Goal: Task Accomplishment & Management: Manage account settings

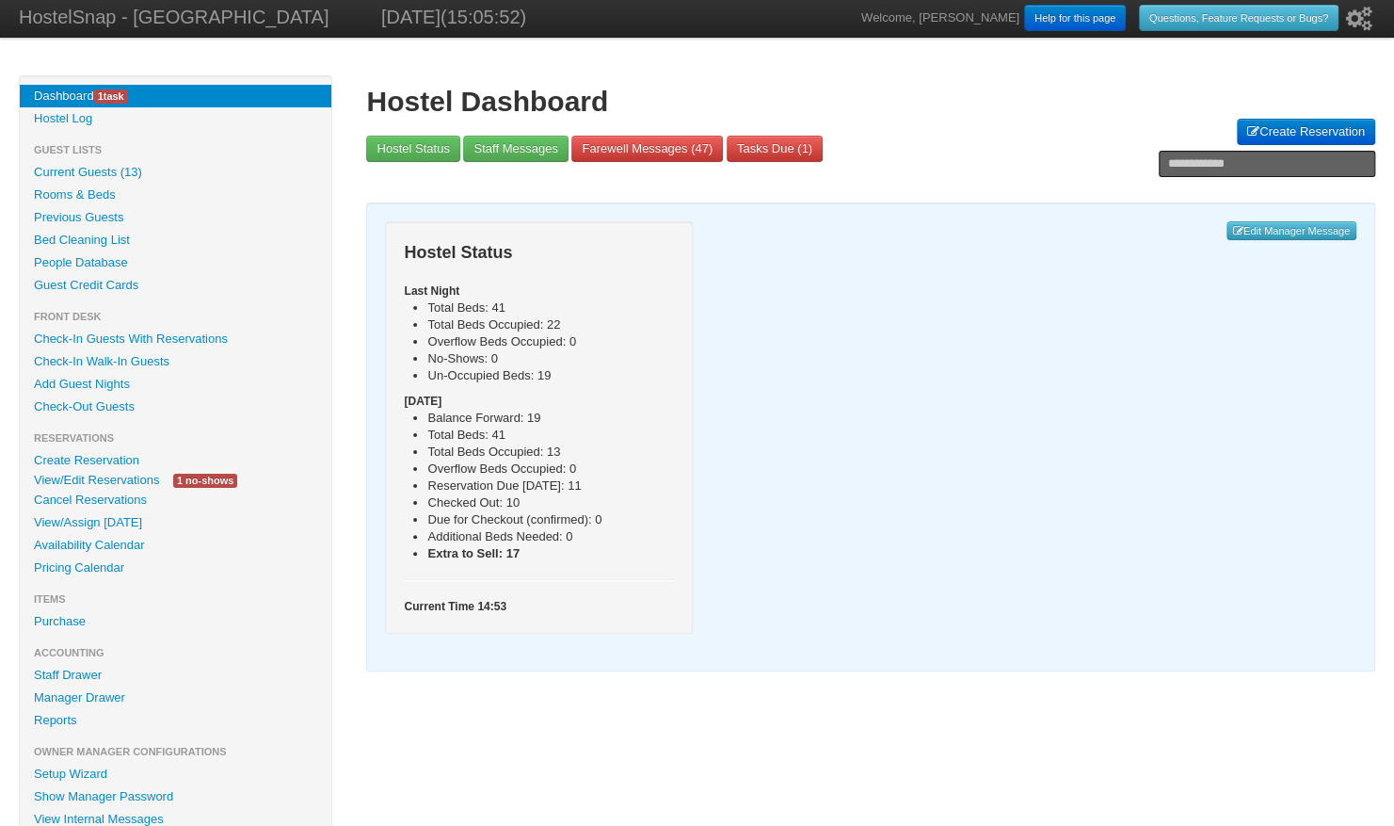
click at [126, 548] on link "Availability Calendar" at bounding box center [176, 545] width 312 height 23
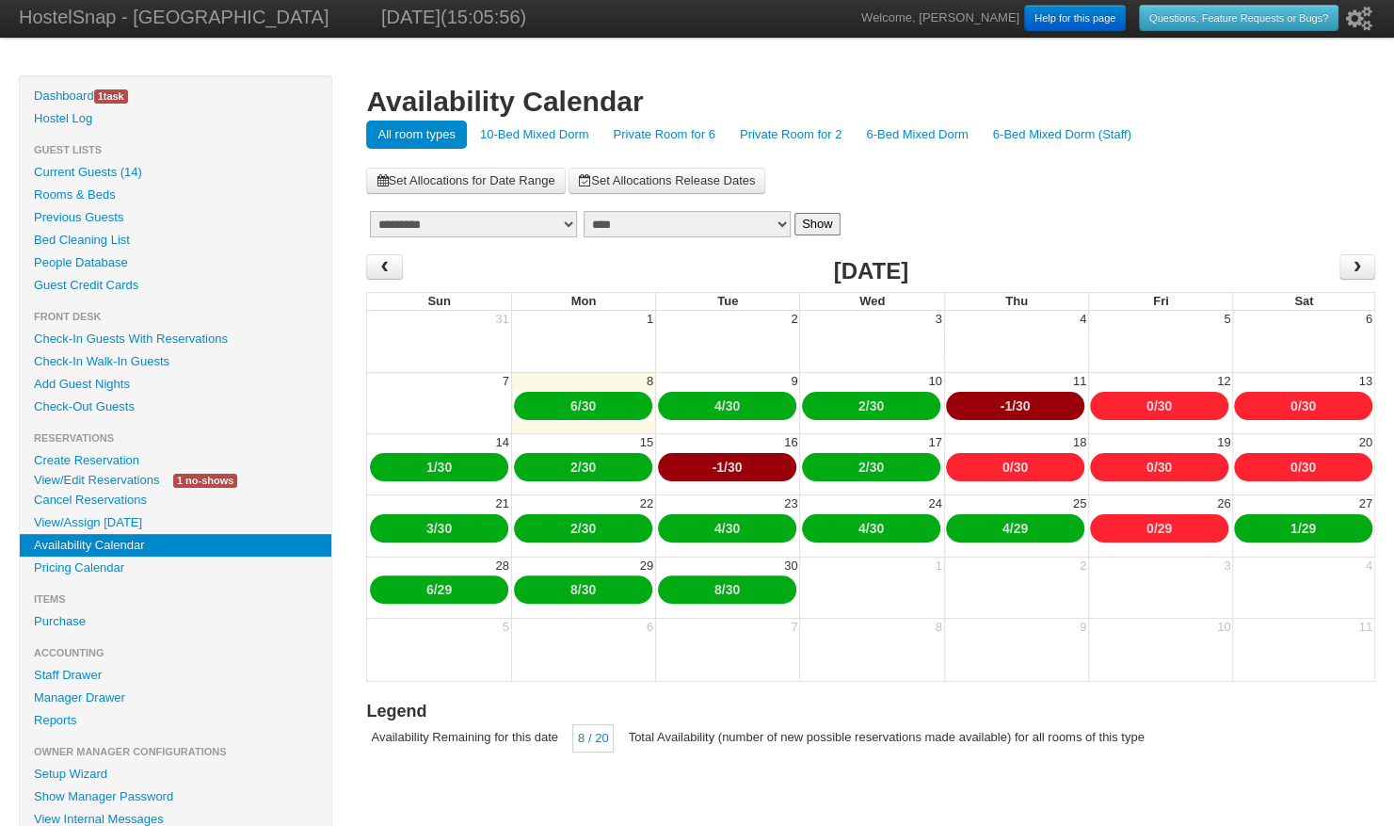
click at [531, 126] on link "10-Bed Mixed Dorm" at bounding box center [535, 135] width 132 height 28
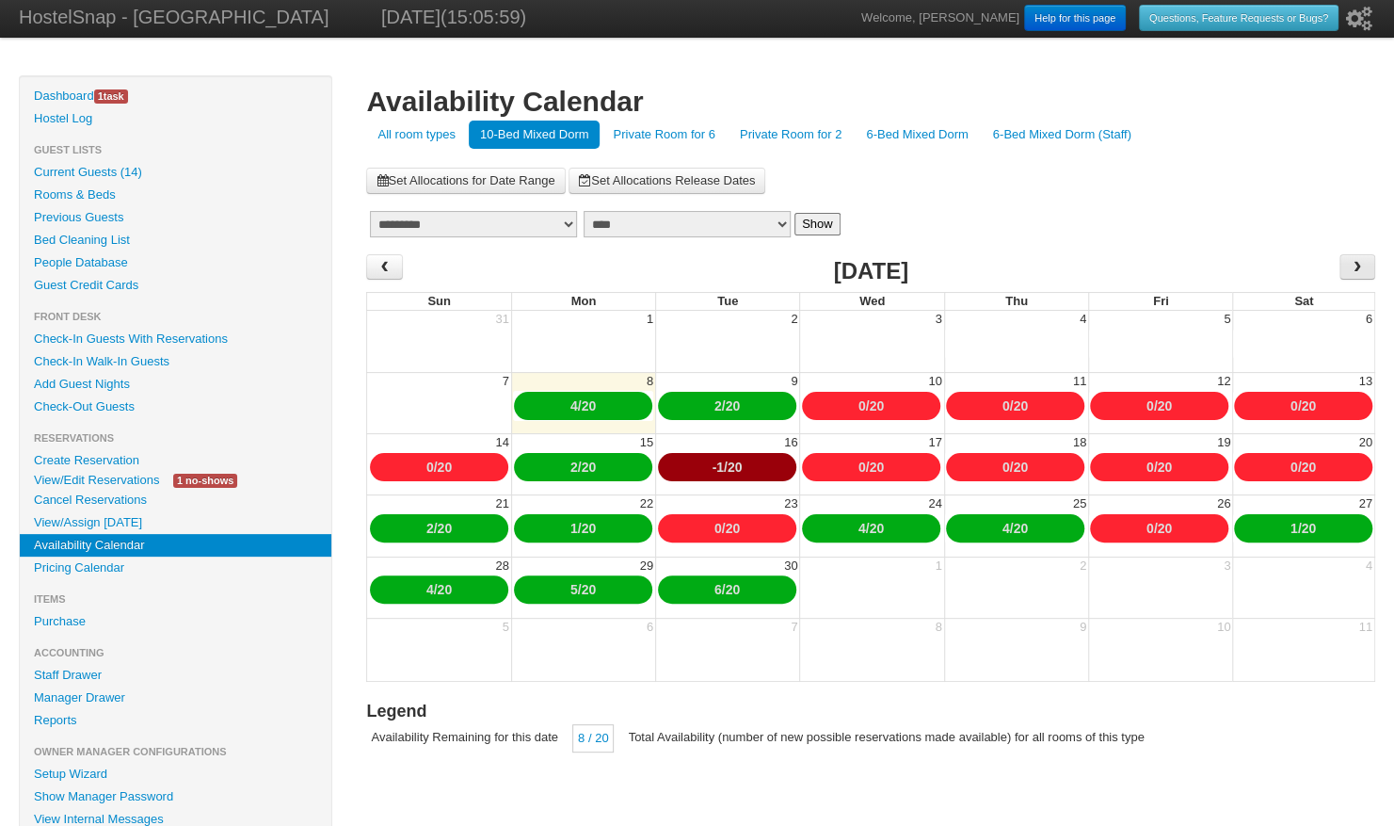
click at [1346, 266] on span "›" at bounding box center [1358, 266] width 36 height 25
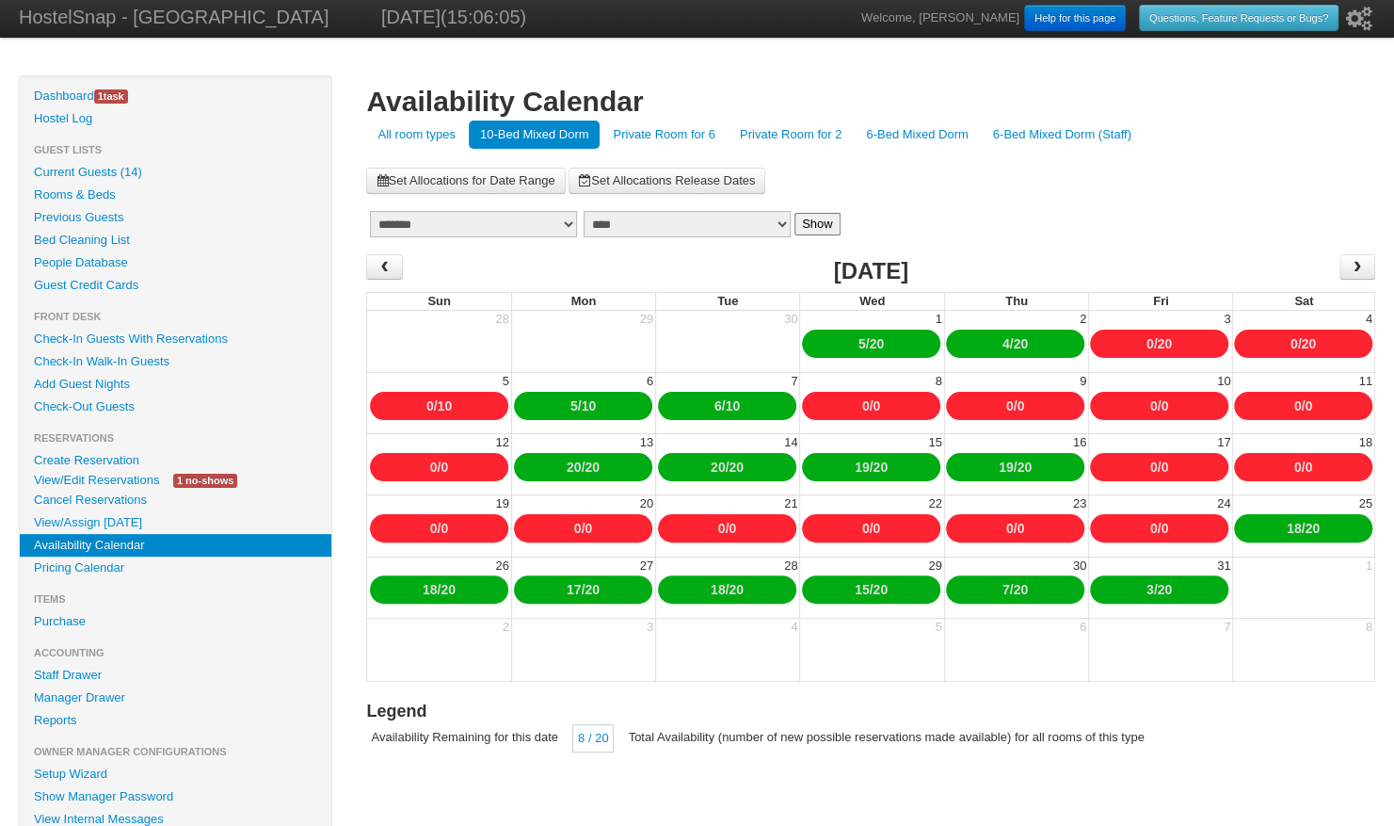
click at [1151, 459] on link "0" at bounding box center [1155, 466] width 8 height 15
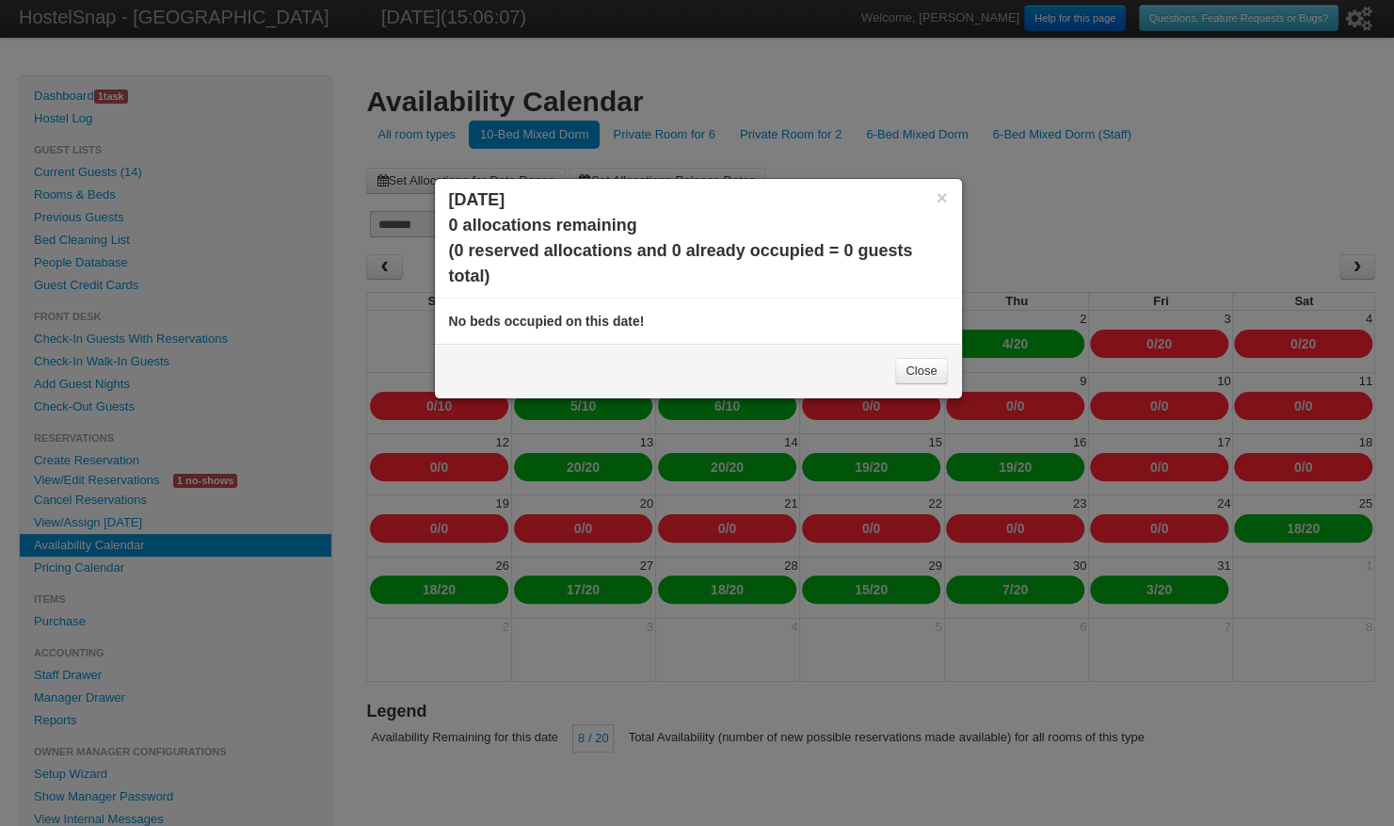
click at [932, 367] on link "Close" at bounding box center [921, 371] width 52 height 26
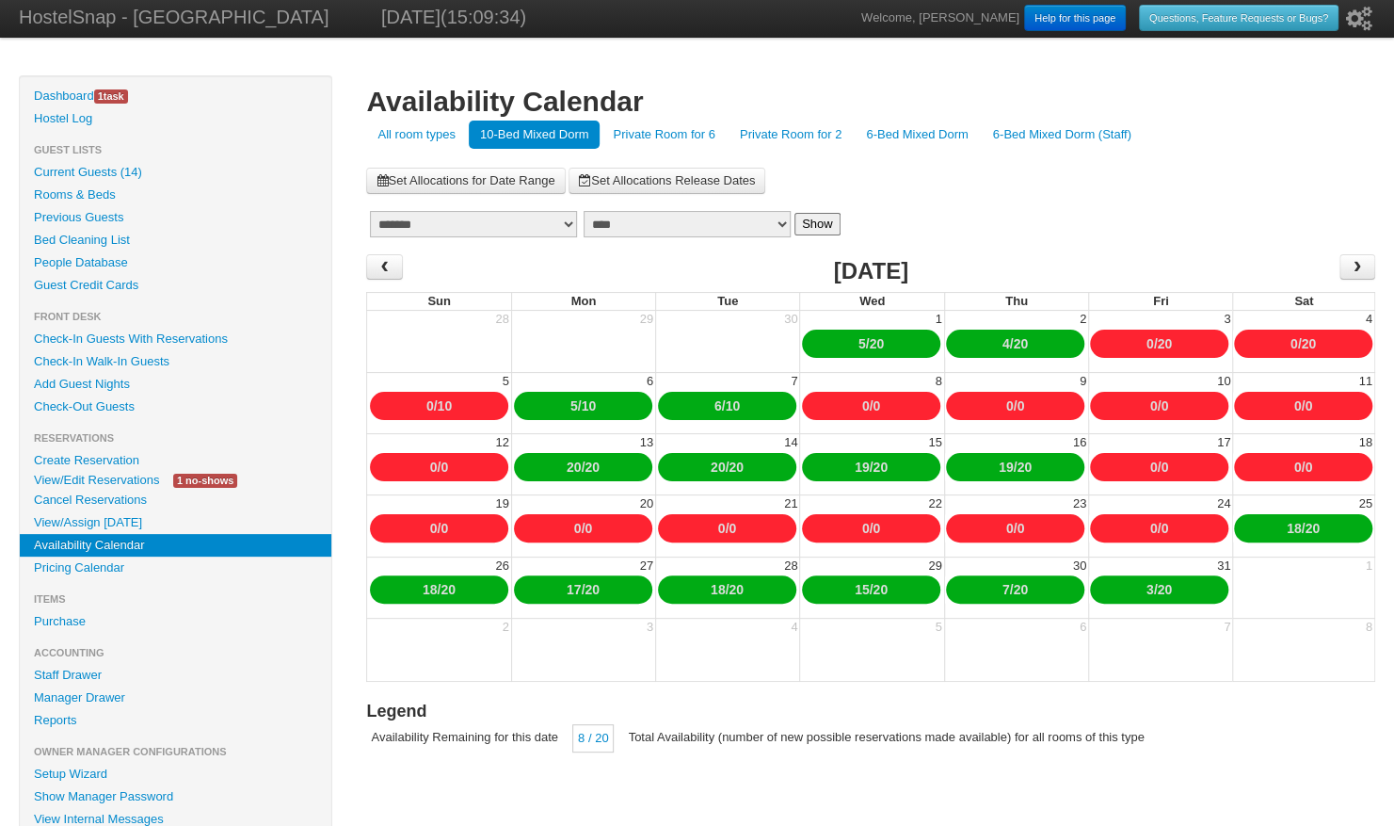
click at [96, 567] on link "Pricing Calendar" at bounding box center [176, 567] width 312 height 23
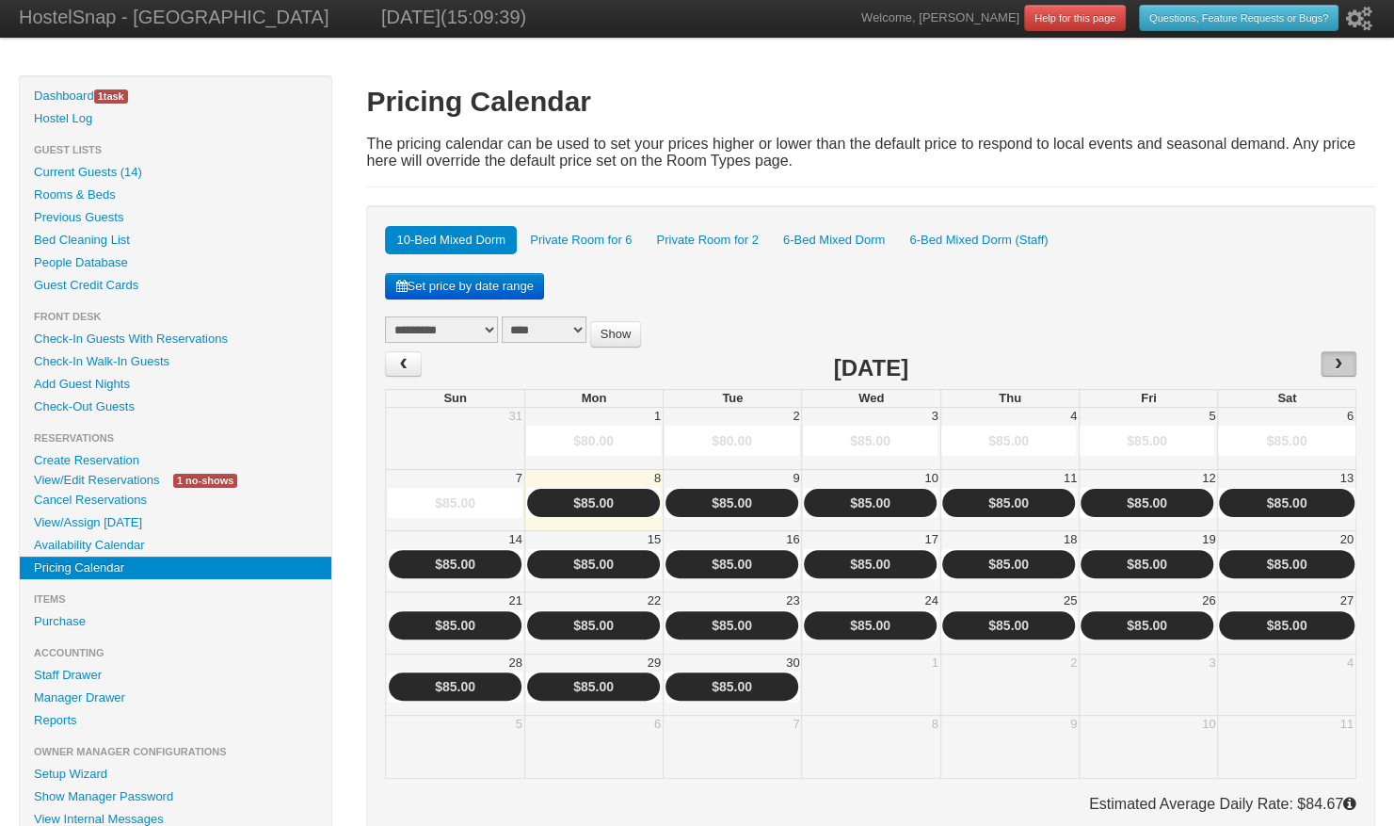
click at [1341, 356] on span "›" at bounding box center [1338, 363] width 15 height 28
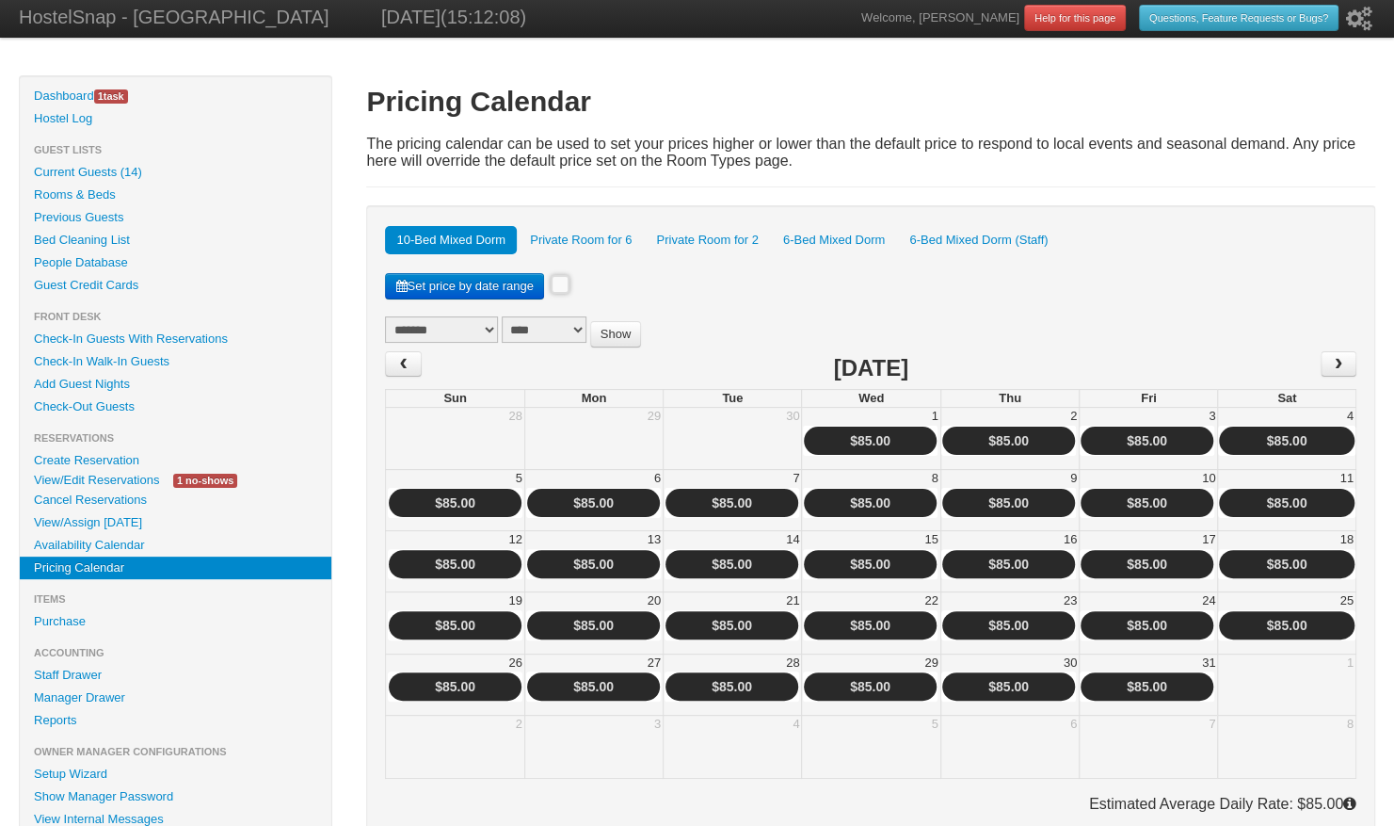
click at [510, 285] on link "Set price by date range" at bounding box center [464, 286] width 158 height 26
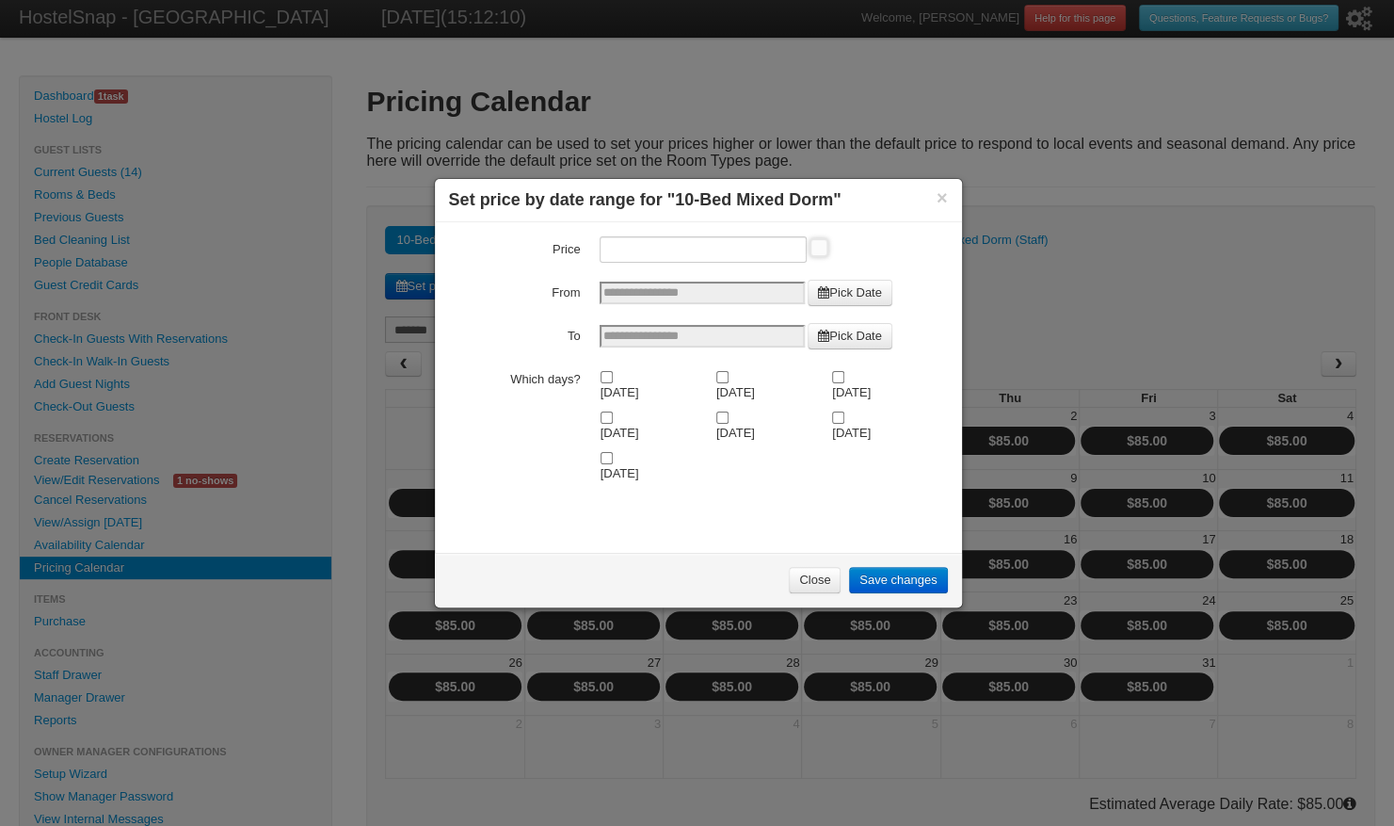
click at [620, 252] on input "Price" at bounding box center [703, 249] width 207 height 26
type input "*****"
click at [839, 292] on link "Pick Date" at bounding box center [850, 293] width 85 height 26
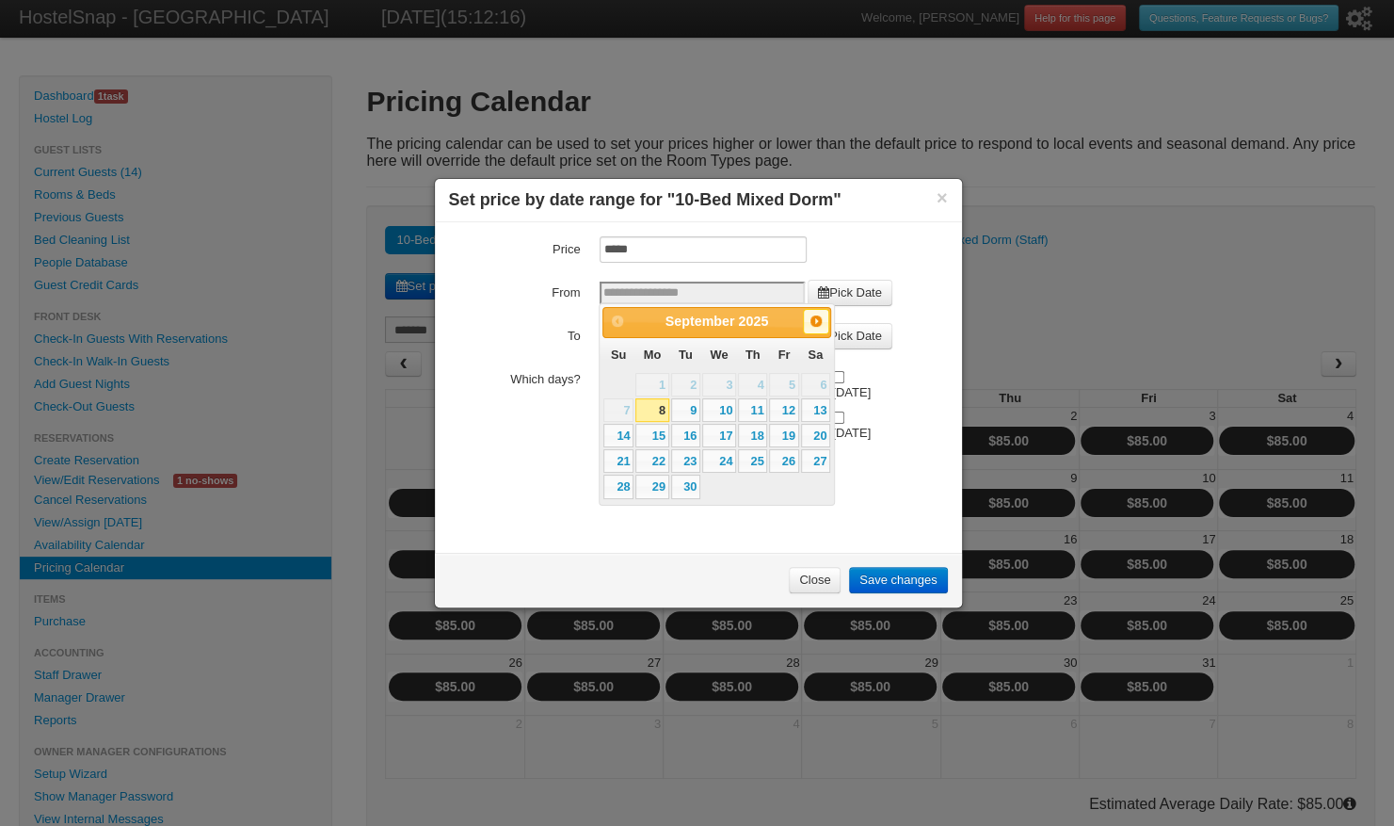
click at [815, 325] on span "Next" at bounding box center [816, 321] width 15 height 15
click at [785, 431] on link "17" at bounding box center [783, 436] width 29 height 24
type input "**********"
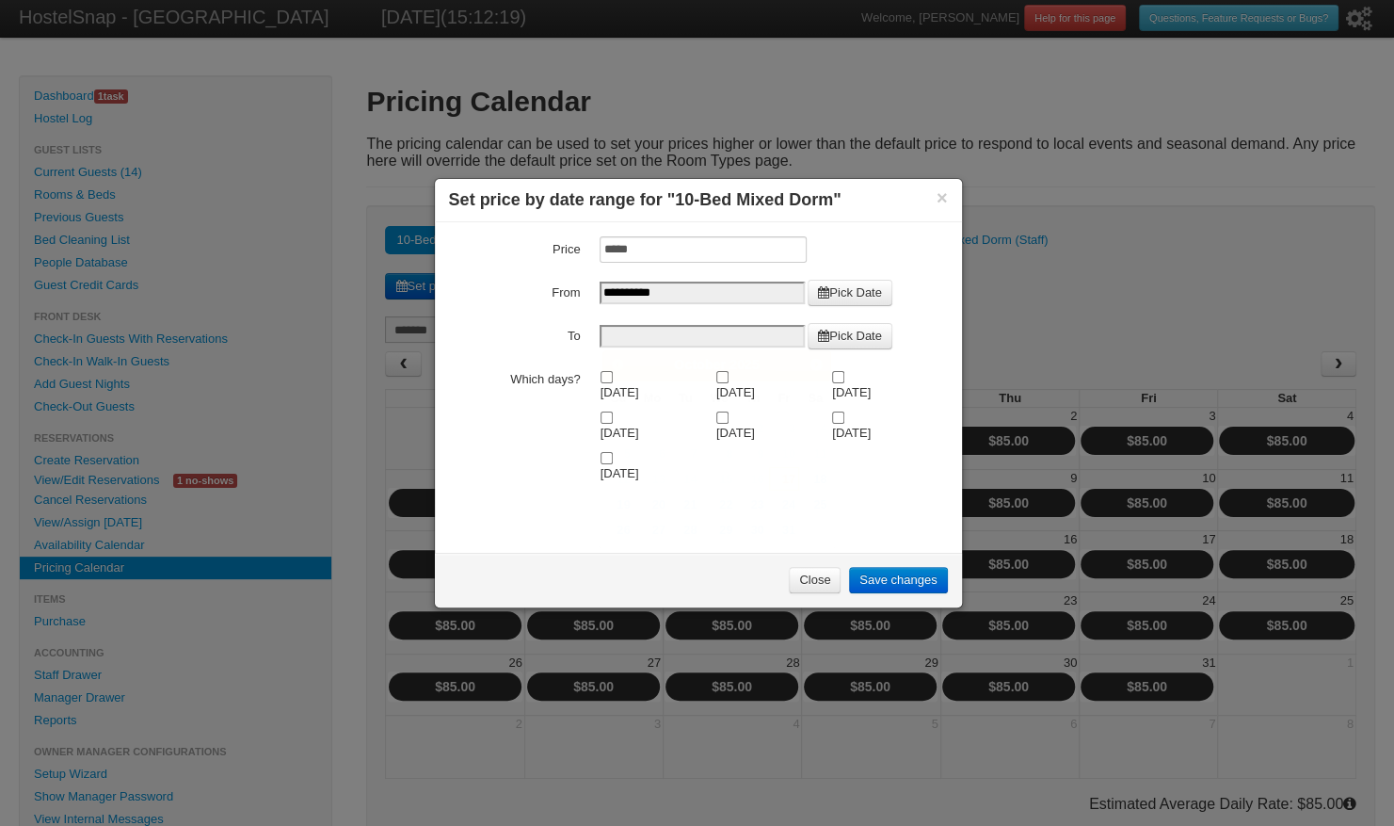
click at [781, 339] on input "To" at bounding box center [702, 336] width 205 height 23
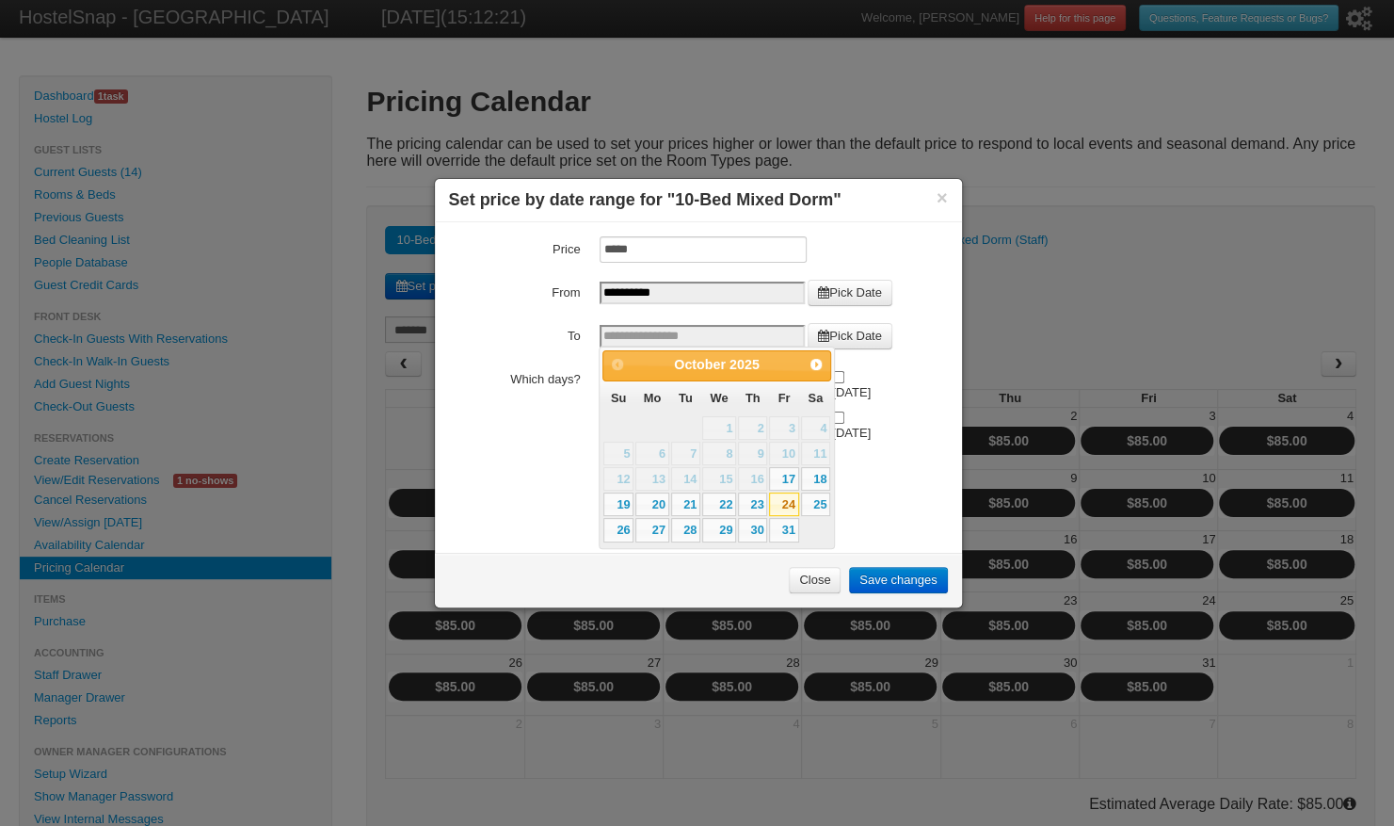
click at [788, 502] on link "24" at bounding box center [783, 504] width 29 height 24
type input "**********"
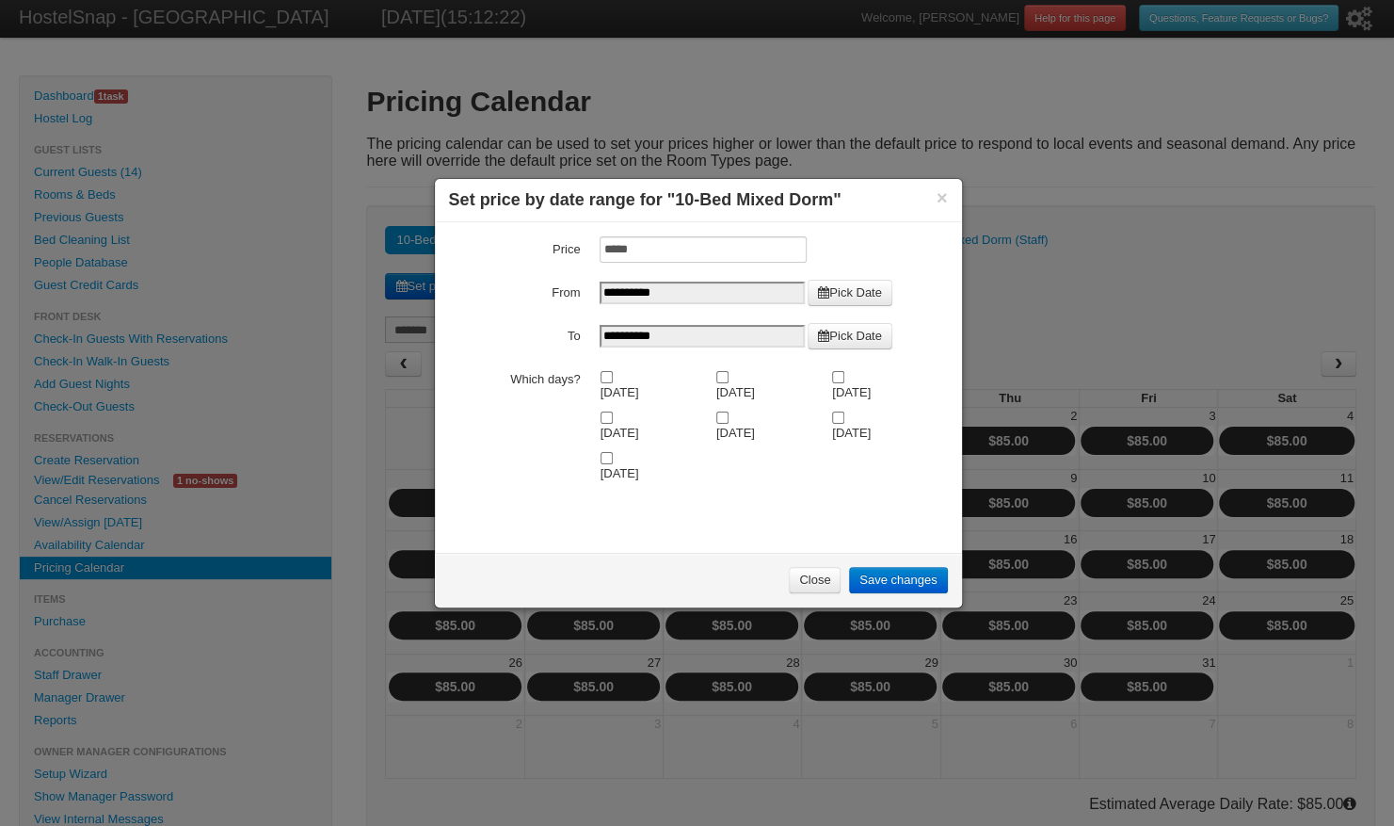
click at [881, 579] on link "Save changes" at bounding box center [898, 580] width 98 height 26
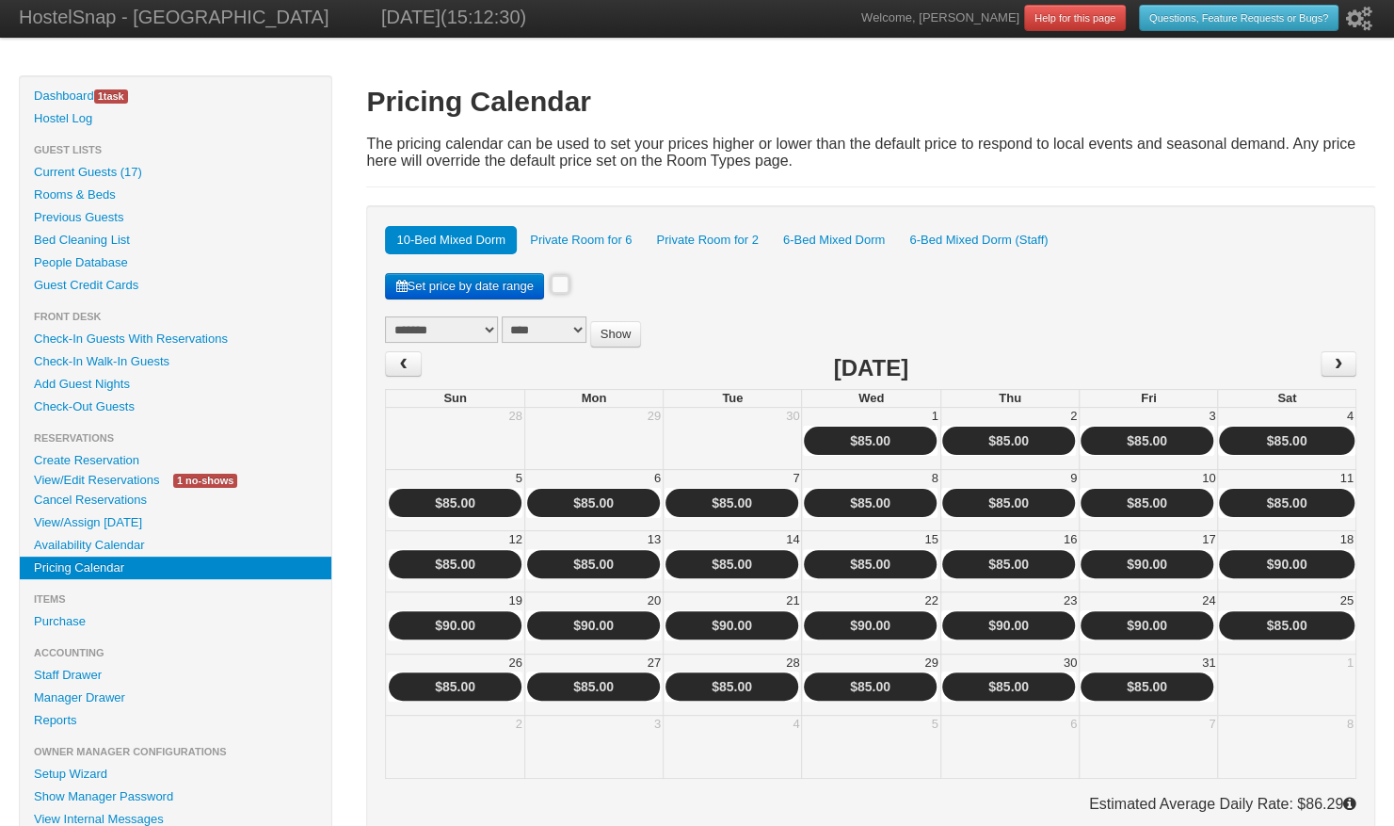
click at [498, 282] on link "Set price by date range" at bounding box center [464, 286] width 158 height 26
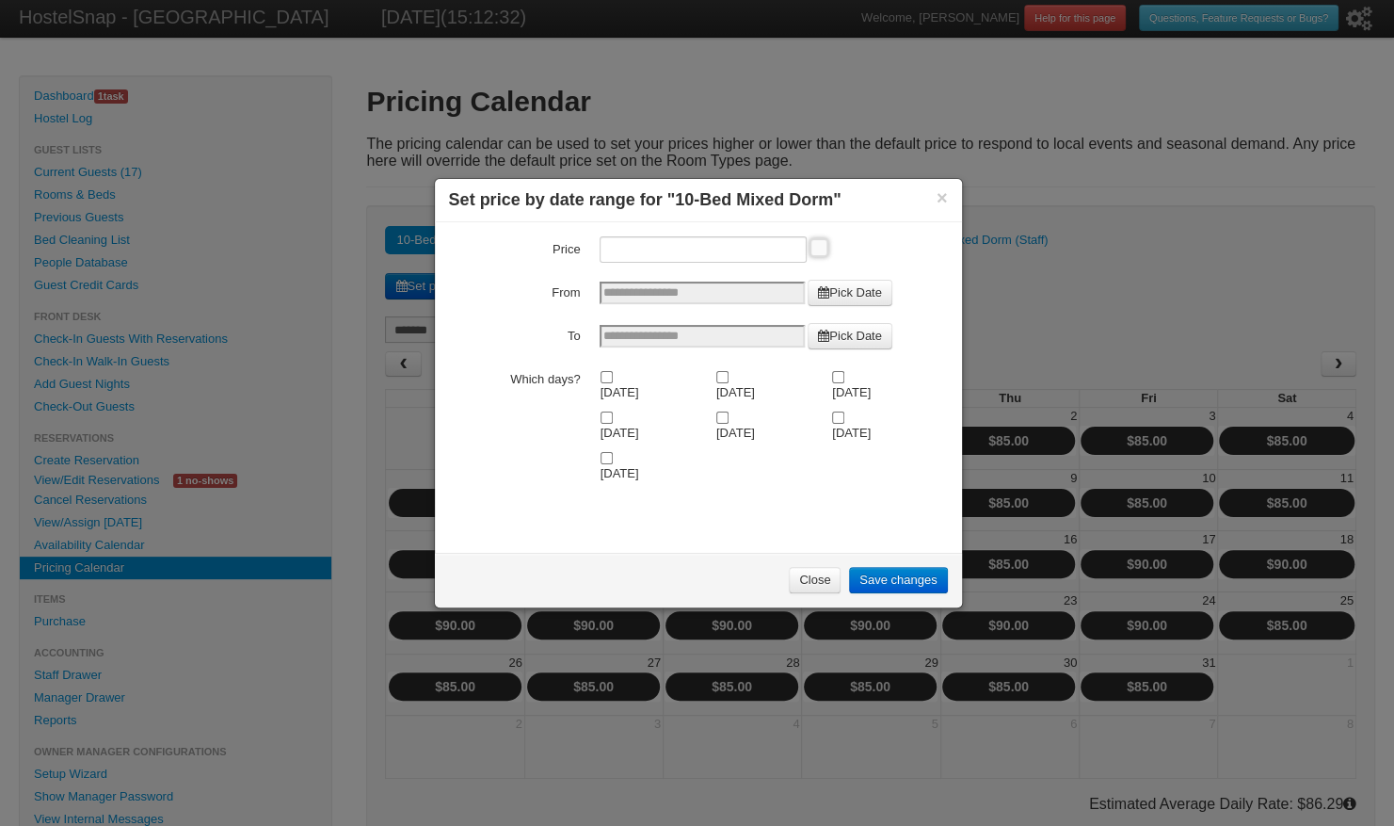
click at [614, 250] on input "Price" at bounding box center [703, 249] width 207 height 26
type input "**"
click at [849, 282] on link "Pick Date" at bounding box center [850, 293] width 85 height 26
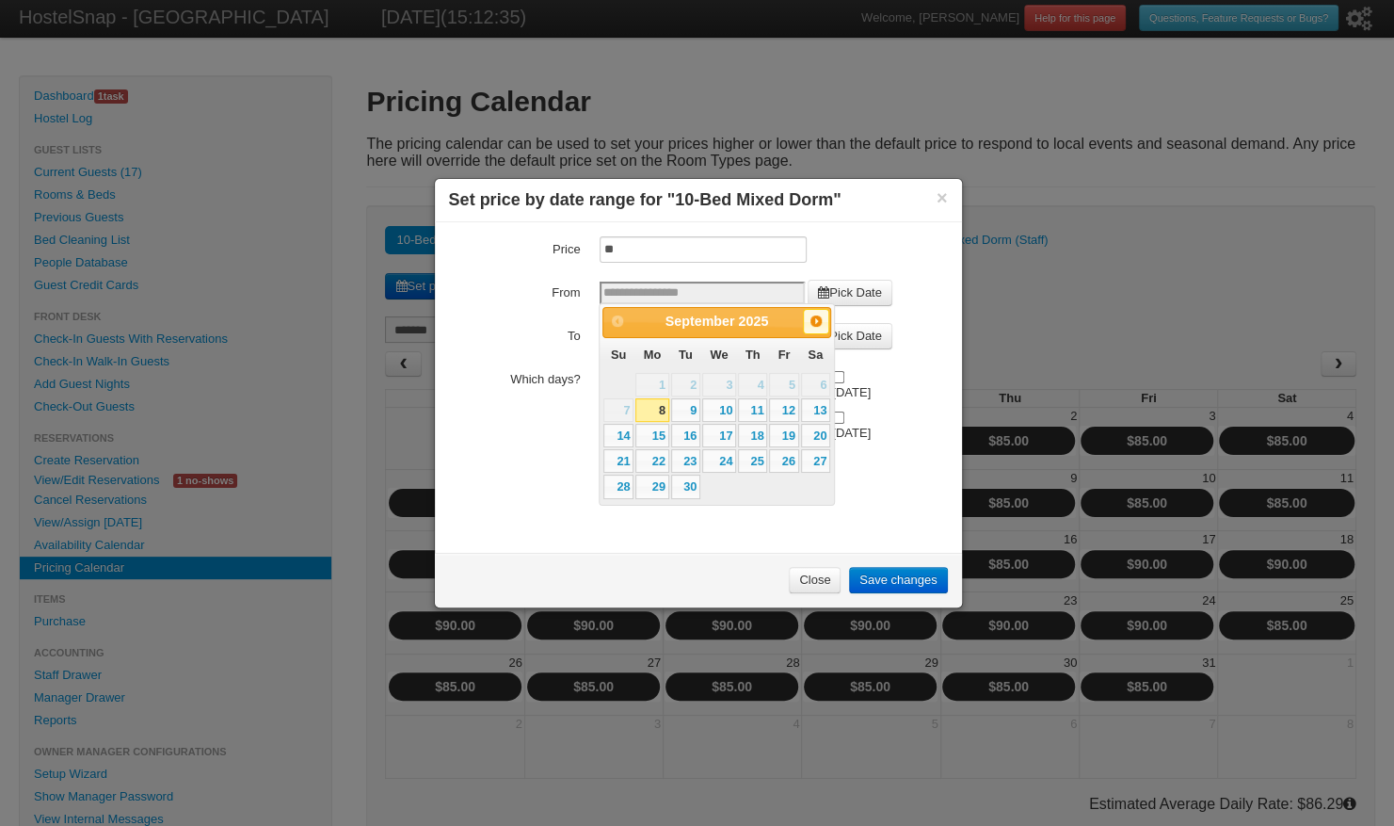
click at [813, 322] on span "Next" at bounding box center [816, 321] width 15 height 15
click at [724, 381] on link "1" at bounding box center [719, 385] width 34 height 24
type input "**********"
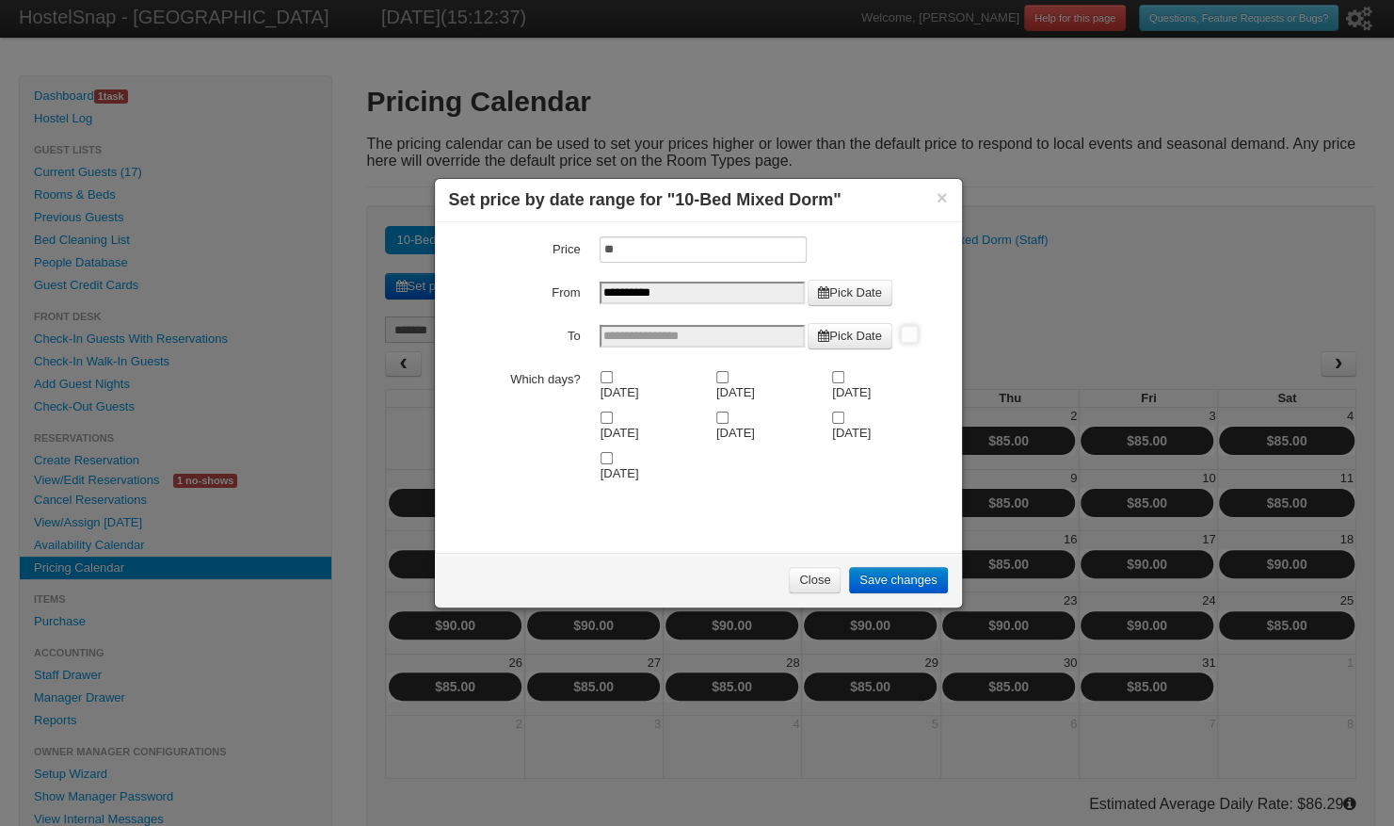
click at [836, 336] on link "Pick Date" at bounding box center [850, 336] width 85 height 26
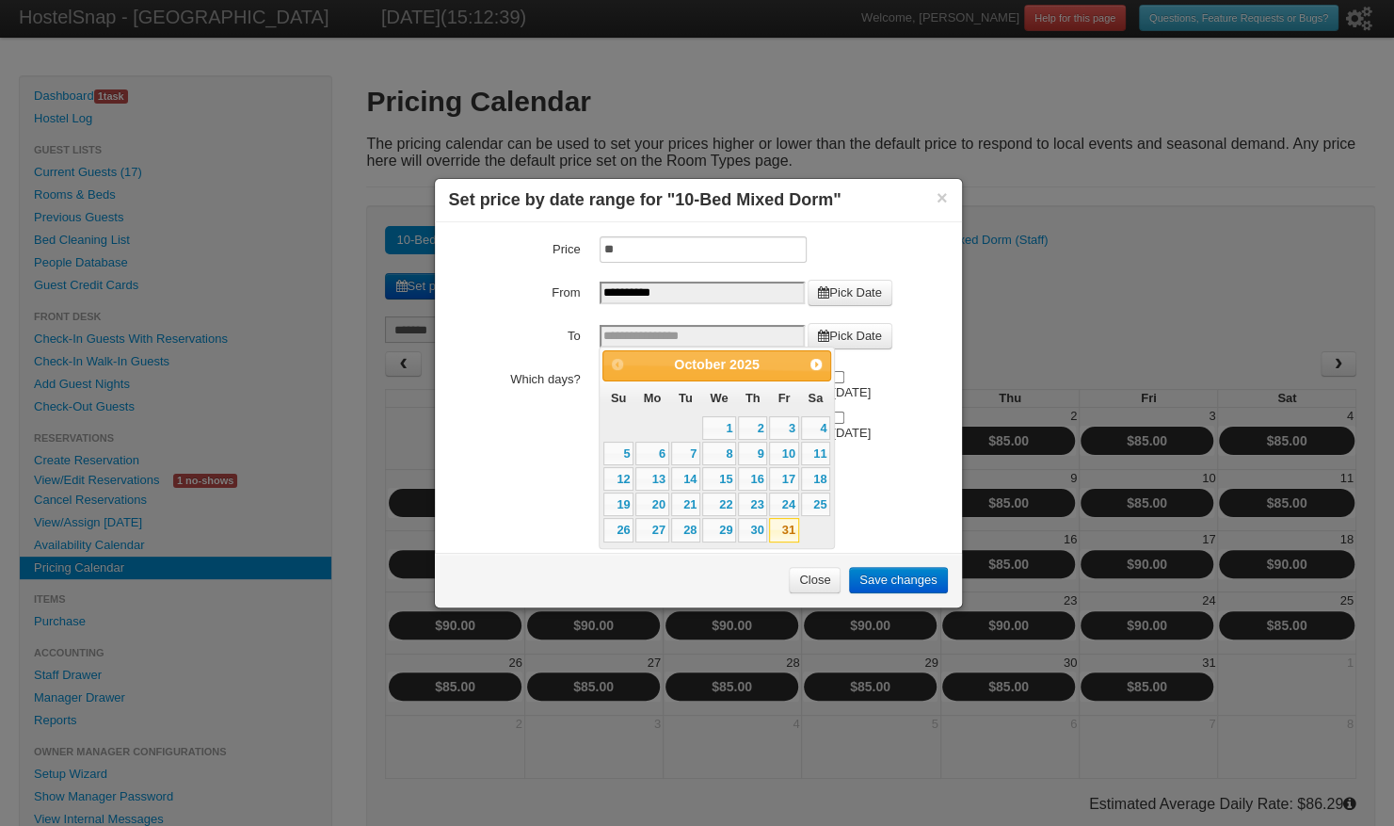
click at [787, 526] on link "31" at bounding box center [783, 530] width 29 height 24
type input "**********"
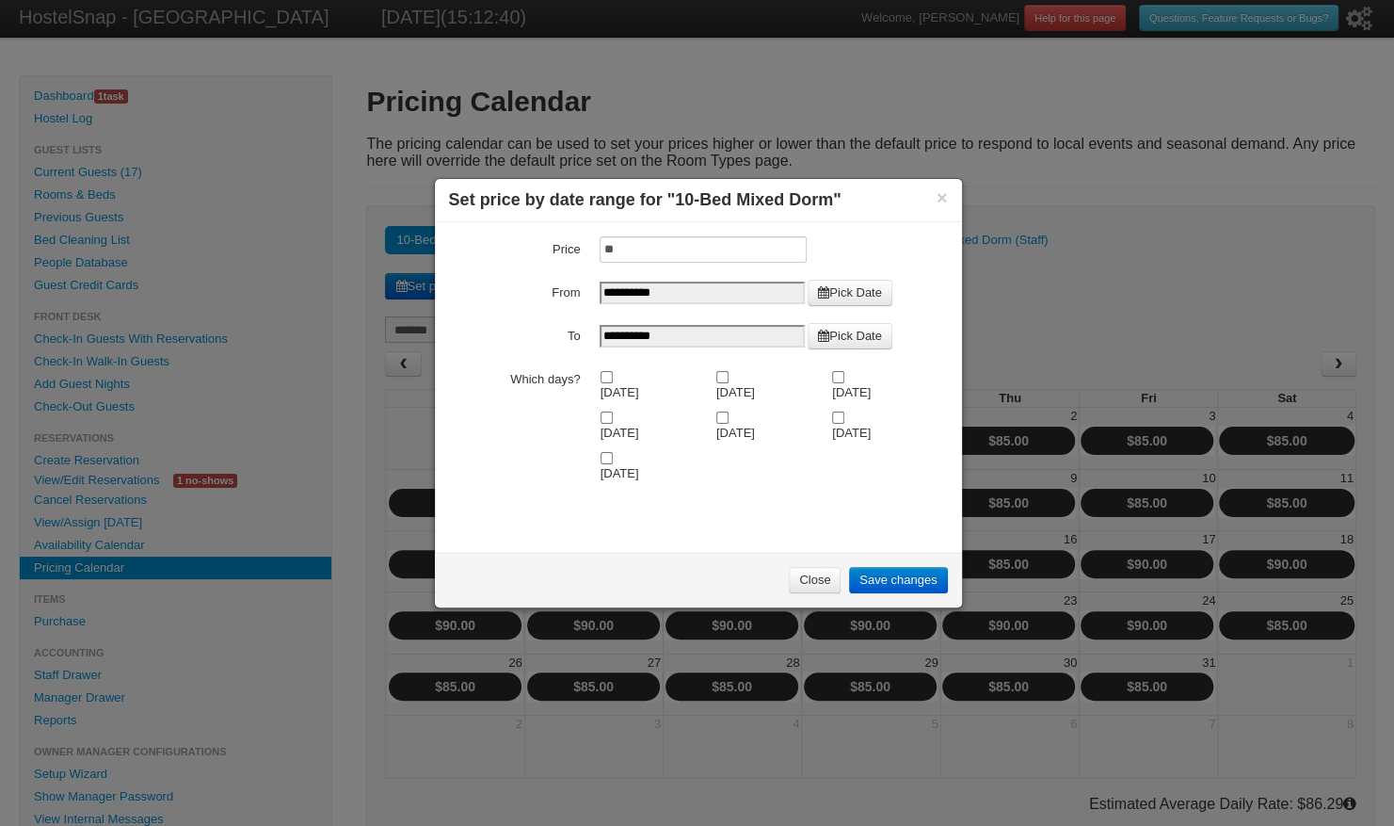
click at [870, 577] on link "Save changes" at bounding box center [898, 580] width 98 height 26
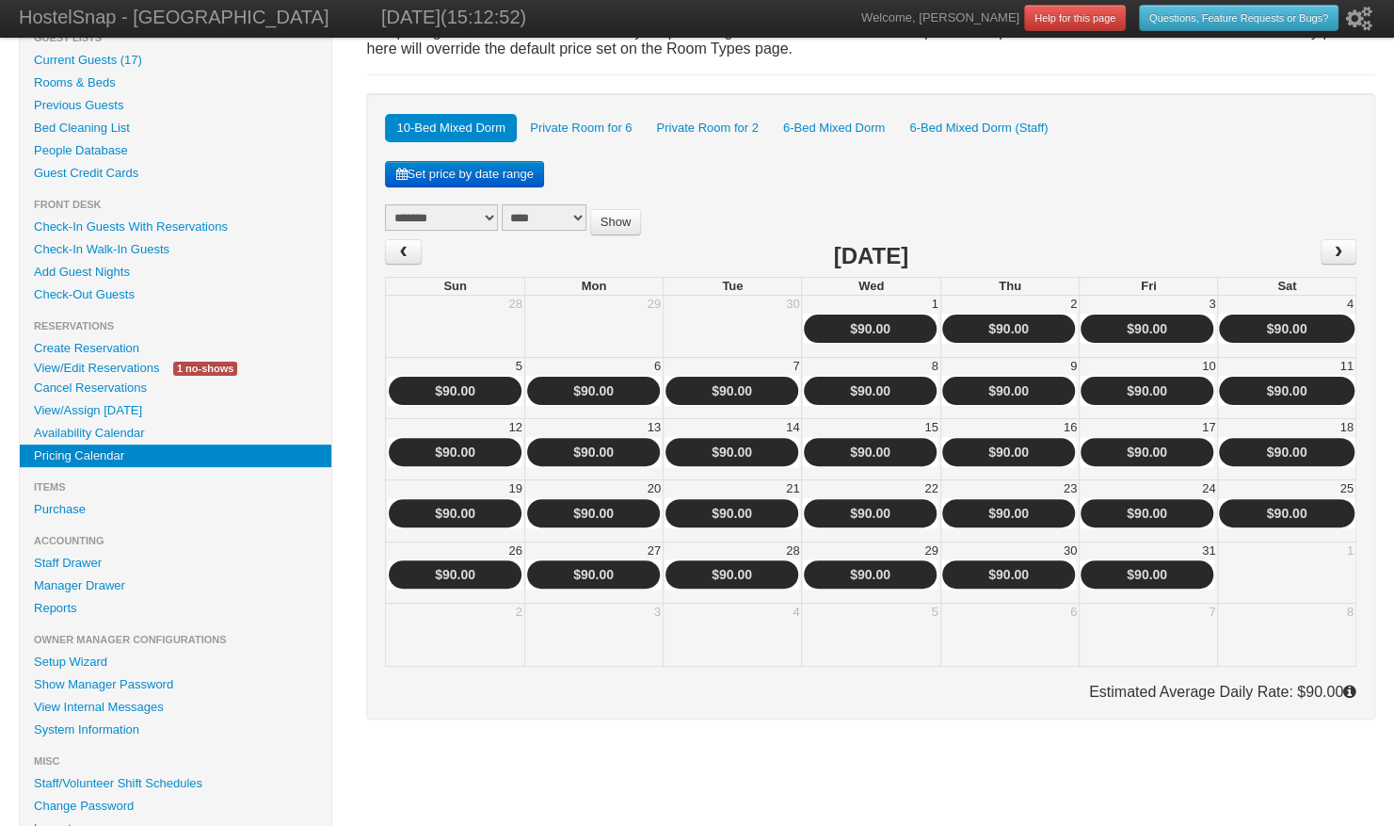
scroll to position [113, 0]
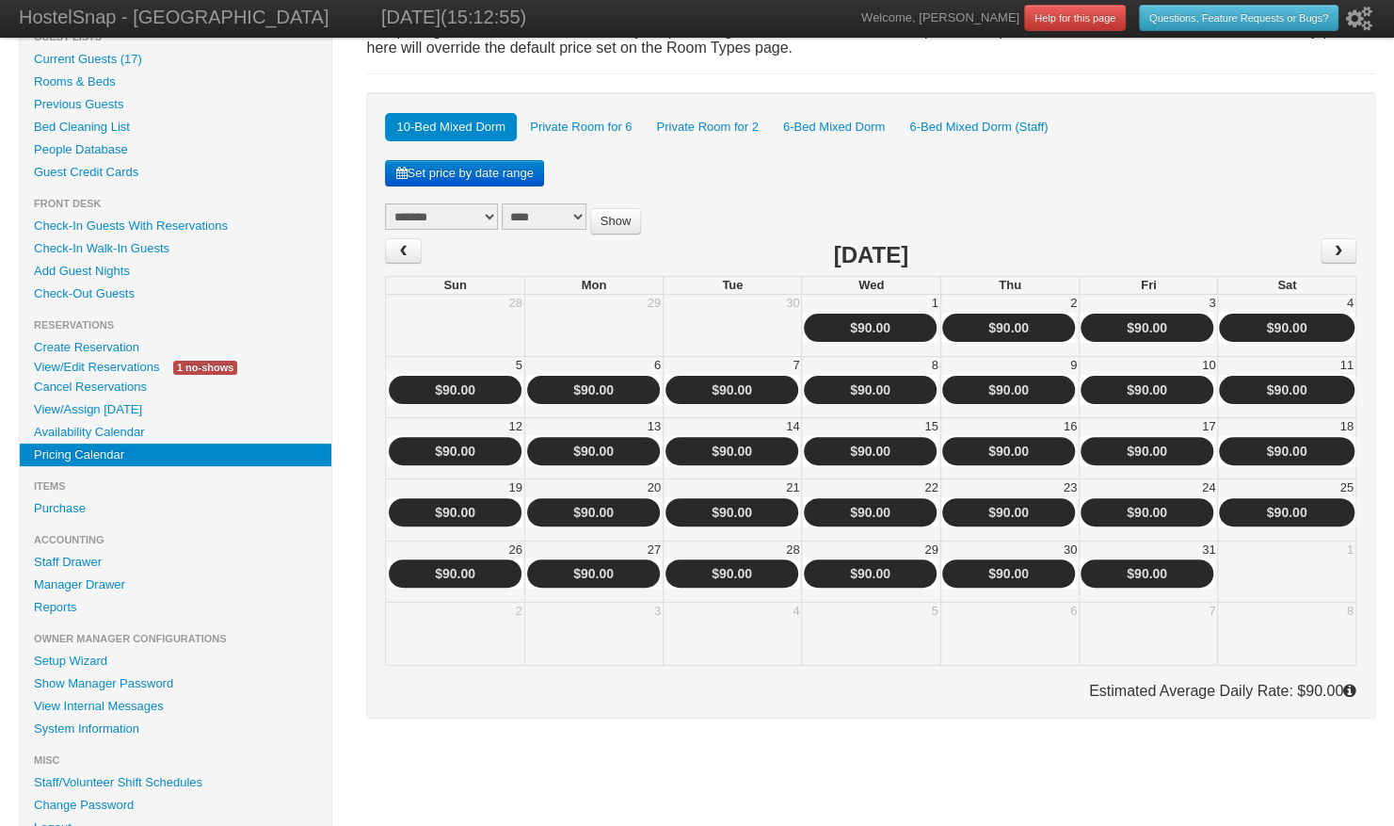
click at [129, 431] on link "Availability Calendar" at bounding box center [176, 432] width 312 height 23
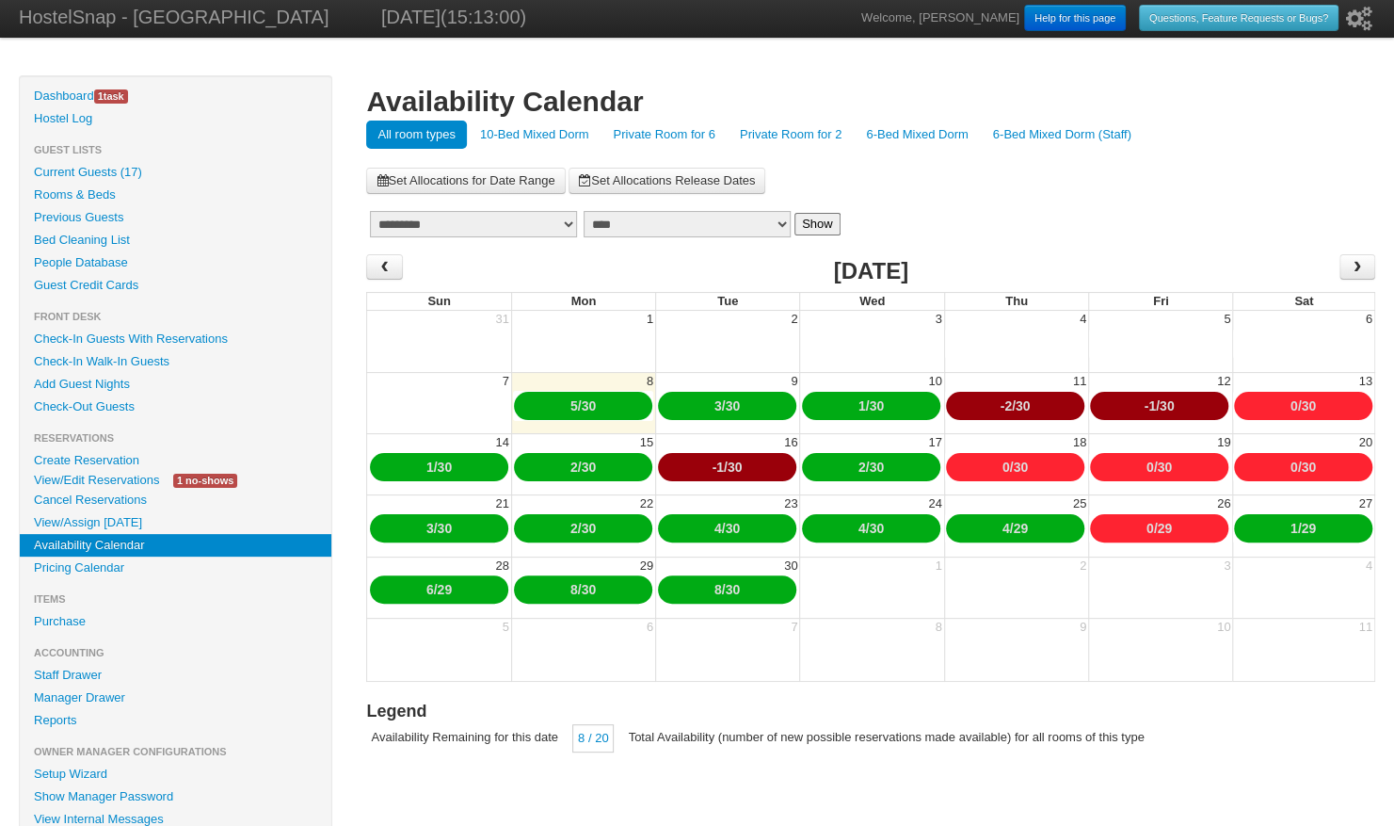
click at [551, 131] on link "10-Bed Mixed Dorm" at bounding box center [535, 135] width 132 height 28
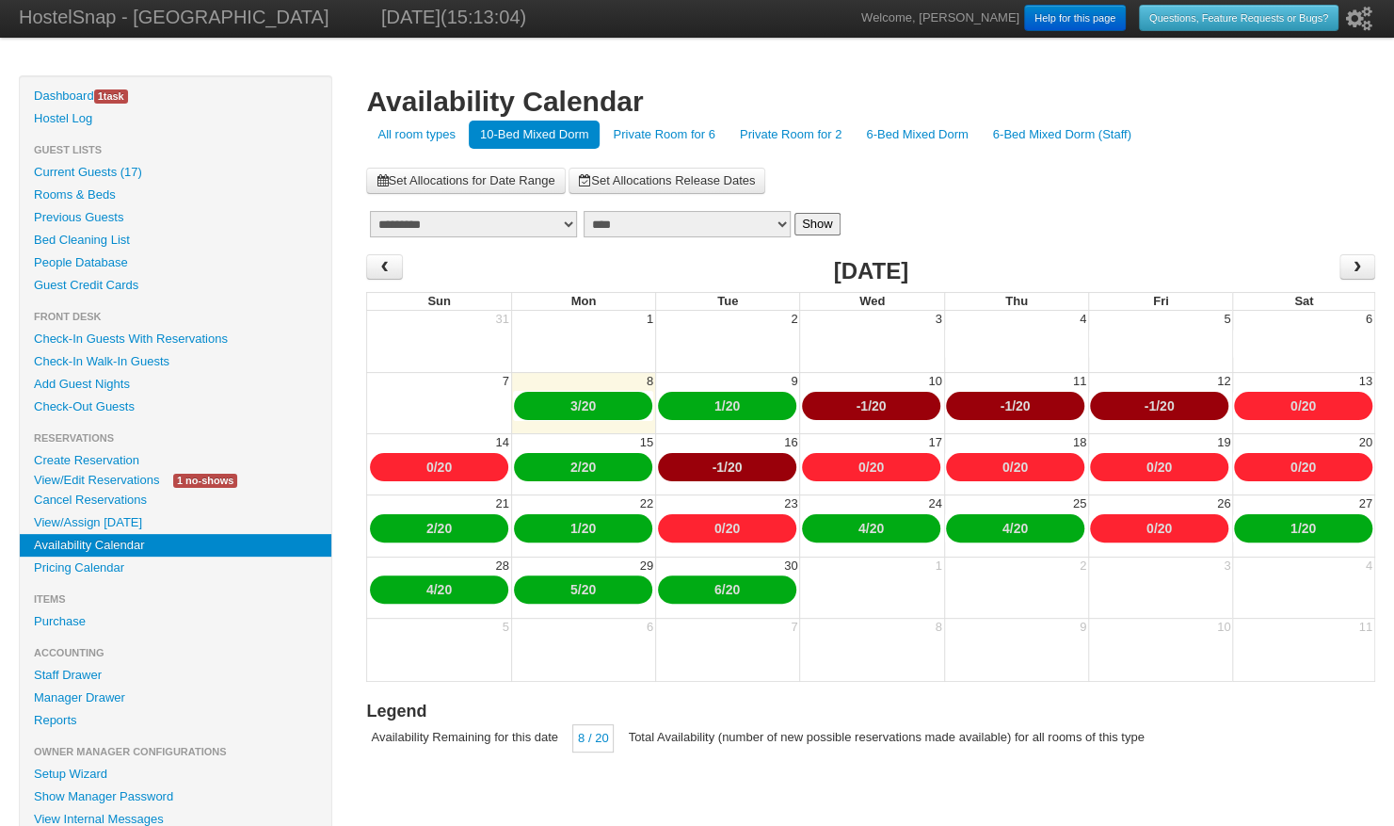
click at [859, 405] on link "-1" at bounding box center [861, 405] width 11 height 15
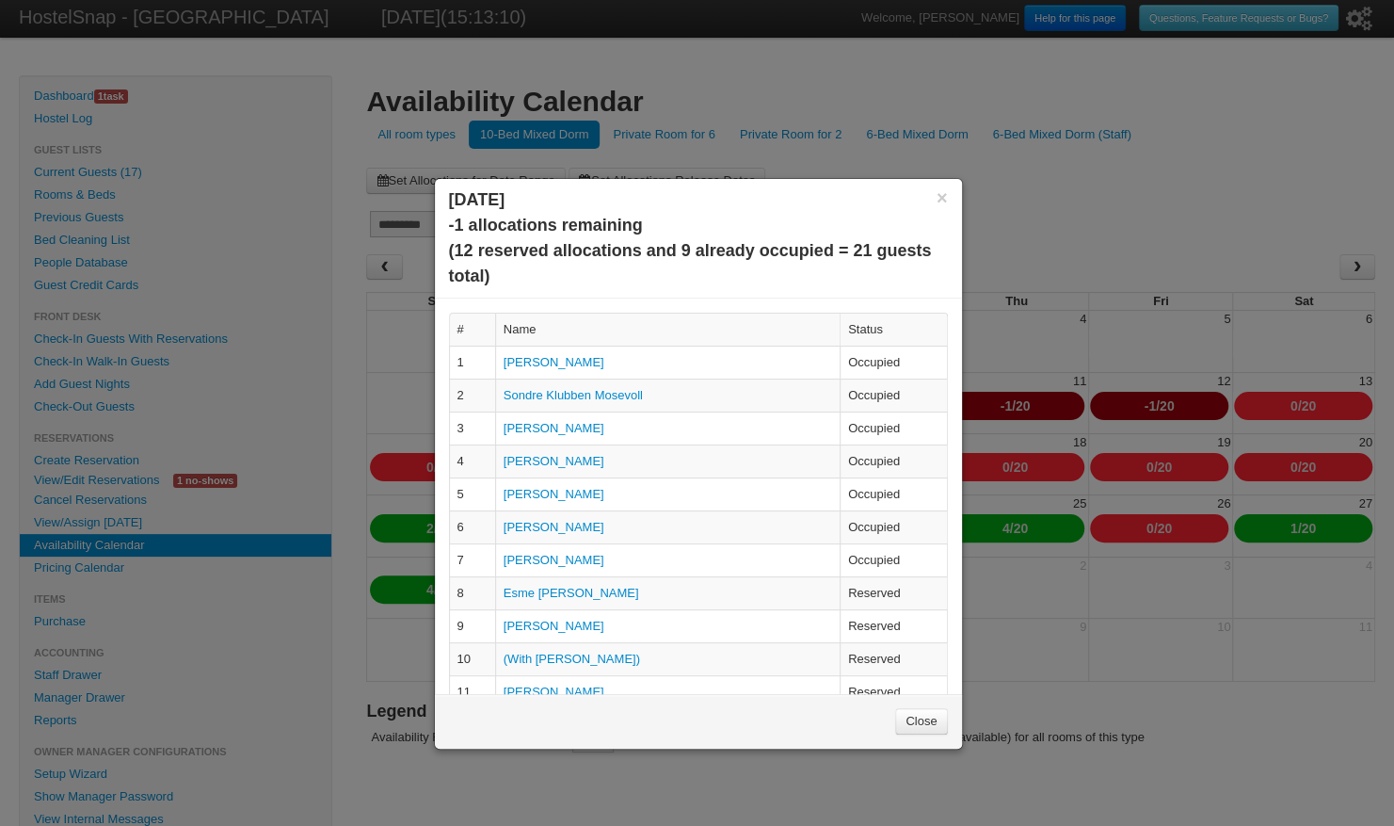
click at [911, 721] on link "Close" at bounding box center [921, 721] width 52 height 26
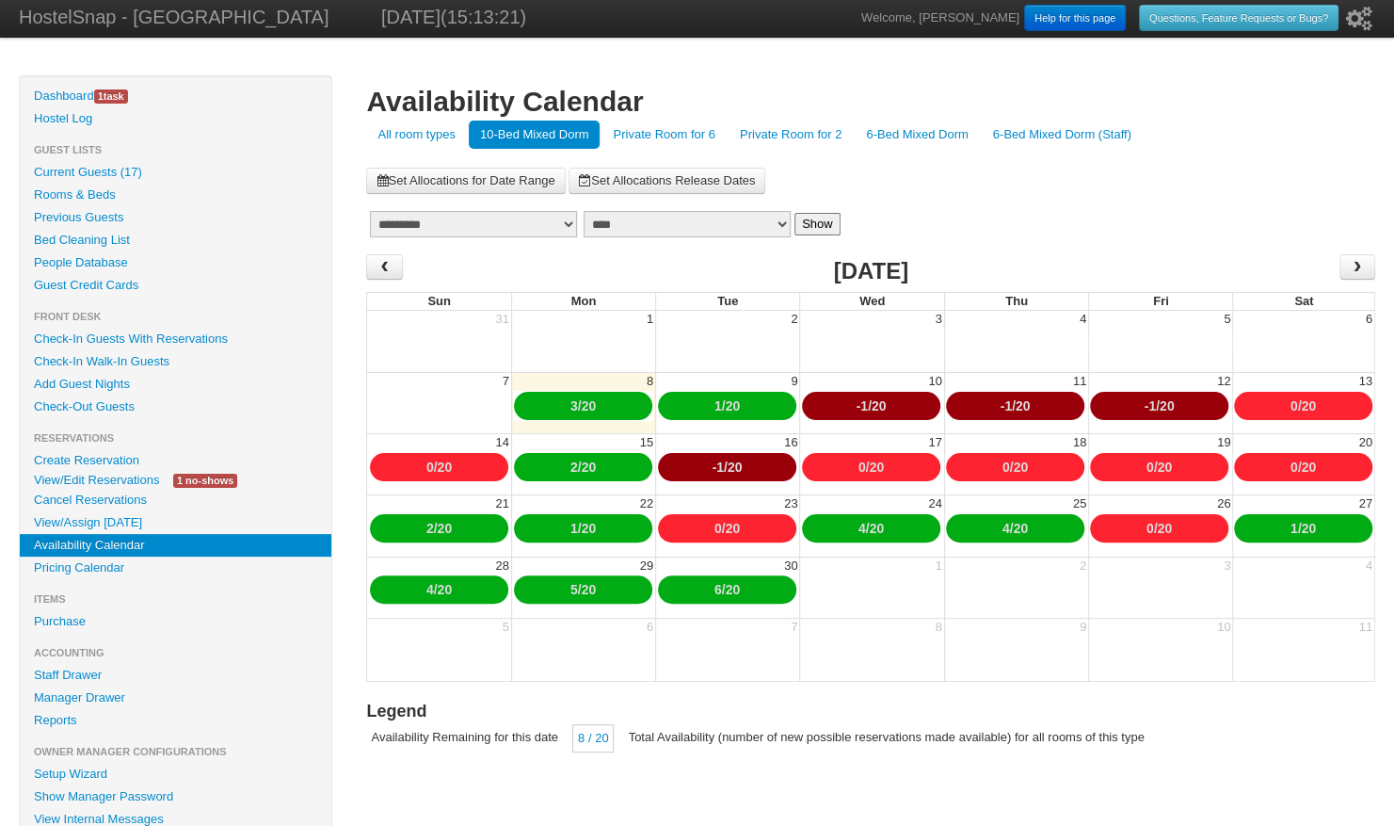
click at [659, 130] on link "Private Room for 6" at bounding box center [664, 135] width 124 height 28
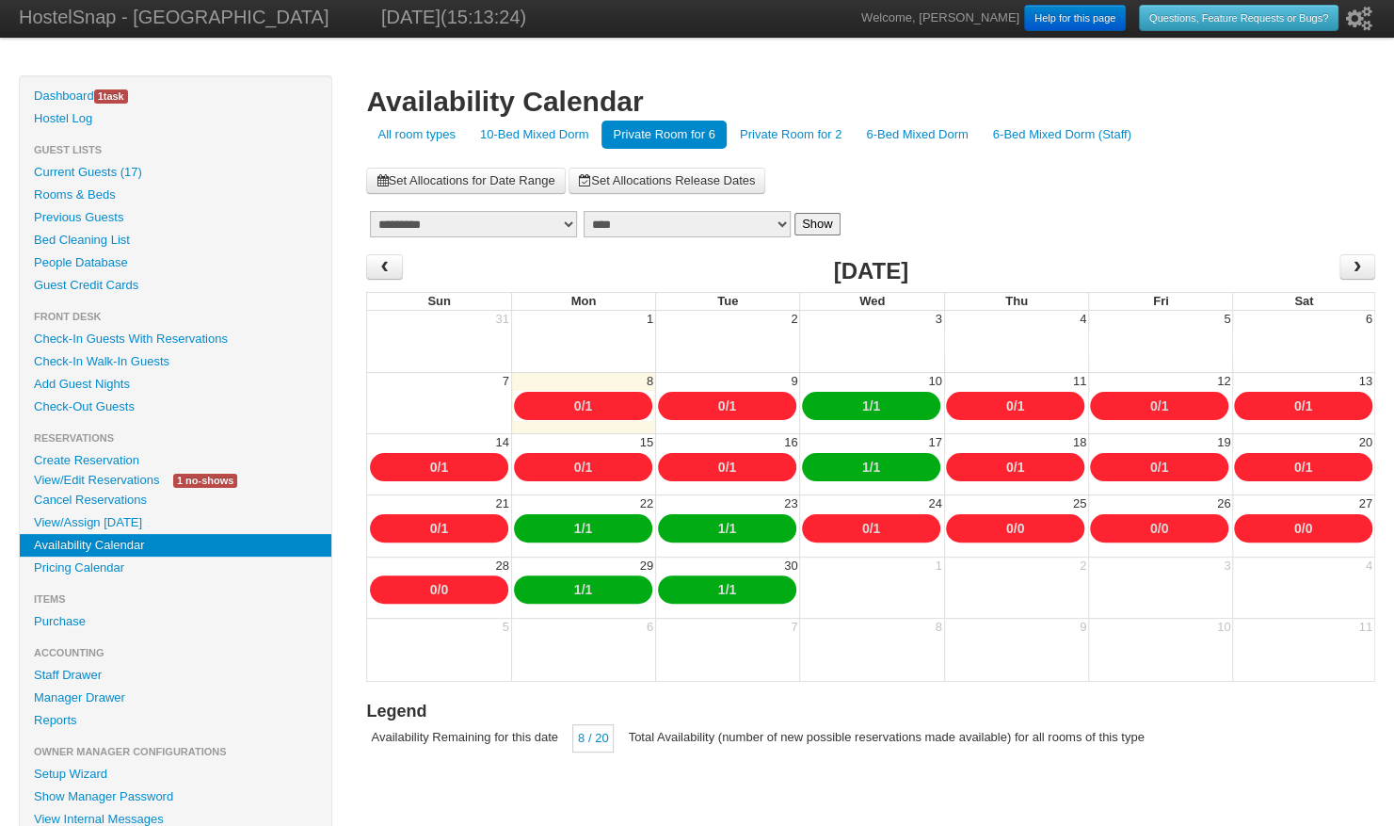
click at [778, 132] on link "Private Room for 2" at bounding box center [791, 135] width 124 height 28
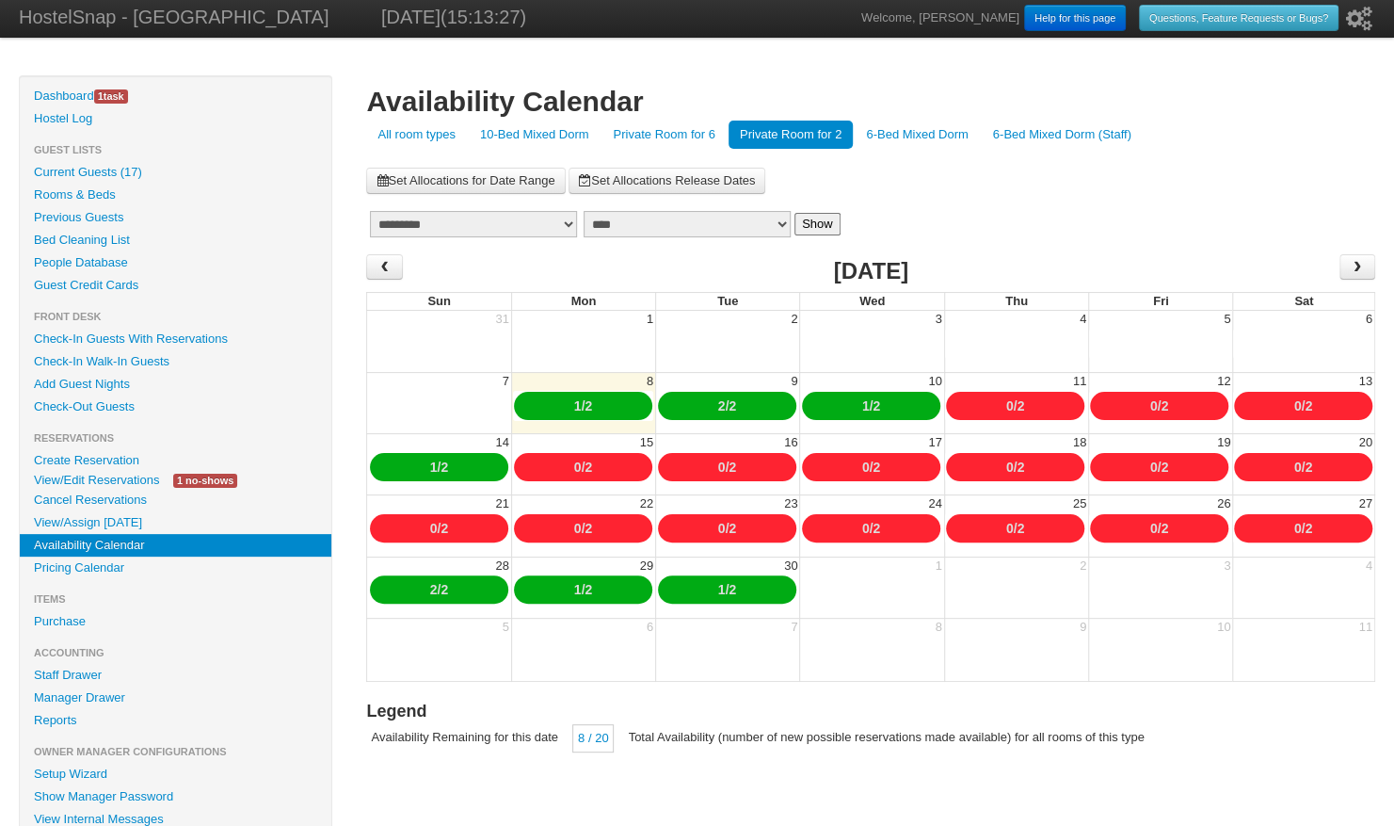
click at [896, 131] on link "6-Bed Mixed Dorm" at bounding box center [917, 135] width 124 height 28
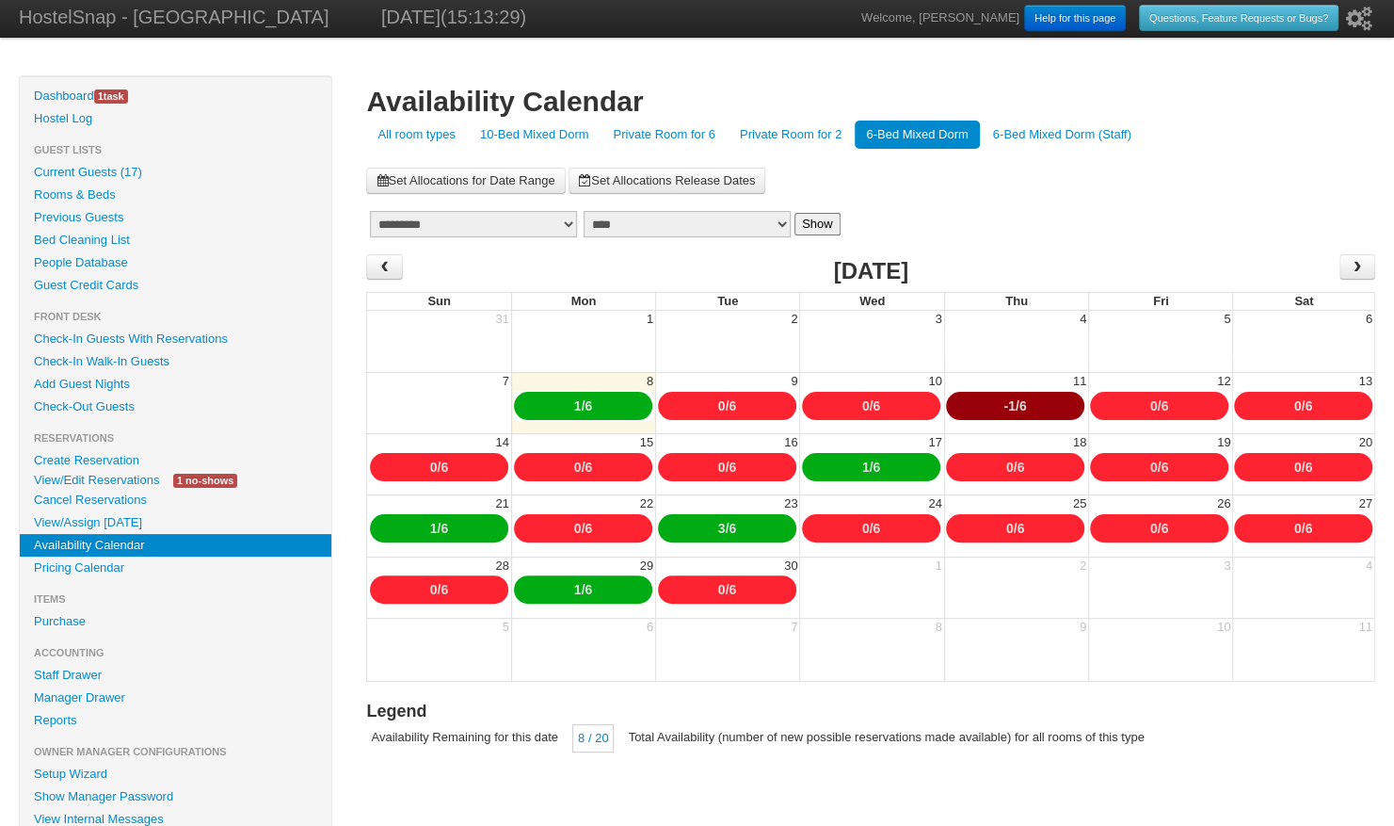
click at [1005, 409] on link "-1" at bounding box center [1009, 405] width 11 height 15
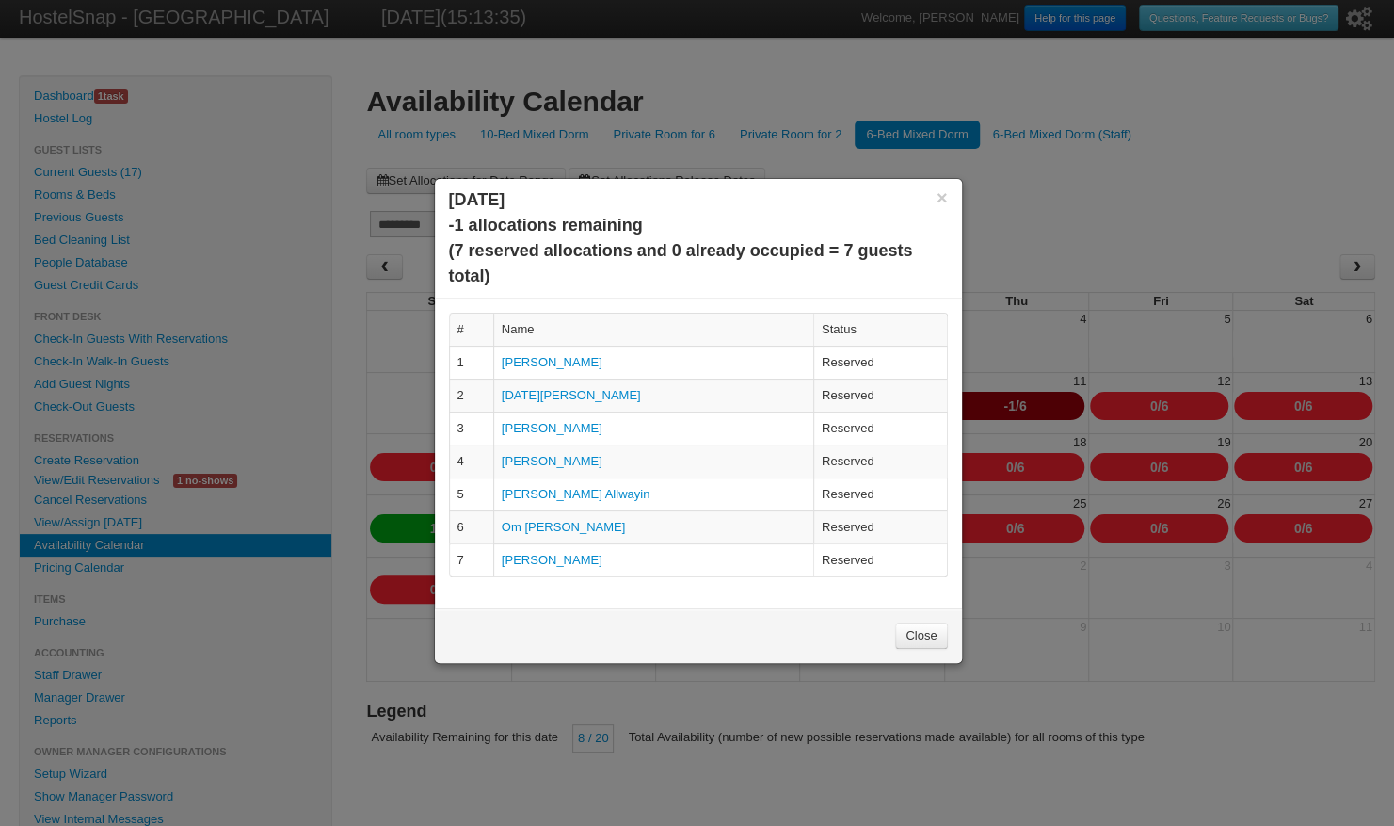
click at [918, 624] on link "Close" at bounding box center [921, 635] width 52 height 26
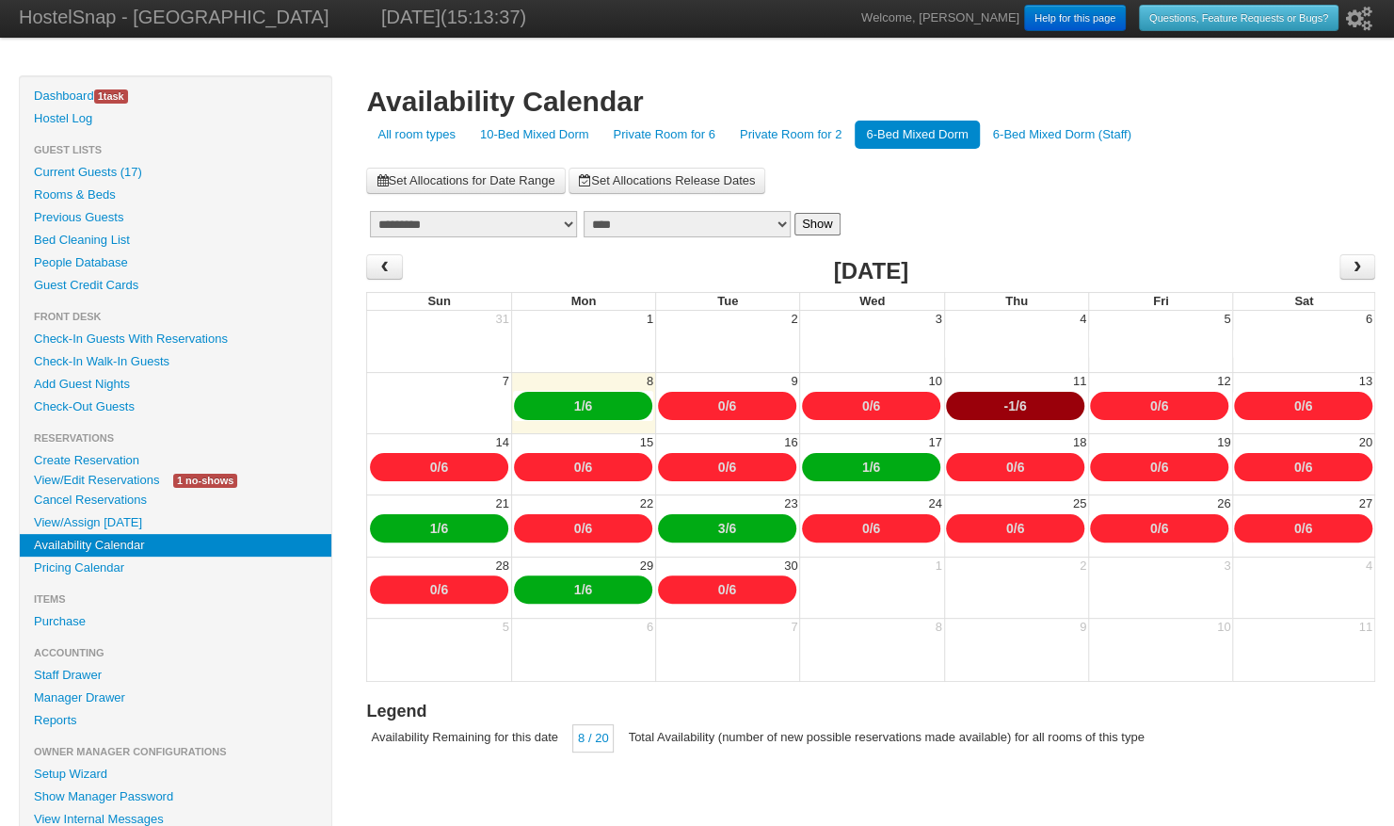
click at [532, 126] on link "10-Bed Mixed Dorm" at bounding box center [535, 135] width 132 height 28
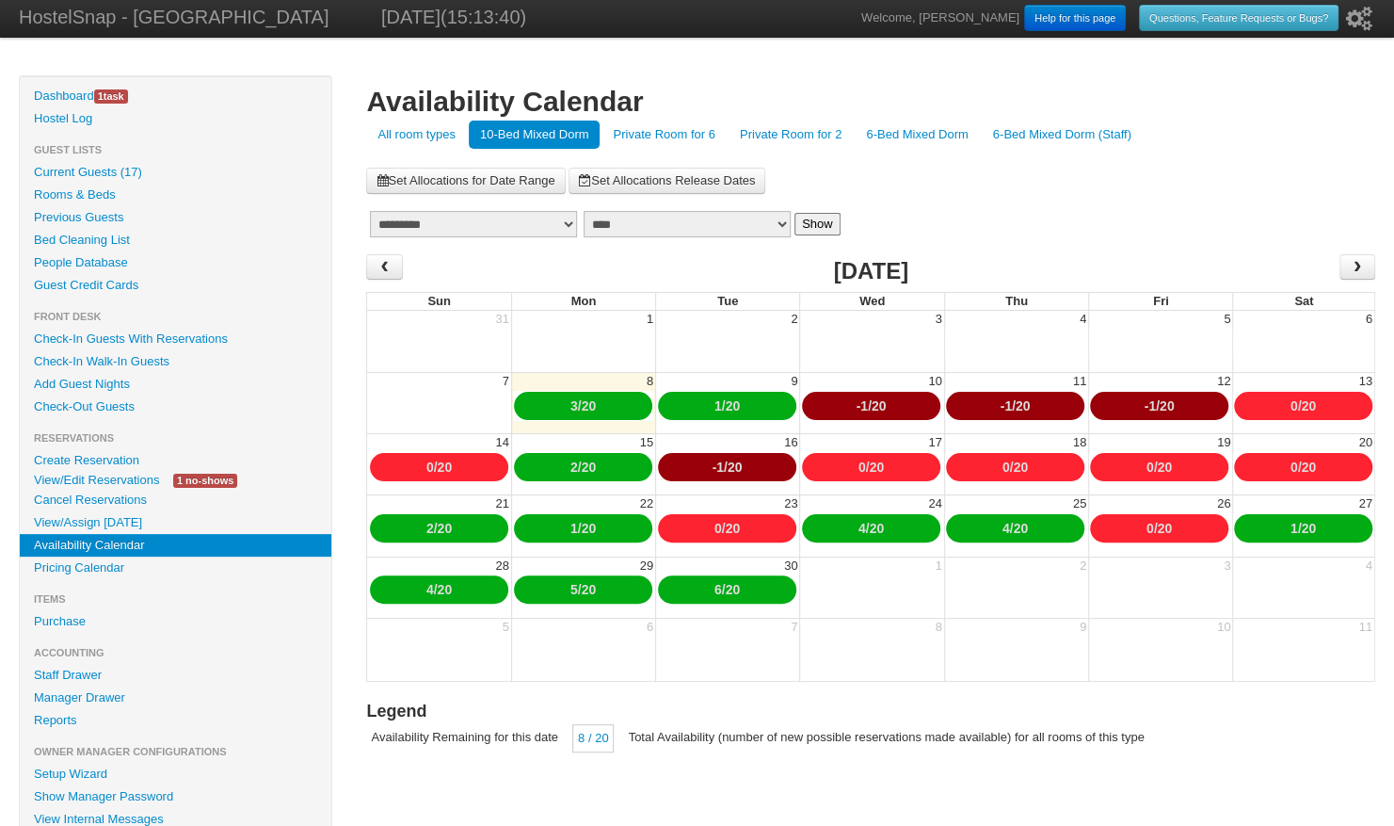
click at [859, 405] on link "-1" at bounding box center [861, 405] width 11 height 15
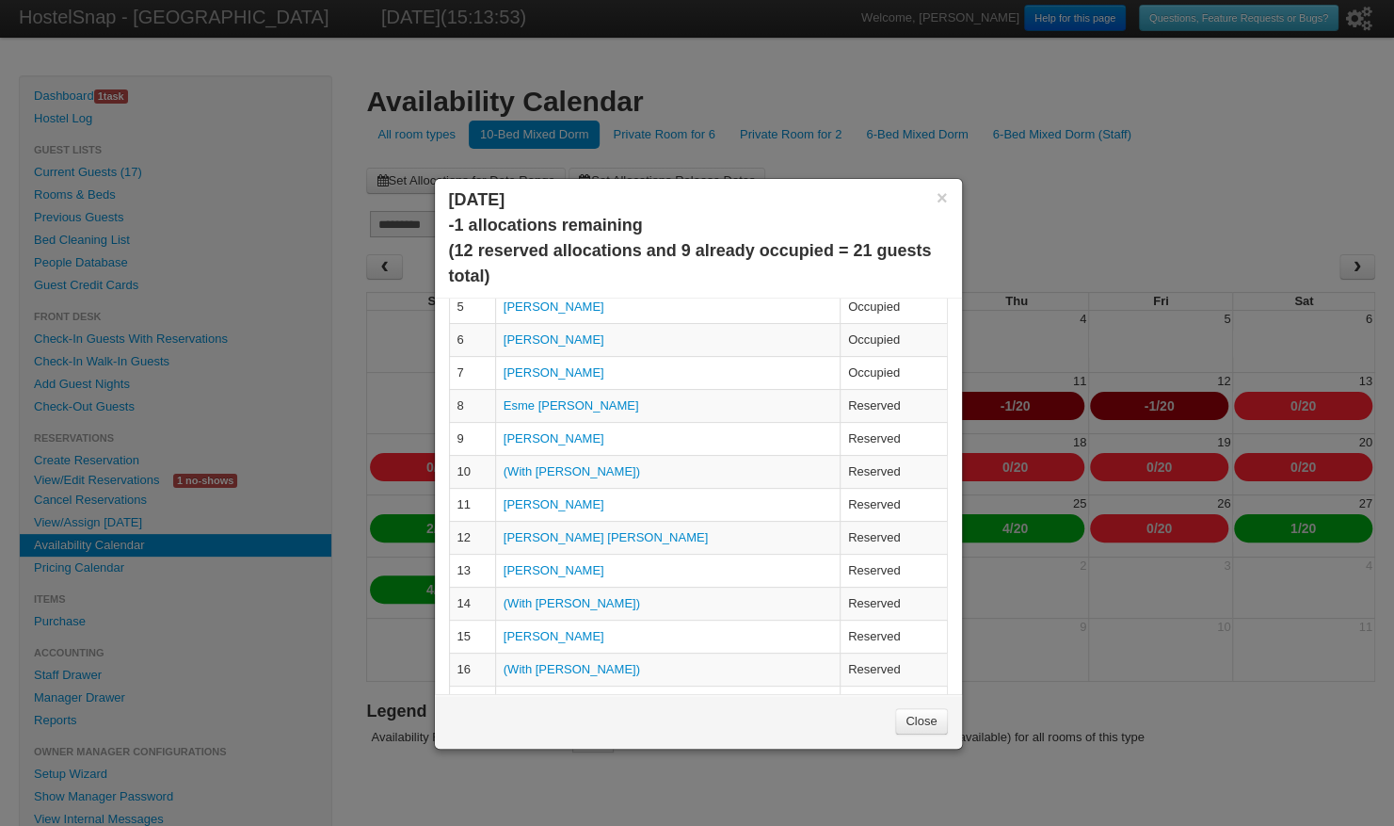
scroll to position [335, 0]
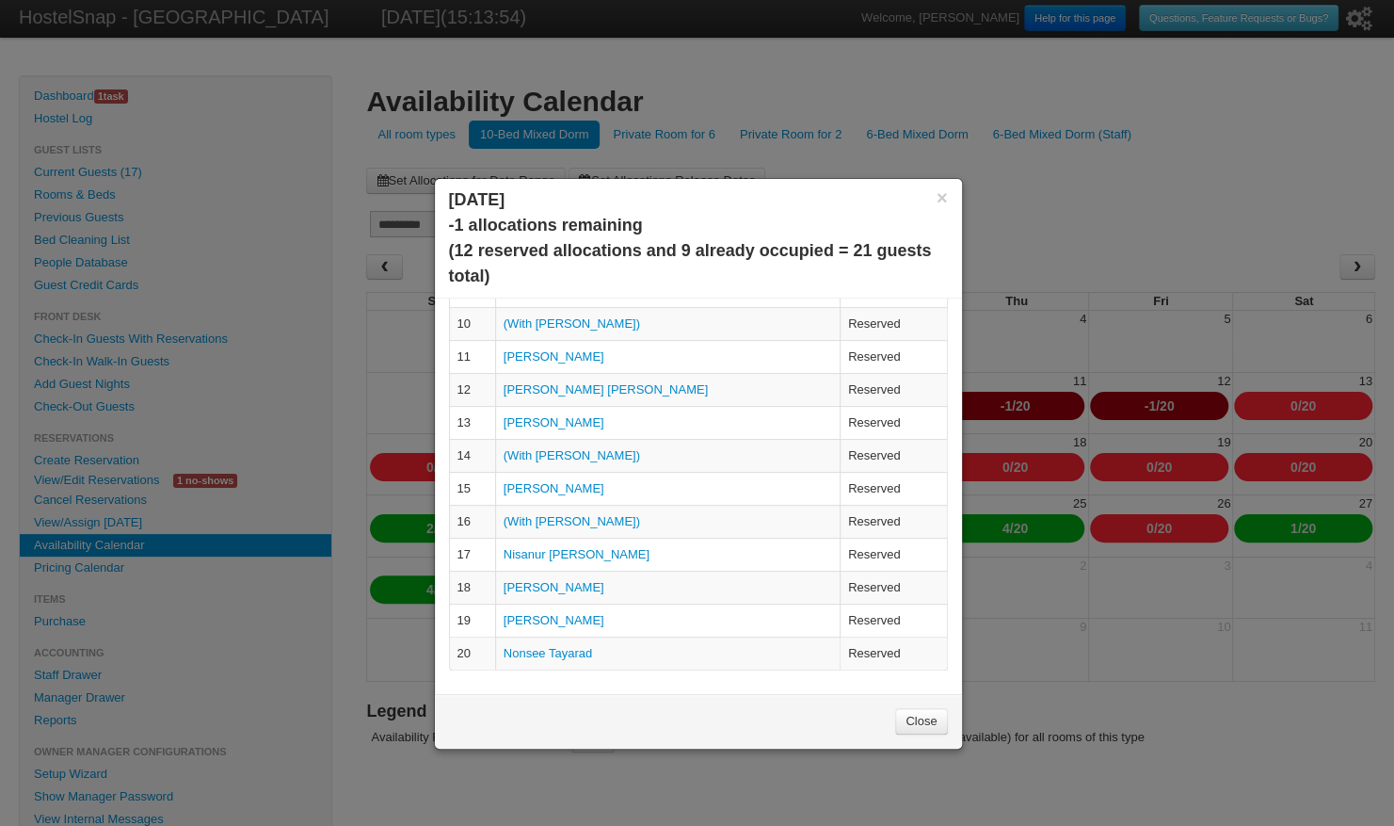
click at [911, 716] on link "Close" at bounding box center [921, 721] width 52 height 26
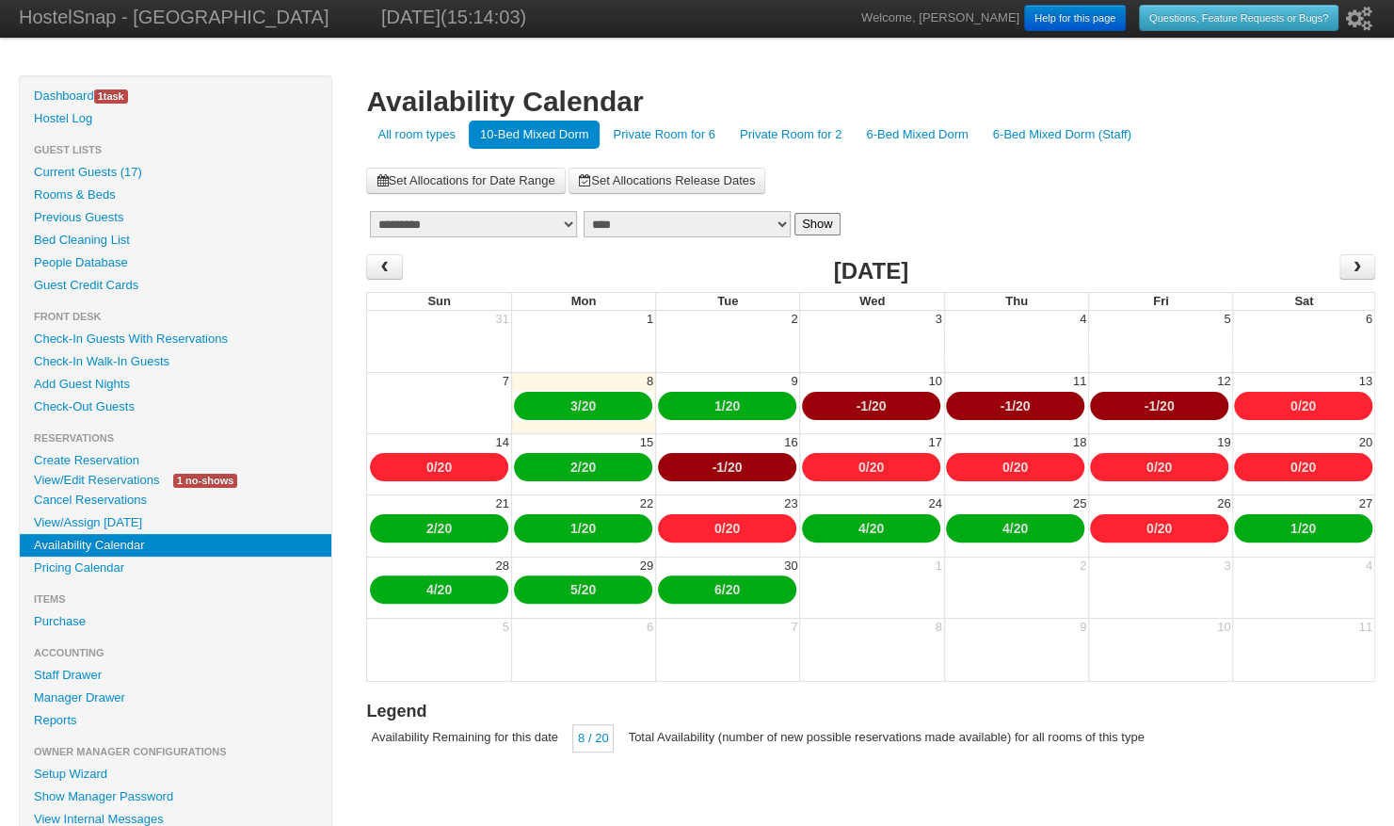
click at [1003, 403] on link "-1" at bounding box center [1005, 405] width 11 height 15
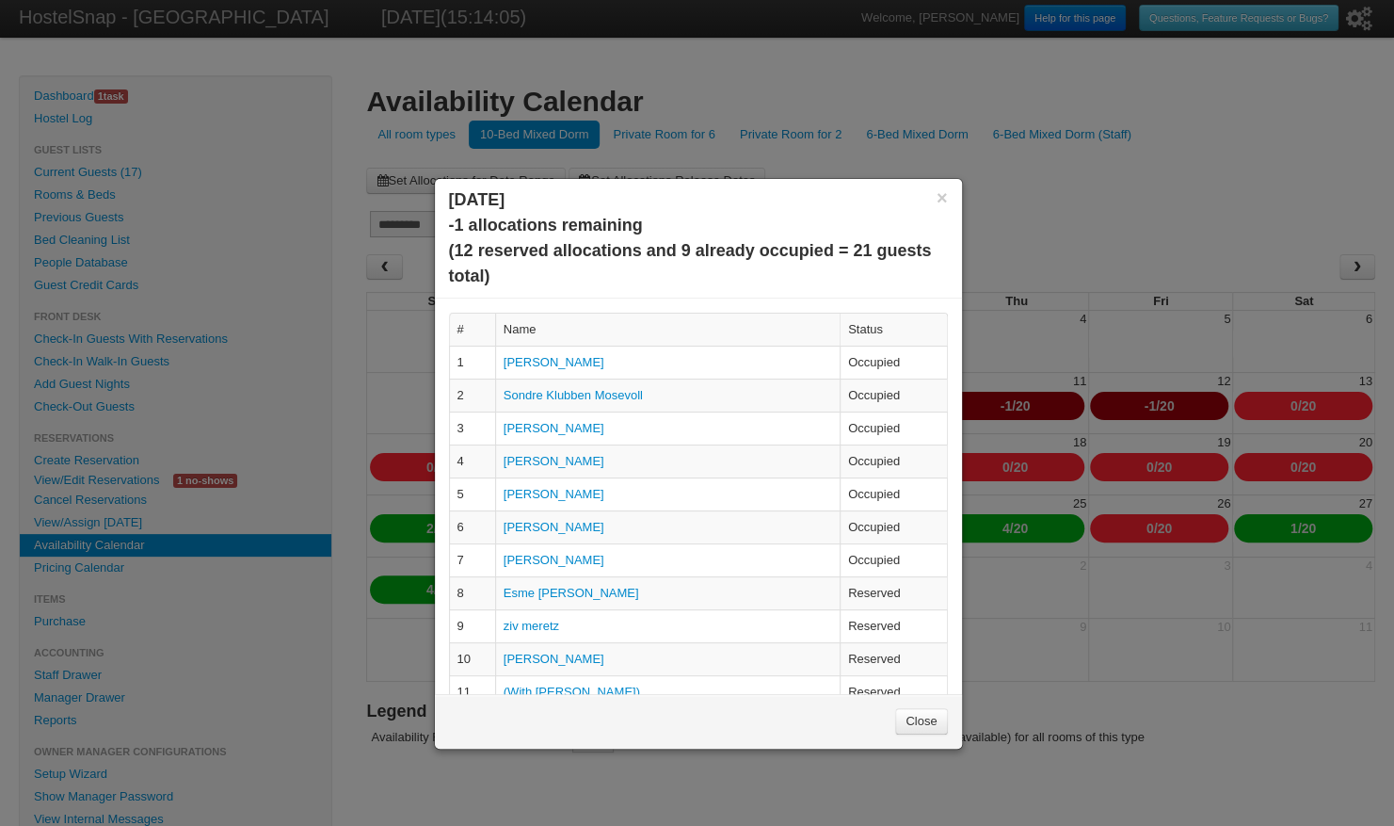
scroll to position [335, 0]
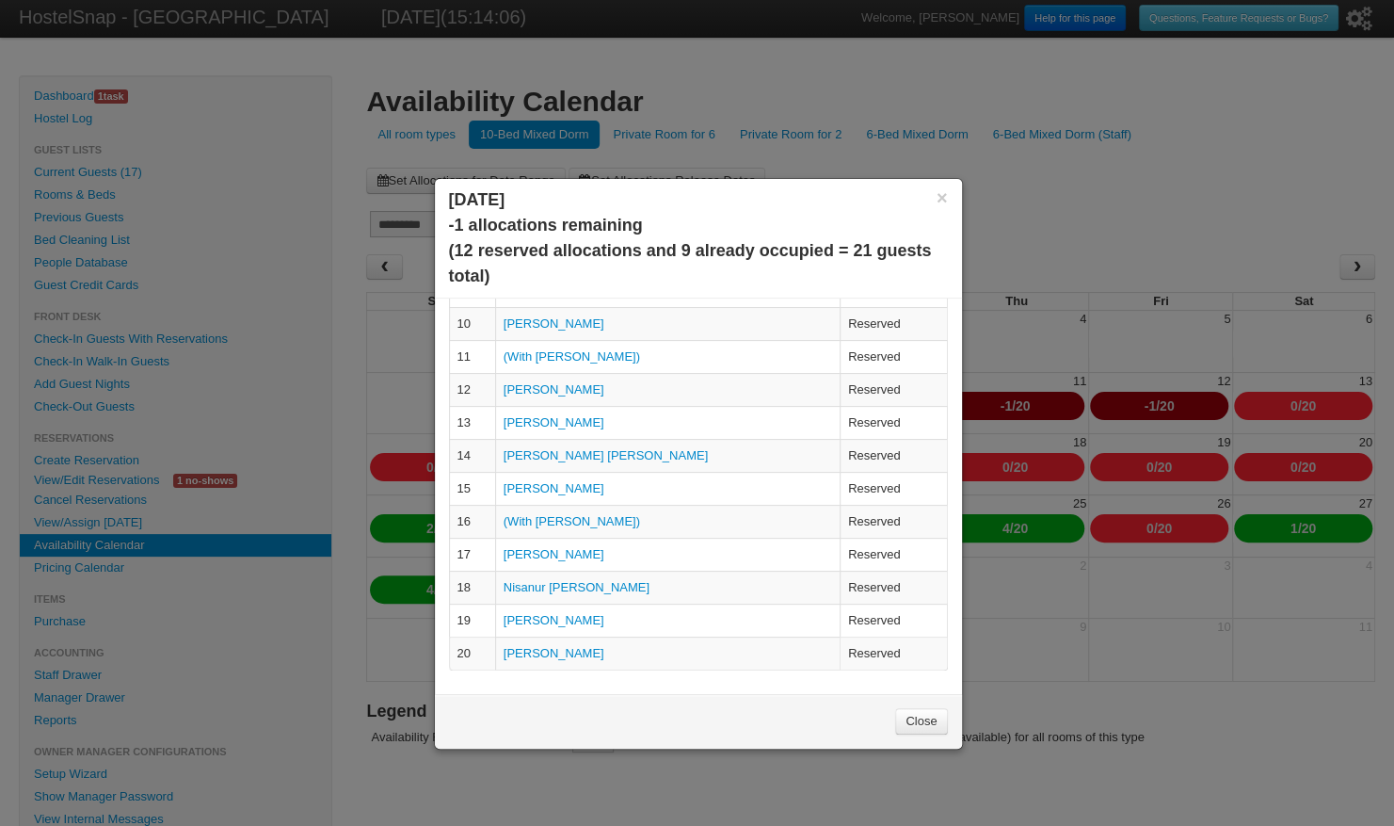
click at [910, 722] on link "Close" at bounding box center [921, 721] width 52 height 26
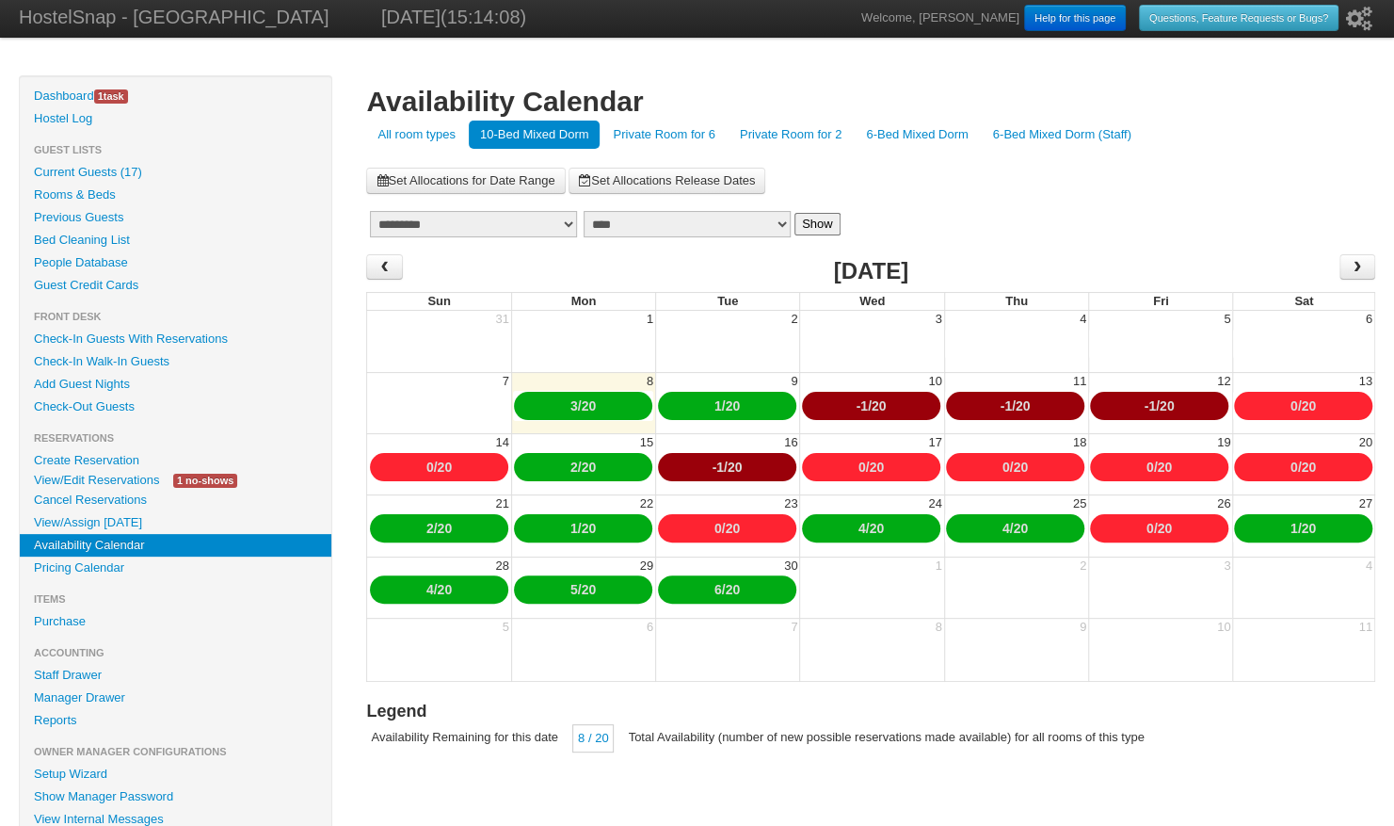
click at [1022, 403] on link "20" at bounding box center [1023, 405] width 15 height 15
type input "**"
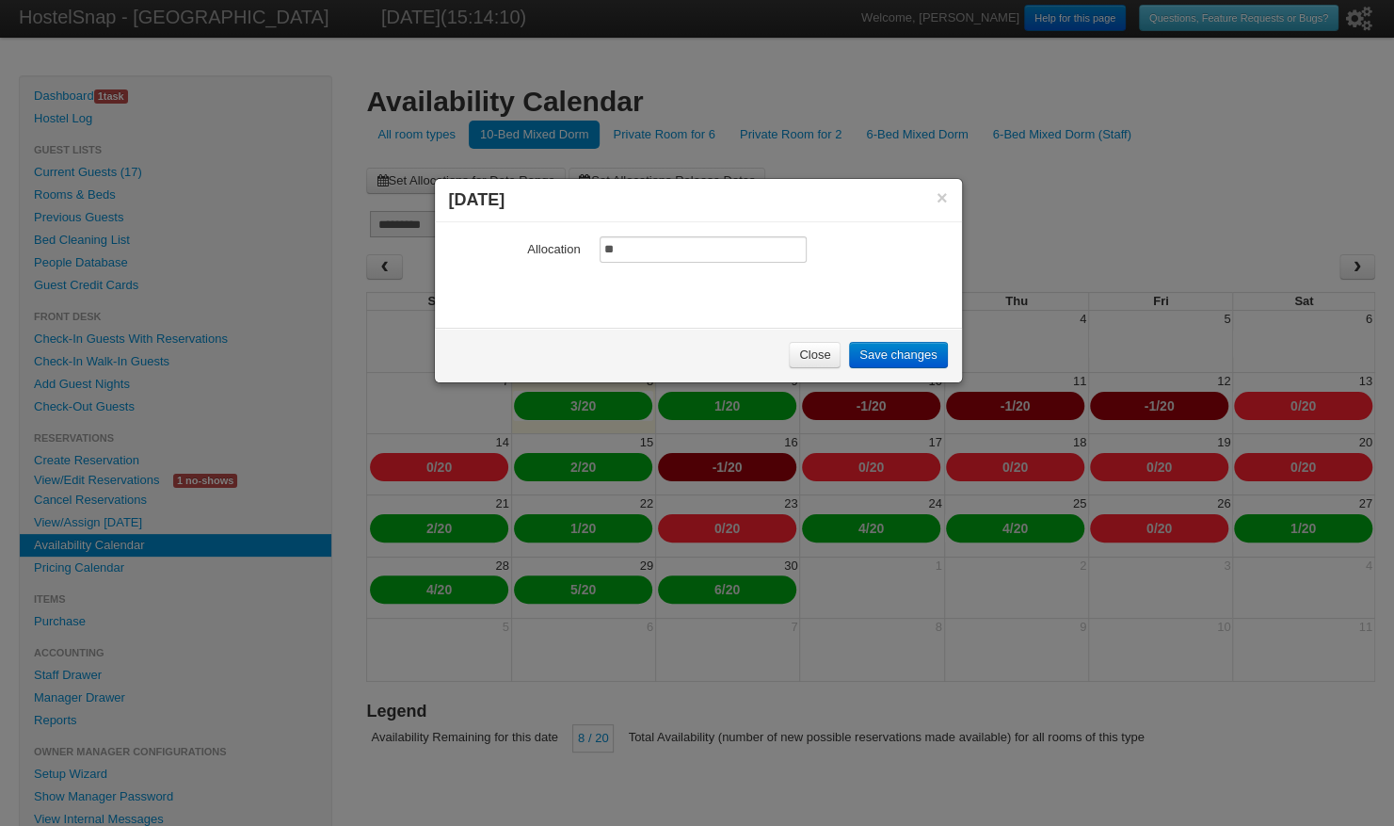
click at [815, 352] on link "Close" at bounding box center [815, 355] width 52 height 26
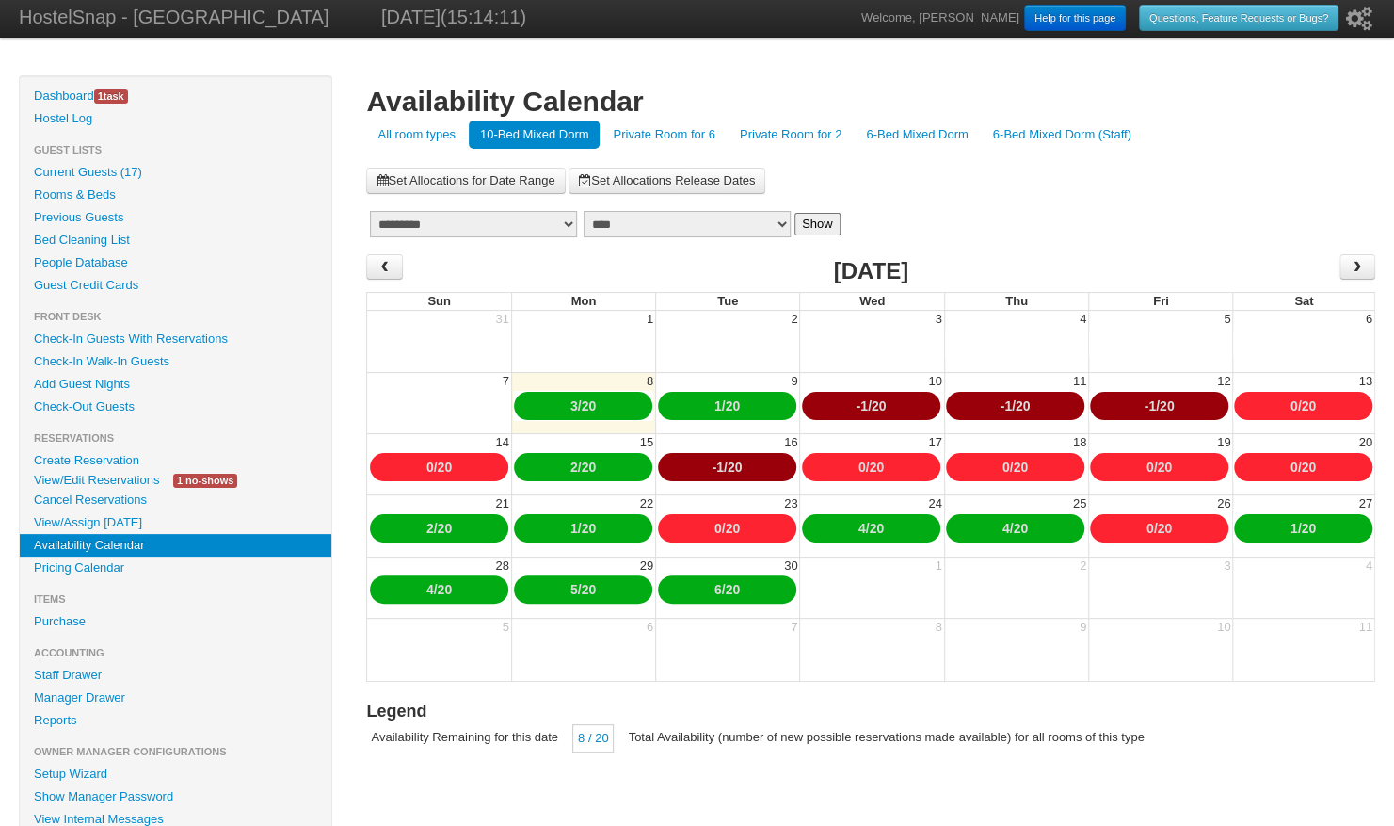
click at [861, 407] on link "-1" at bounding box center [861, 405] width 11 height 15
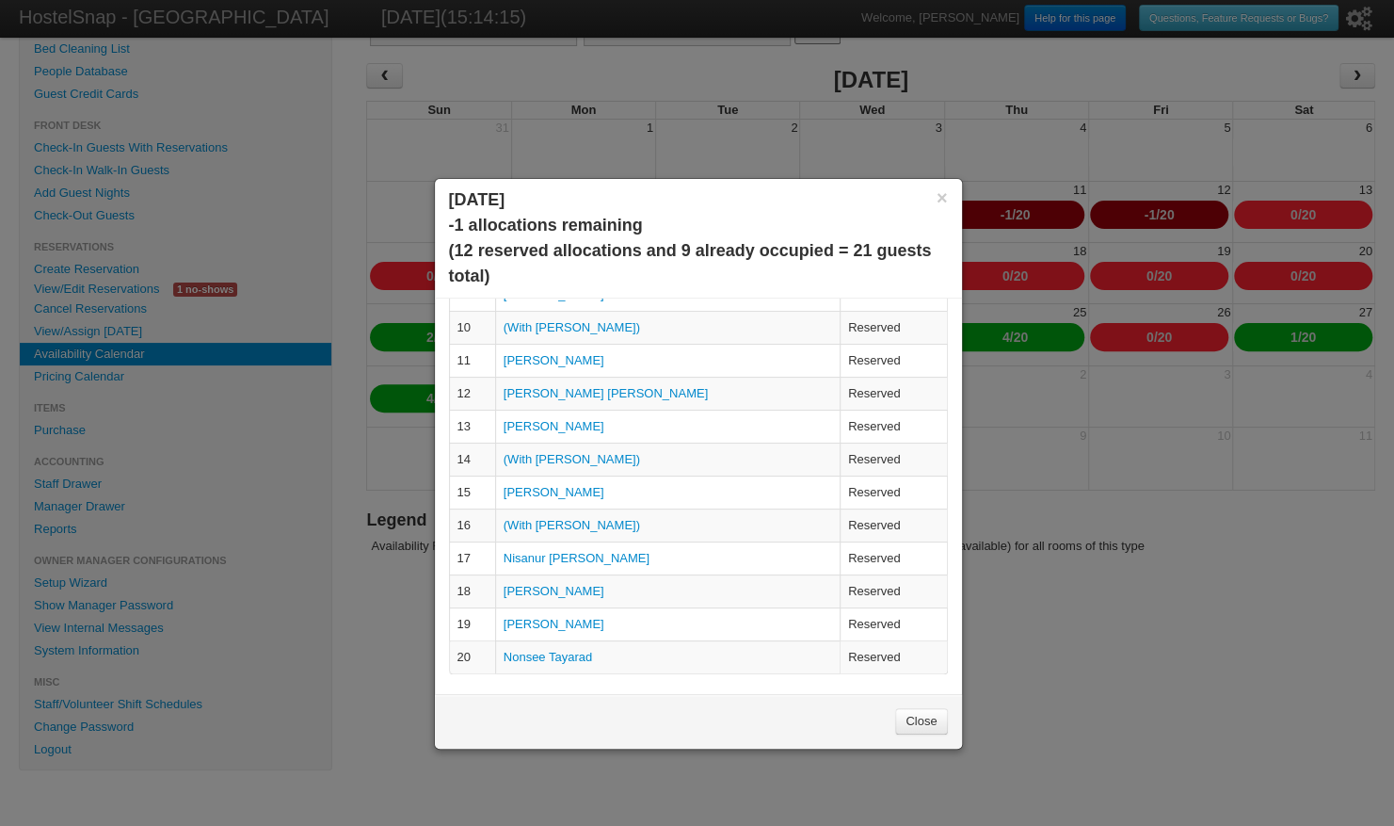
scroll to position [0, 0]
click at [915, 717] on link "Close" at bounding box center [921, 721] width 52 height 26
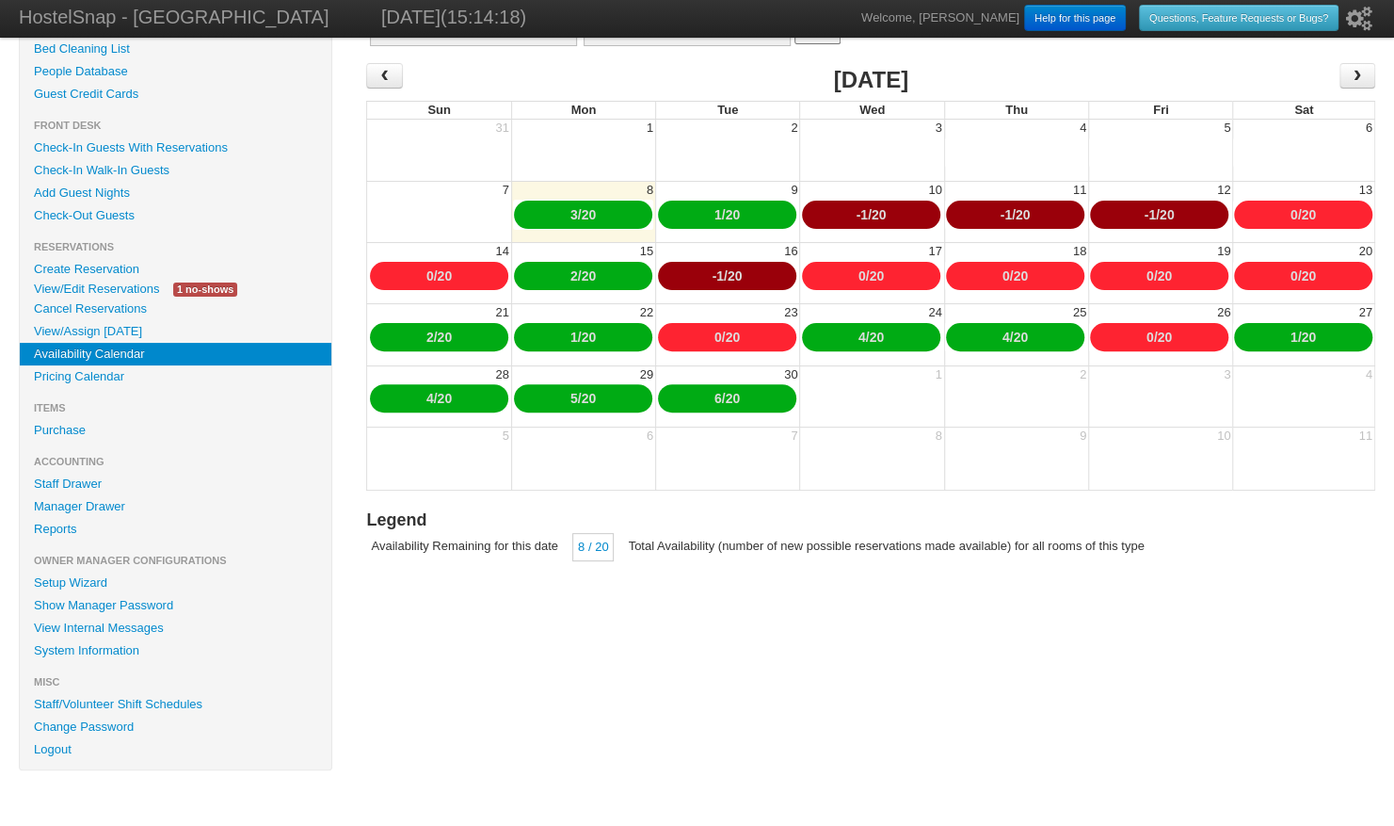
click at [1149, 212] on link "-1" at bounding box center [1149, 214] width 11 height 15
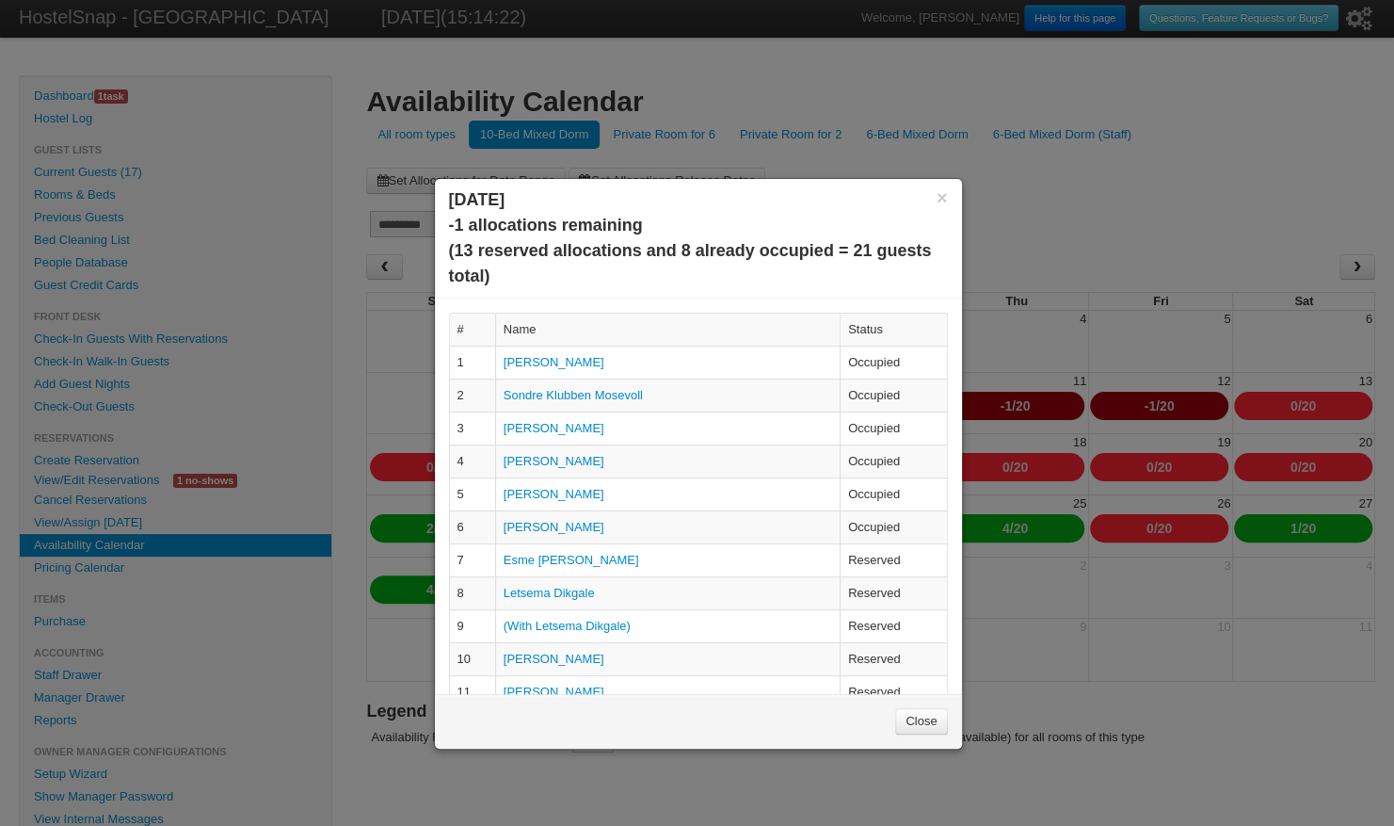
click at [921, 715] on link "Close" at bounding box center [921, 721] width 52 height 26
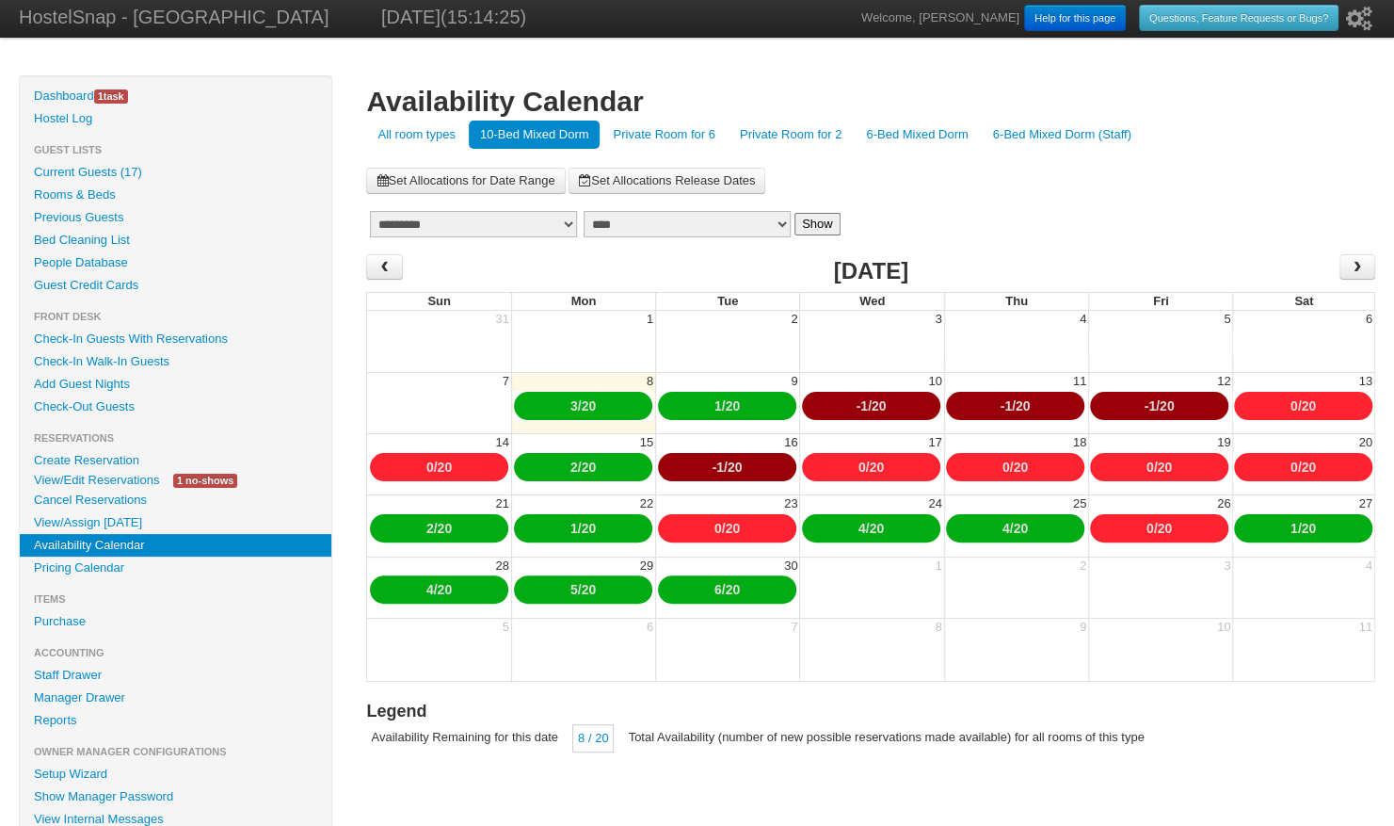
click at [716, 468] on link "-1" at bounding box center [717, 466] width 11 height 15
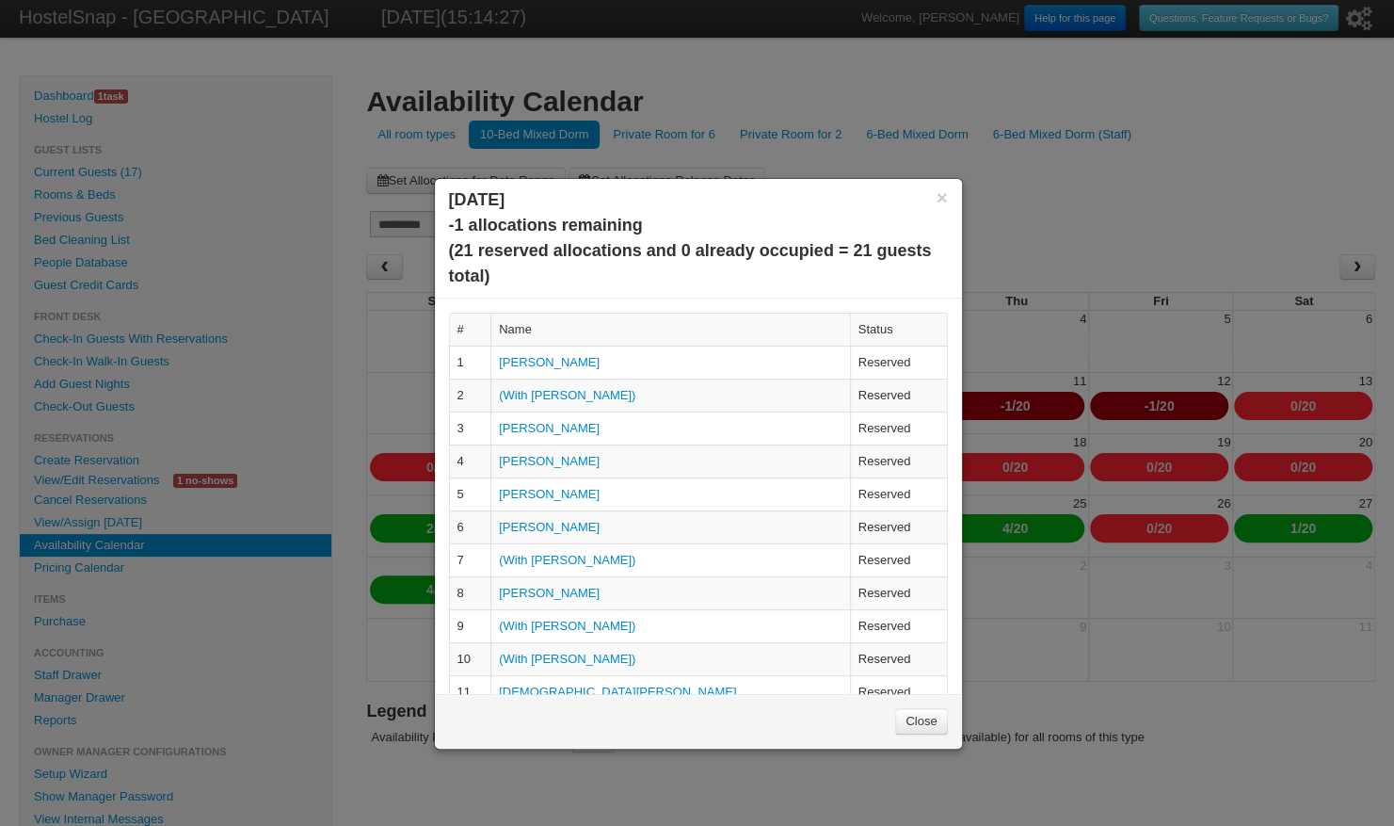
scroll to position [368, 0]
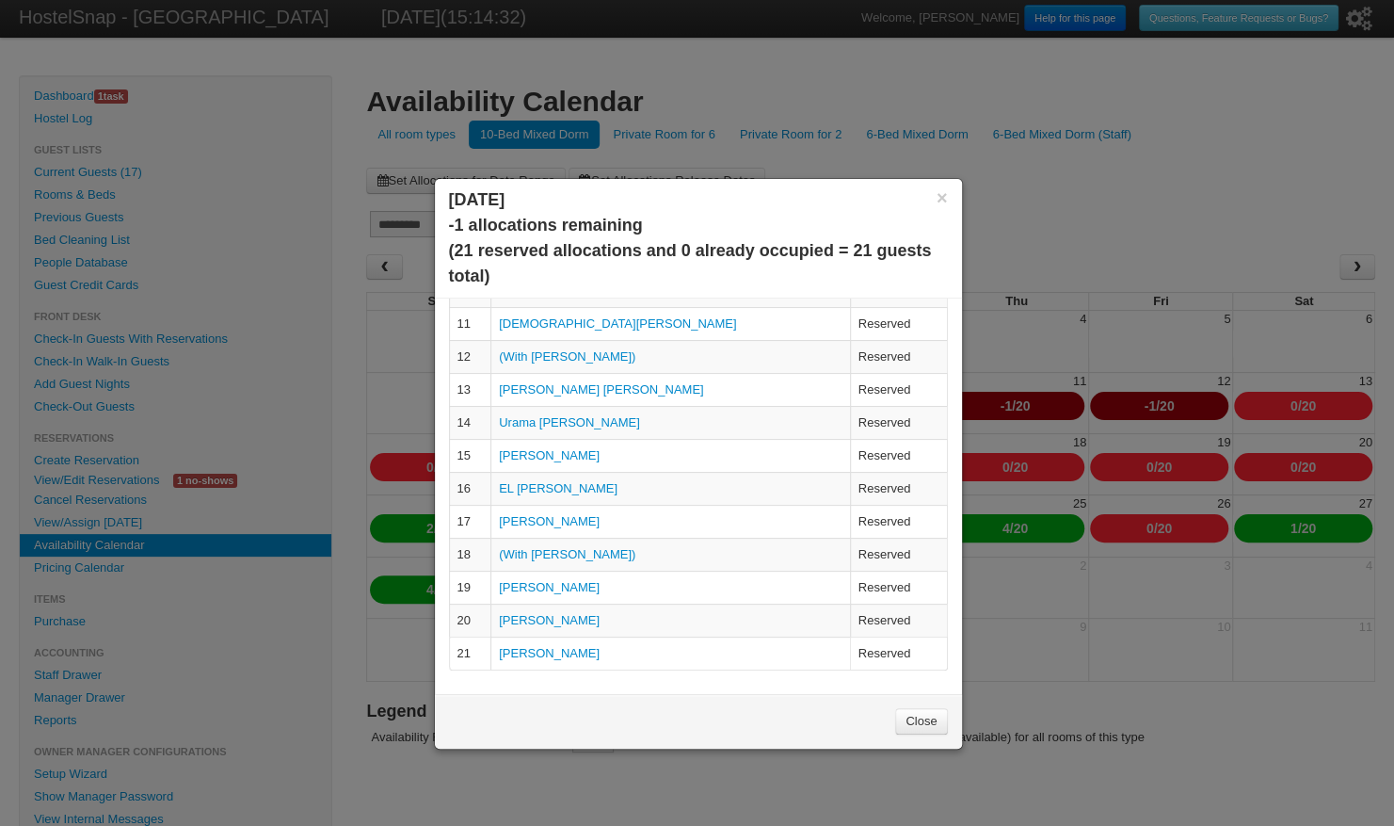
click at [915, 721] on link "Close" at bounding box center [921, 721] width 52 height 26
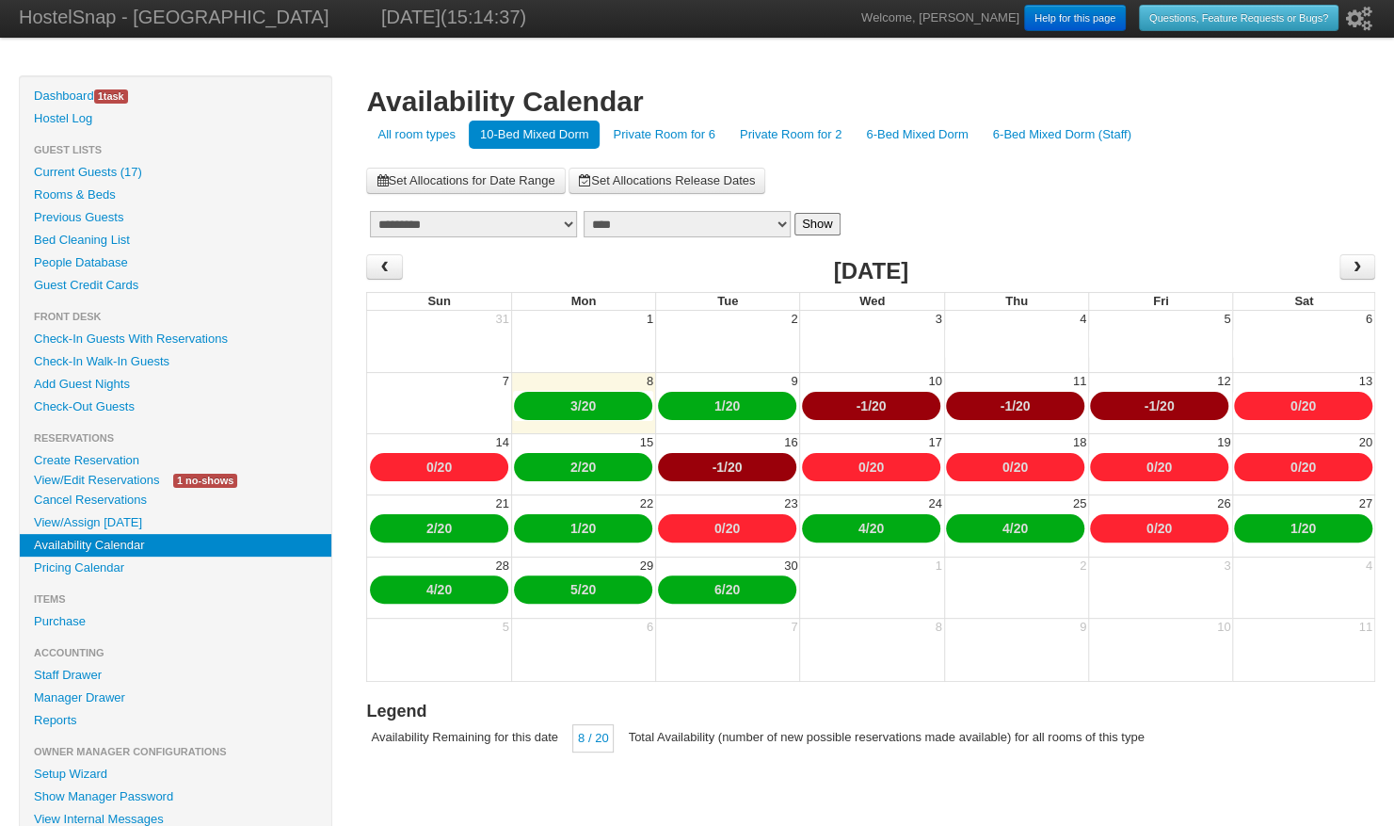
click at [856, 406] on link "-1" at bounding box center [861, 405] width 11 height 15
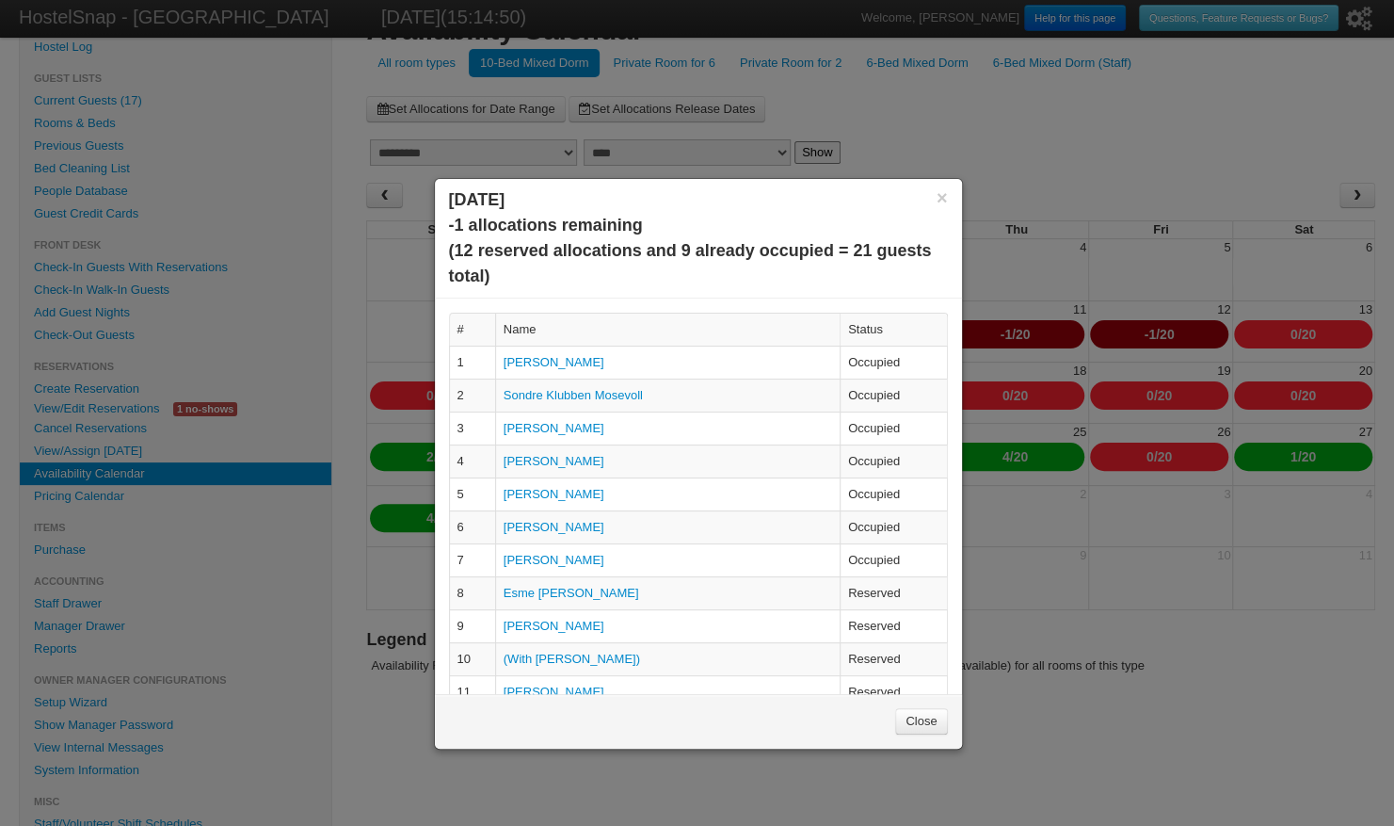
scroll to position [70, 0]
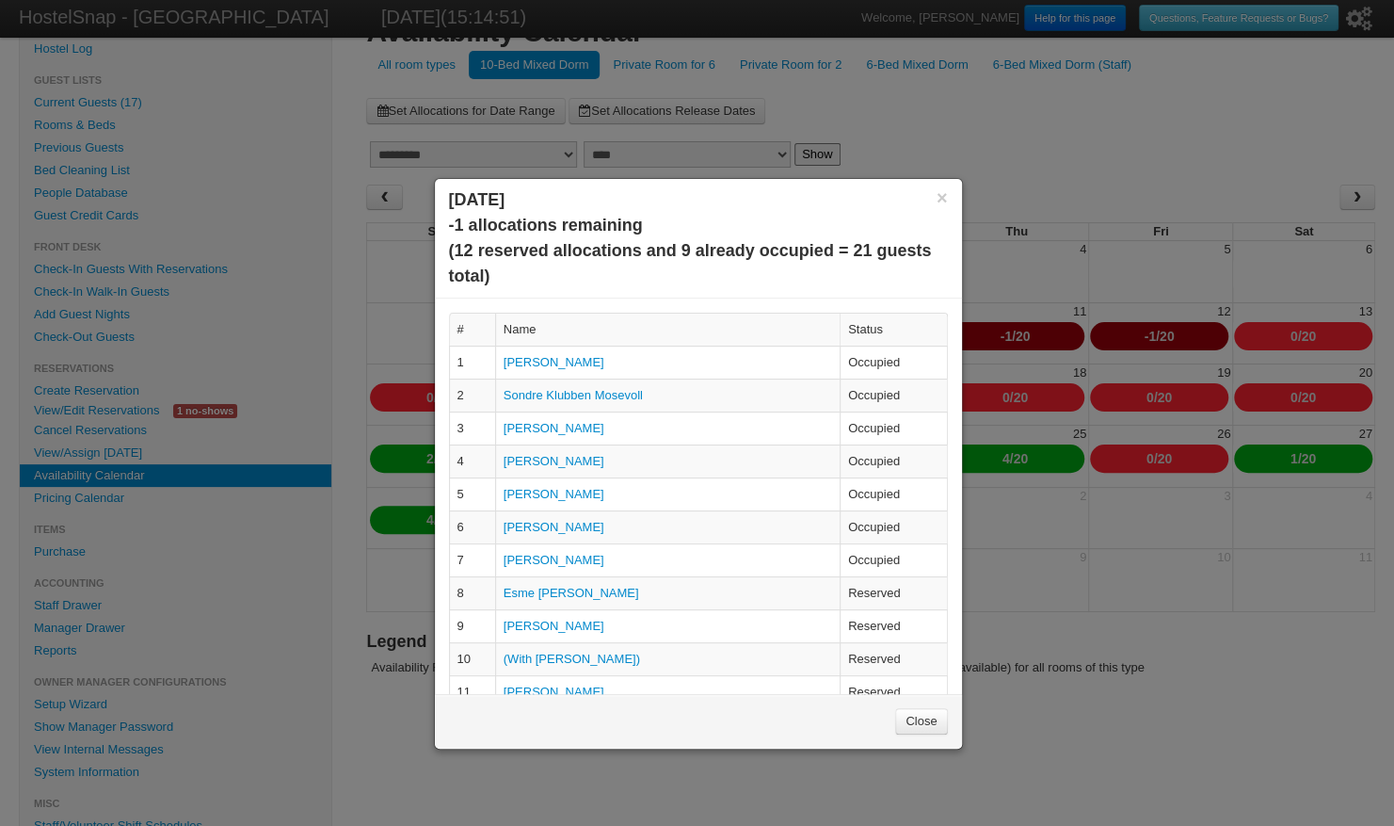
click at [920, 716] on link "Close" at bounding box center [921, 721] width 52 height 26
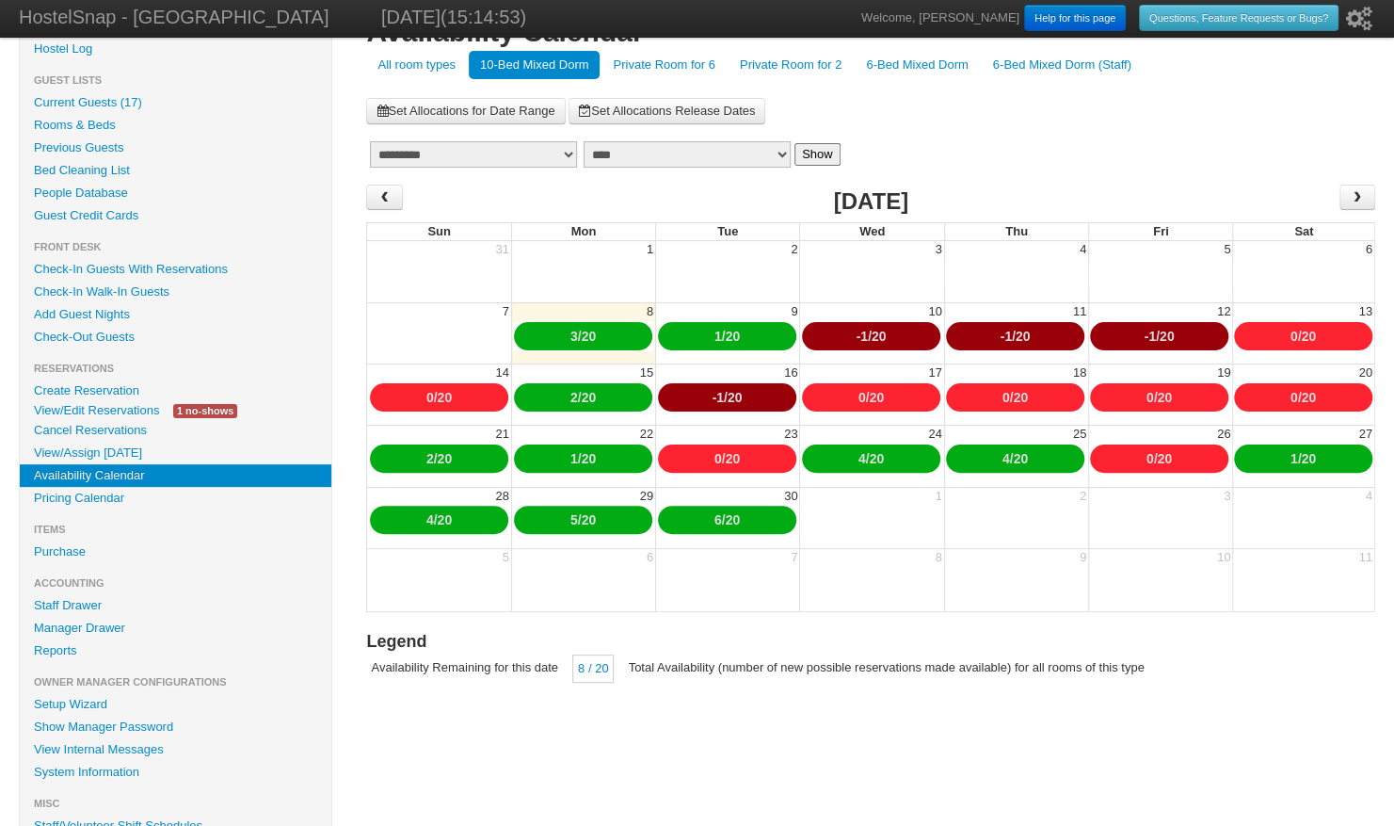
click at [1149, 334] on link "-1" at bounding box center [1149, 336] width 11 height 15
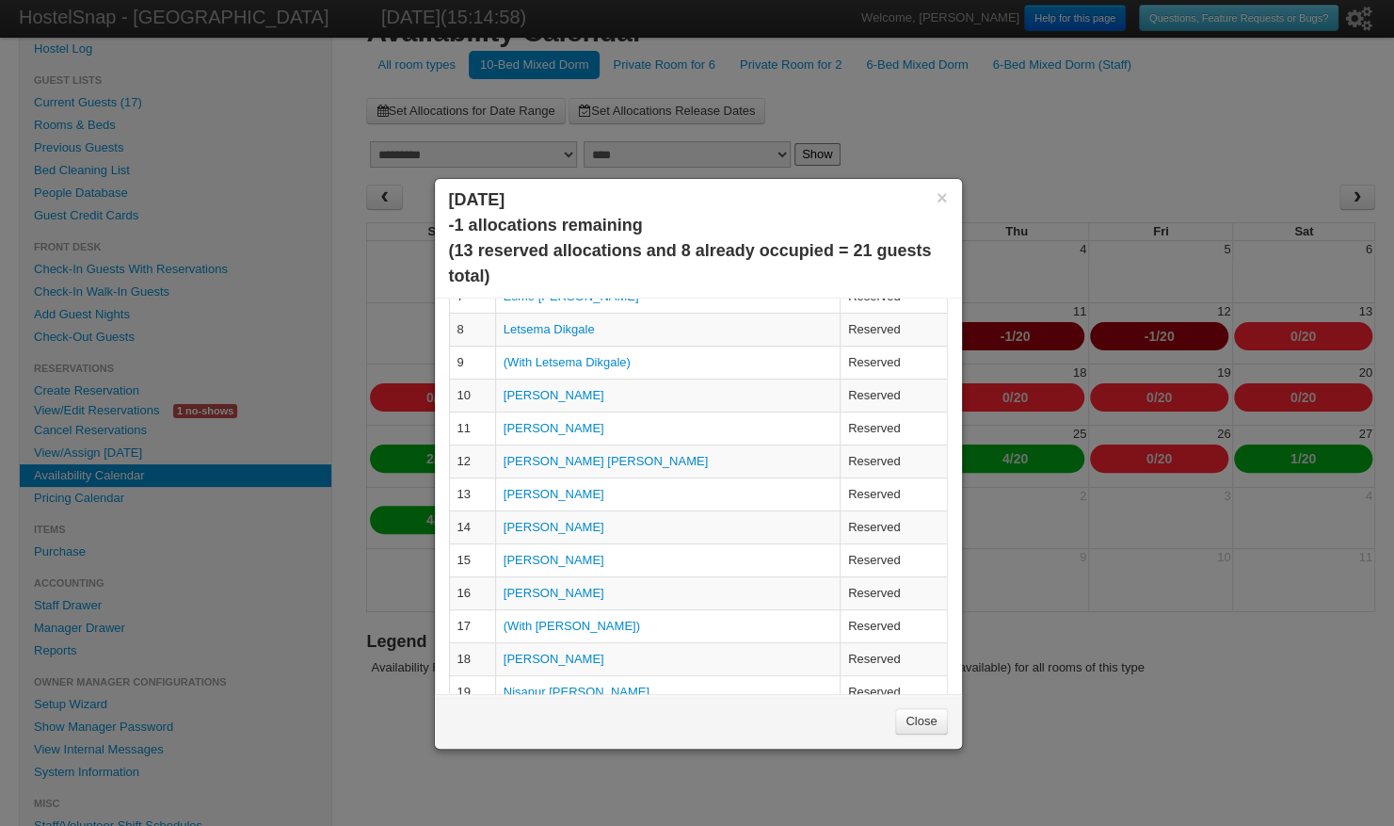
scroll to position [267, 0]
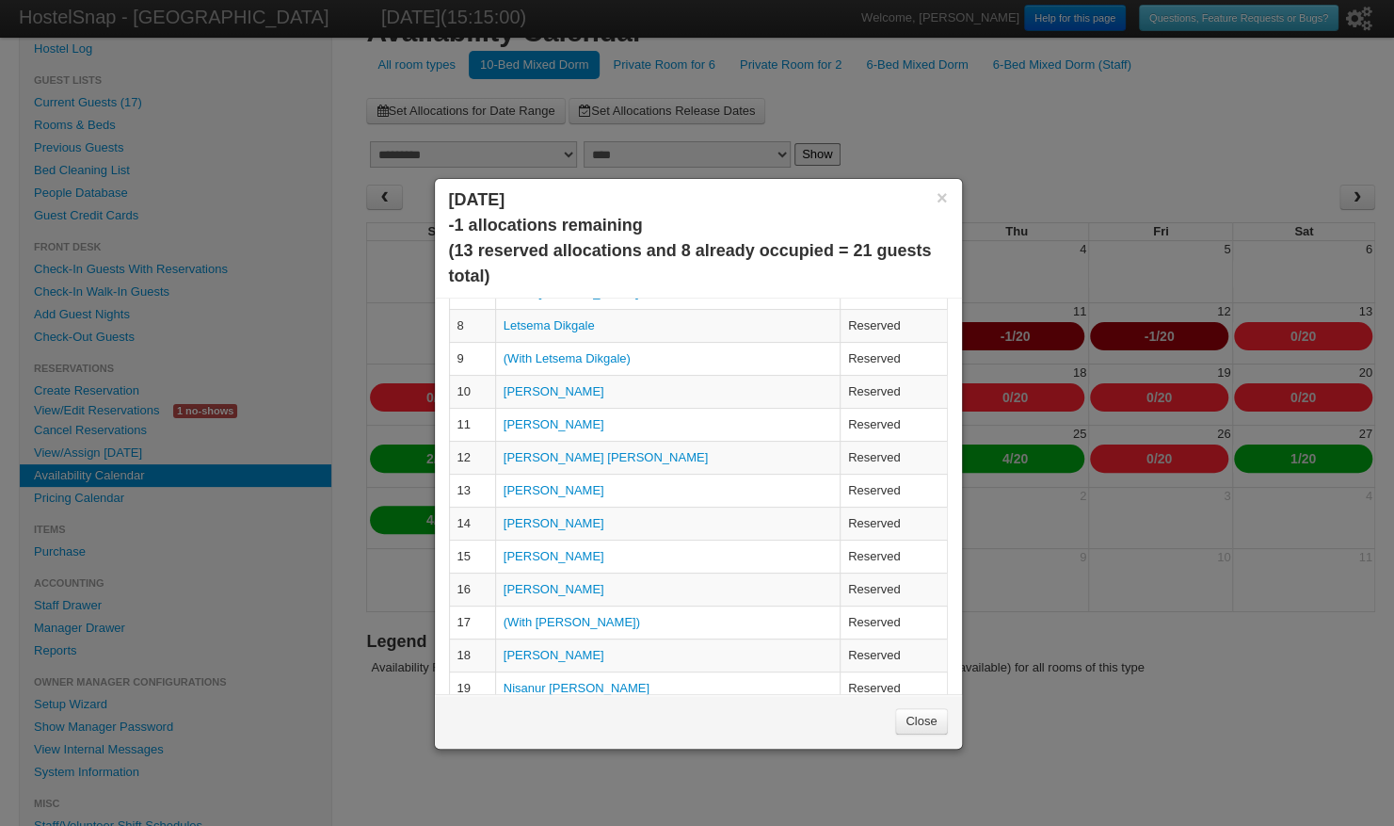
click at [563, 518] on link "Julia Strobele" at bounding box center [554, 523] width 101 height 14
click at [550, 556] on link "Julia Strobele" at bounding box center [554, 556] width 101 height 14
click at [552, 646] on link "Gerui Liang" at bounding box center [554, 653] width 101 height 14
click at [916, 719] on link "Close" at bounding box center [921, 721] width 52 height 26
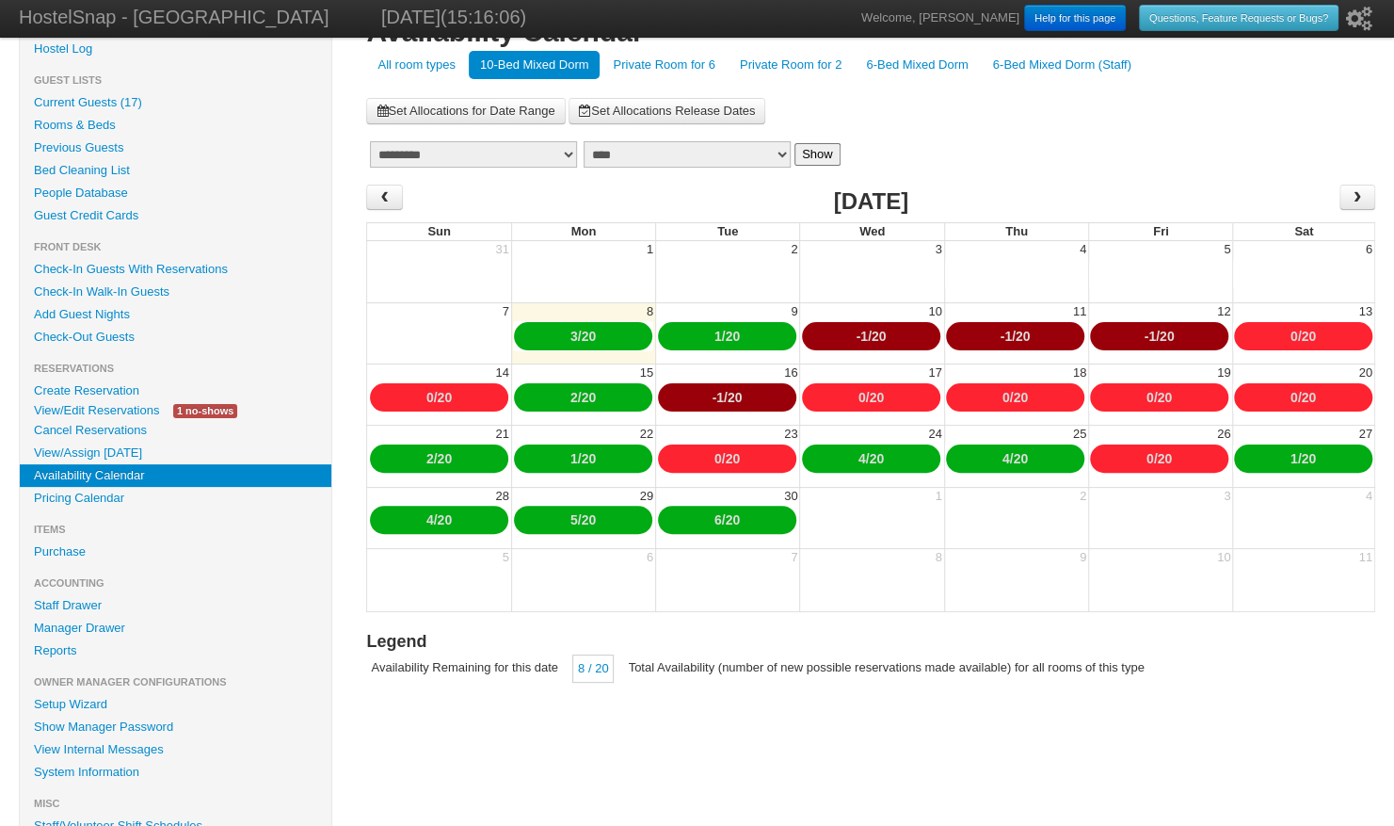
click at [859, 333] on link "-1" at bounding box center [861, 336] width 11 height 15
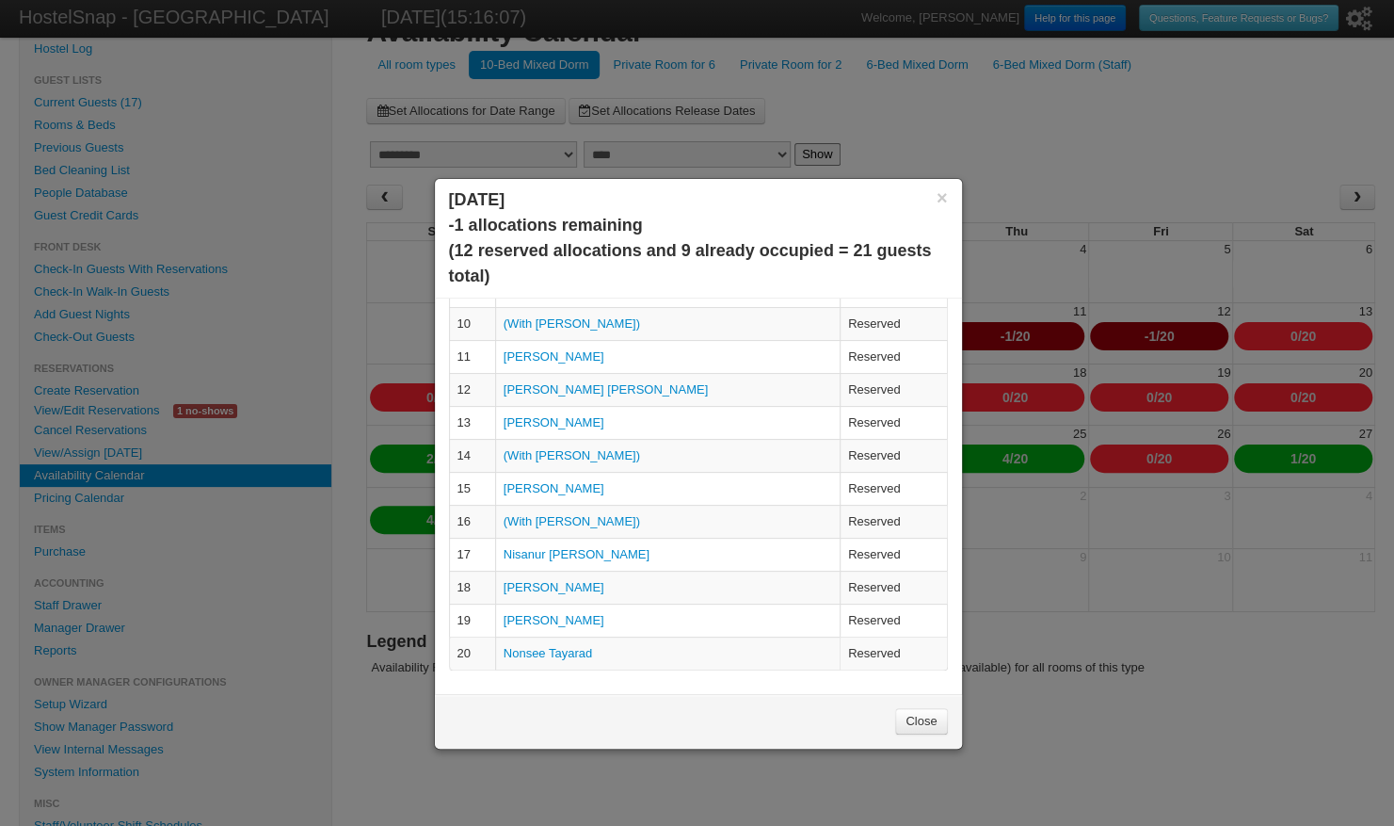
scroll to position [191, 0]
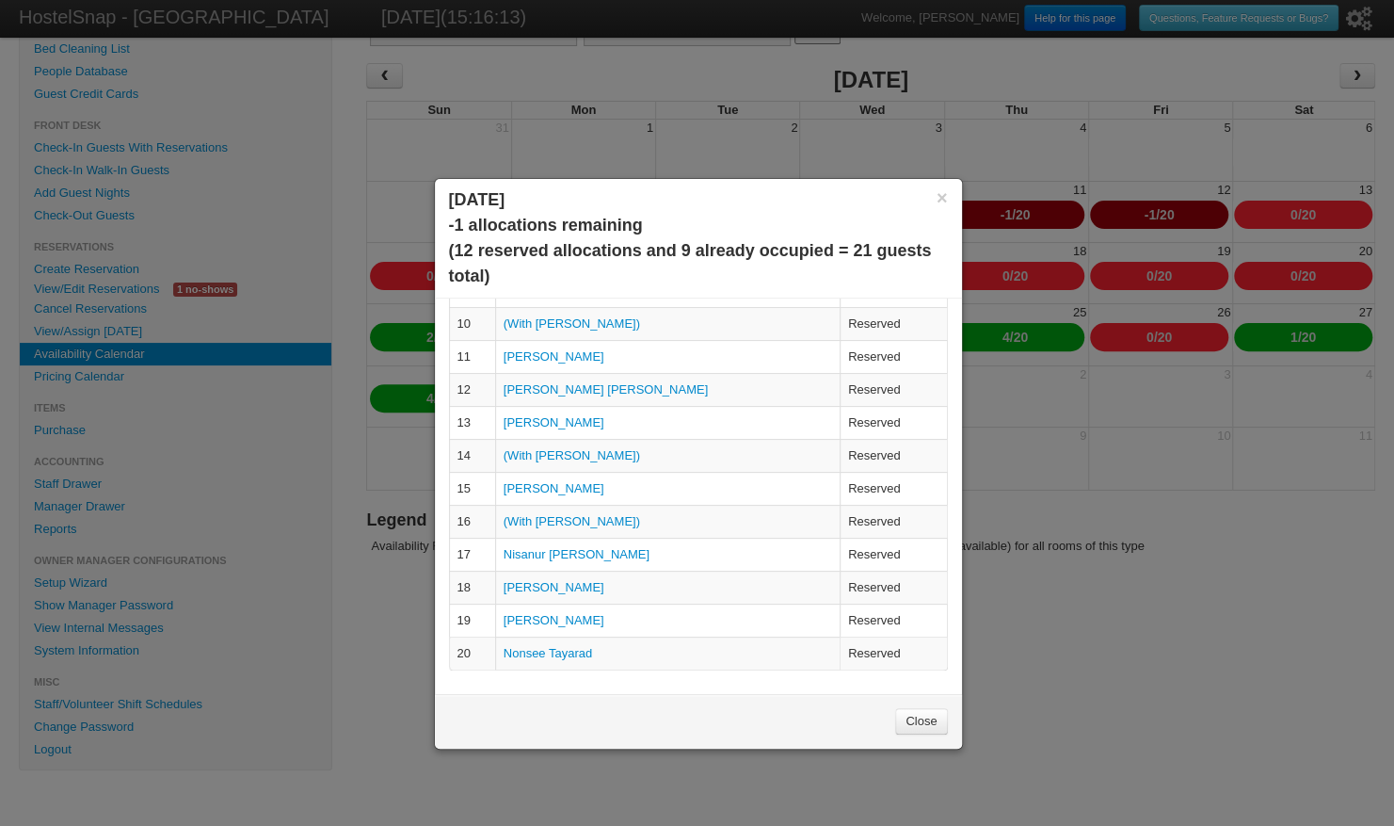
click at [551, 636] on td "Nonsee Tayarad" at bounding box center [667, 652] width 345 height 33
click at [552, 646] on link "Nonsee Tayarad" at bounding box center [548, 653] width 89 height 14
click at [915, 714] on link "Close" at bounding box center [921, 721] width 52 height 26
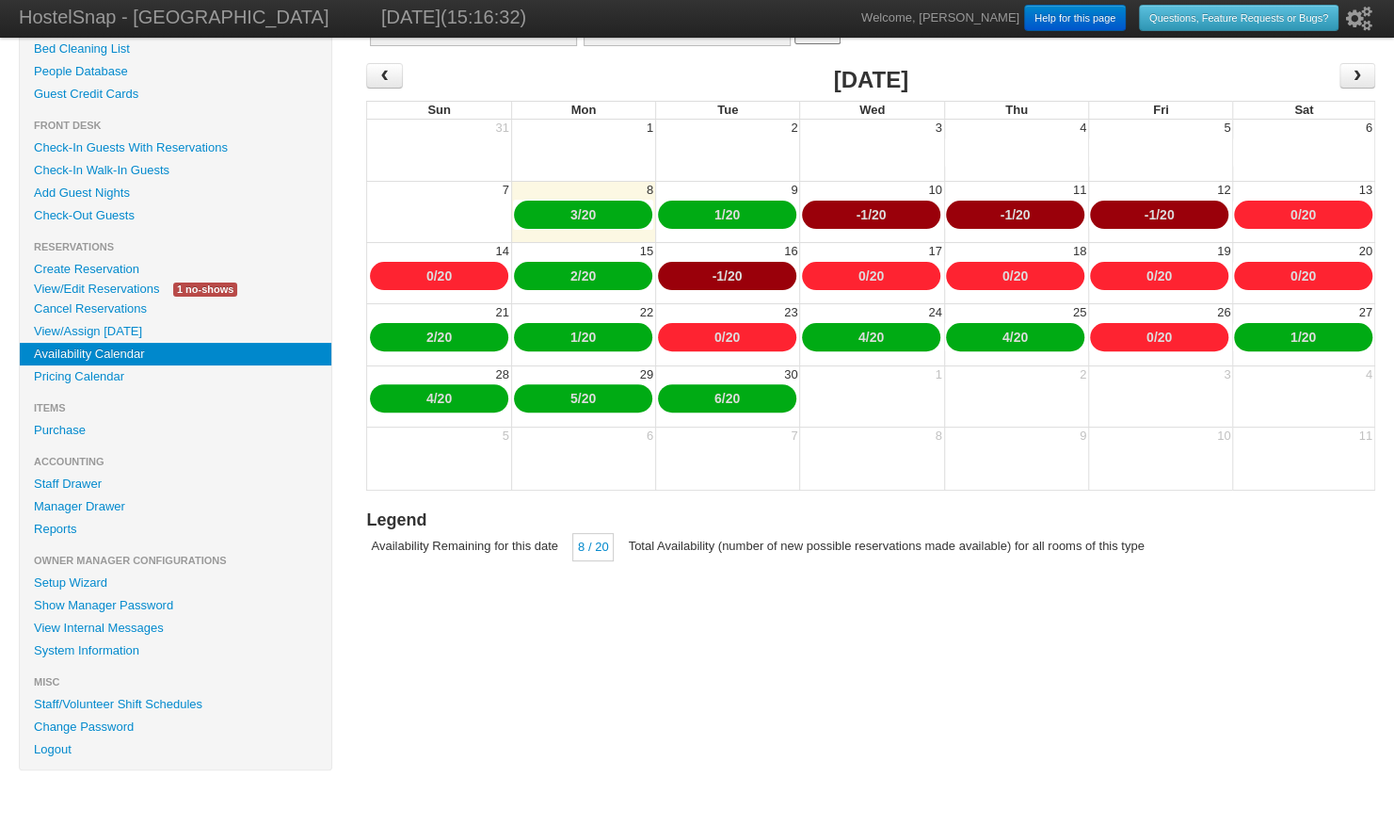
scroll to position [0, 0]
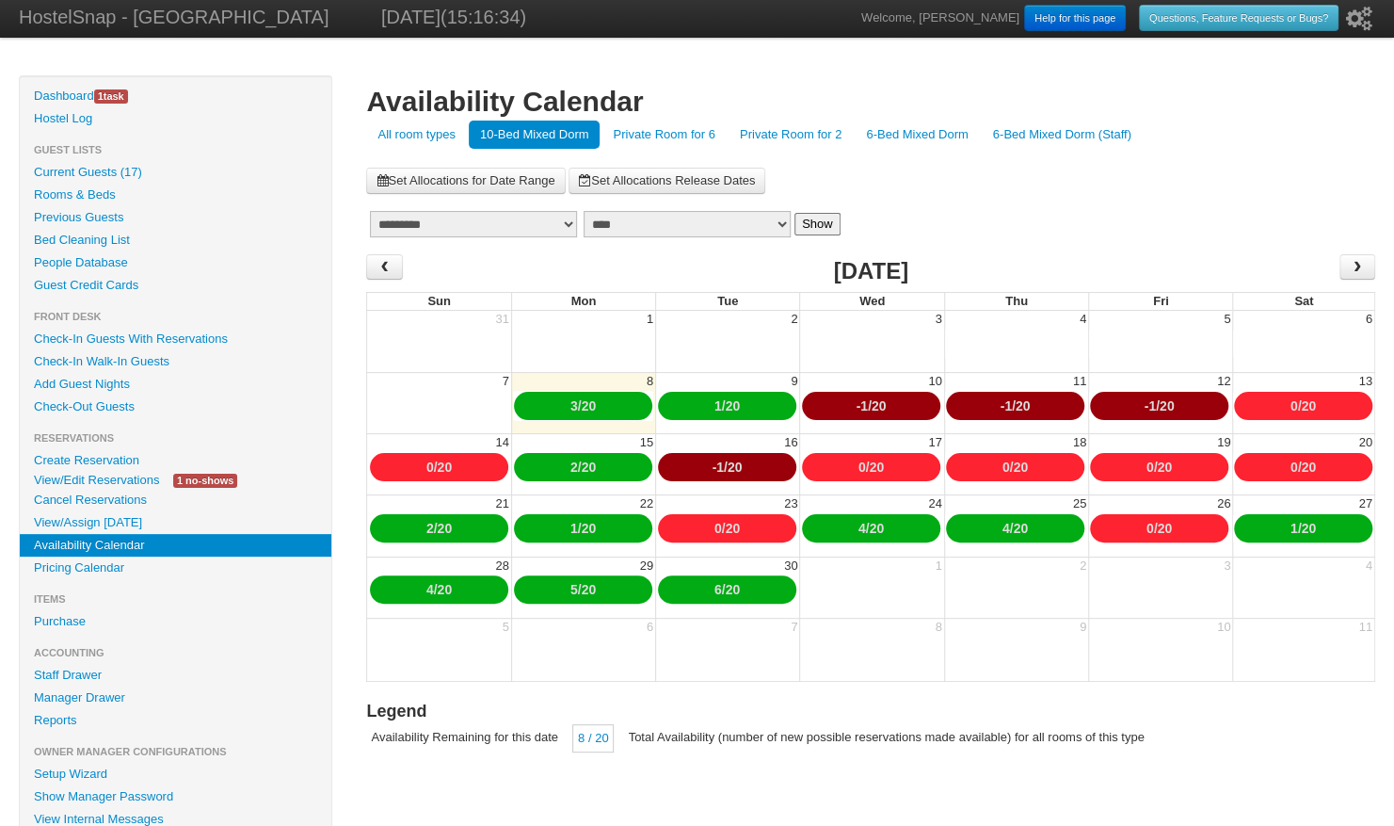
click at [714, 465] on link "-1" at bounding box center [717, 466] width 11 height 15
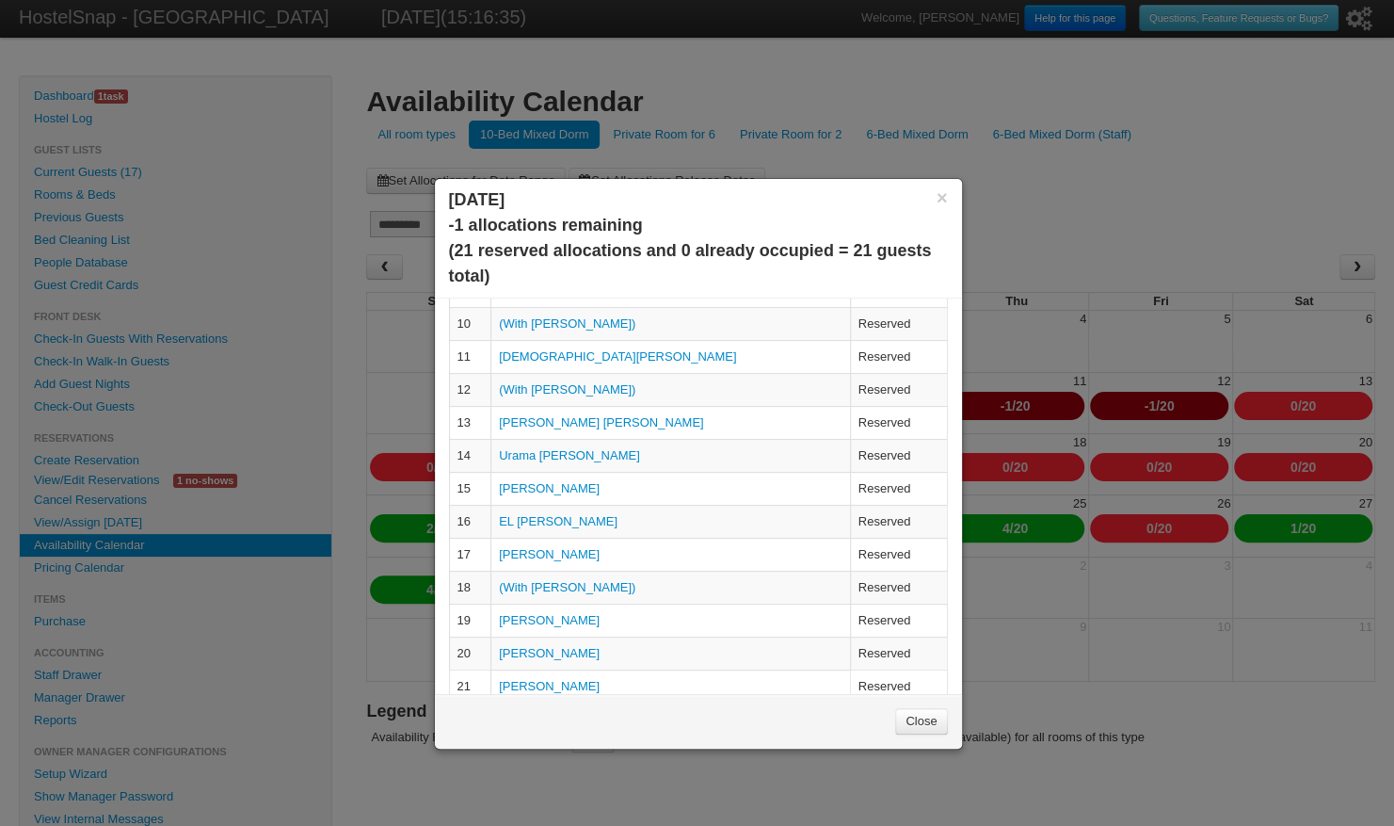
scroll to position [368, 0]
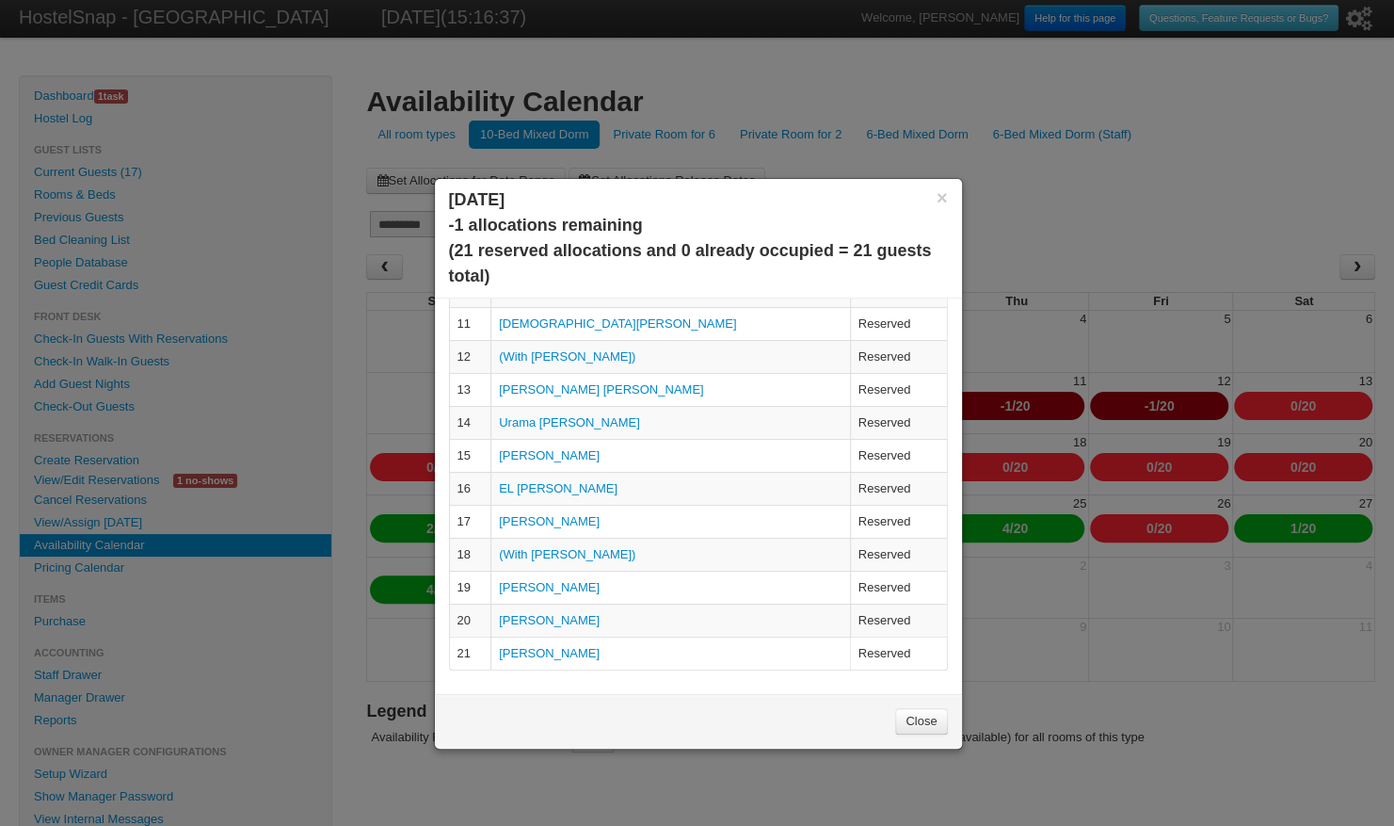
click at [923, 721] on link "Close" at bounding box center [921, 721] width 52 height 26
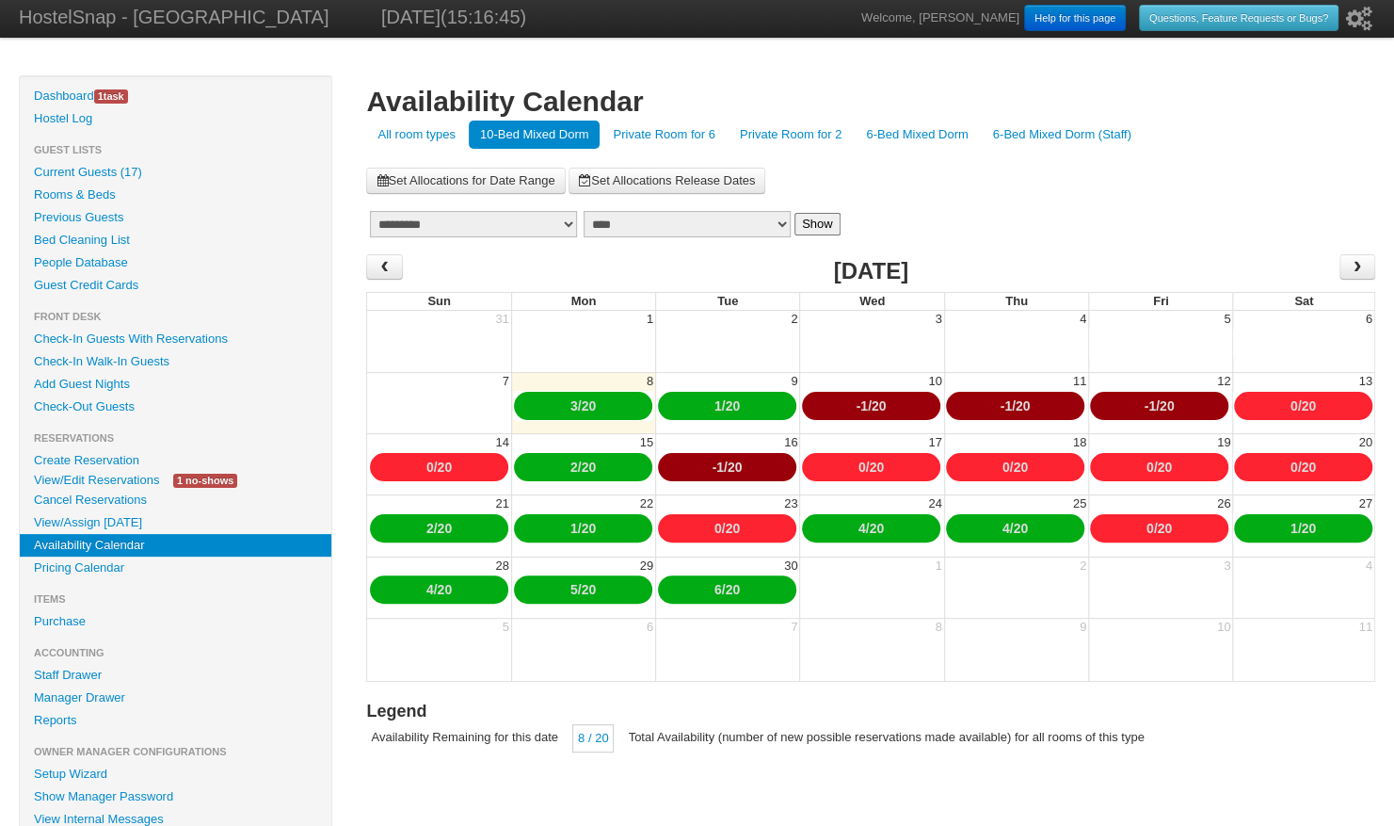
click at [1006, 403] on link "-1" at bounding box center [1005, 405] width 11 height 15
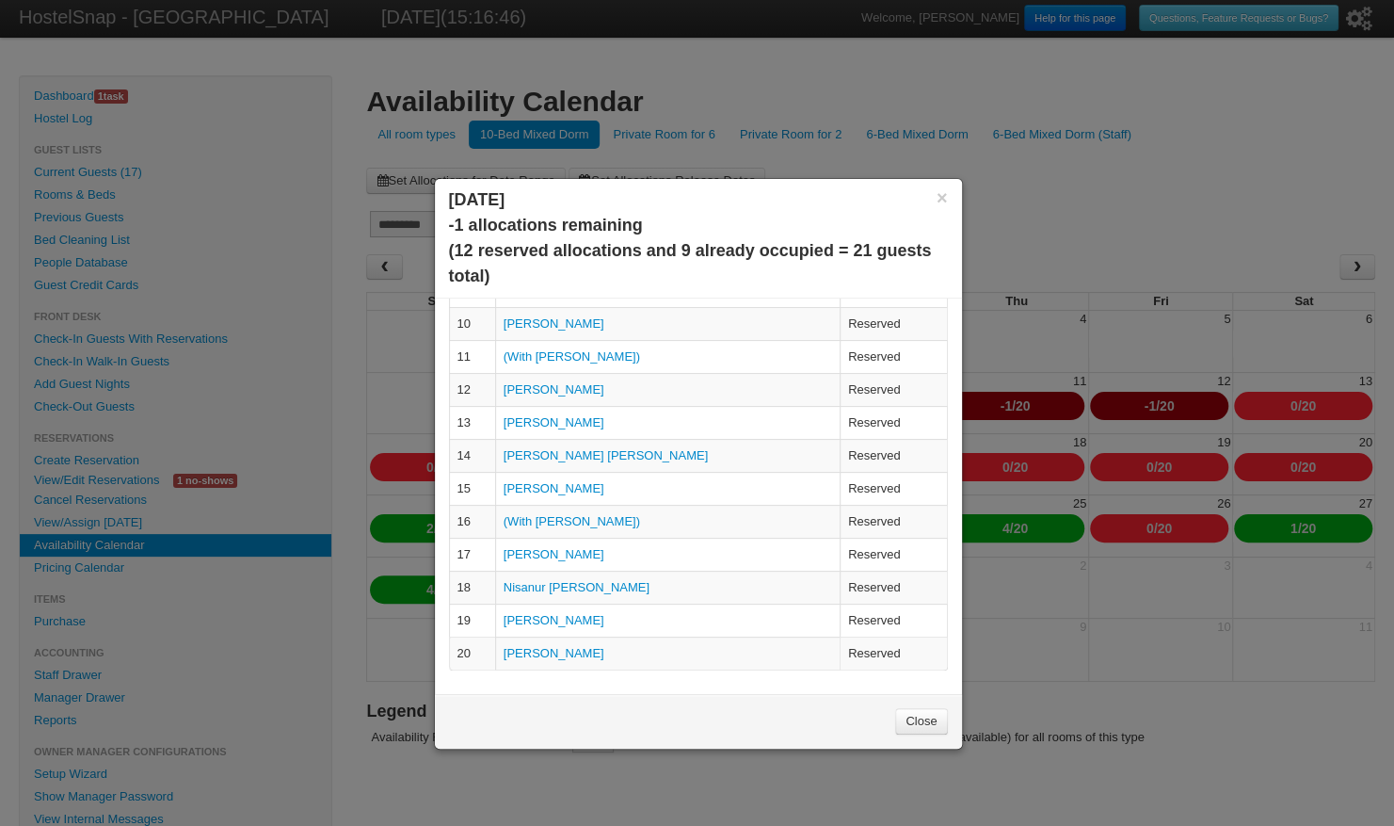
scroll to position [191, 0]
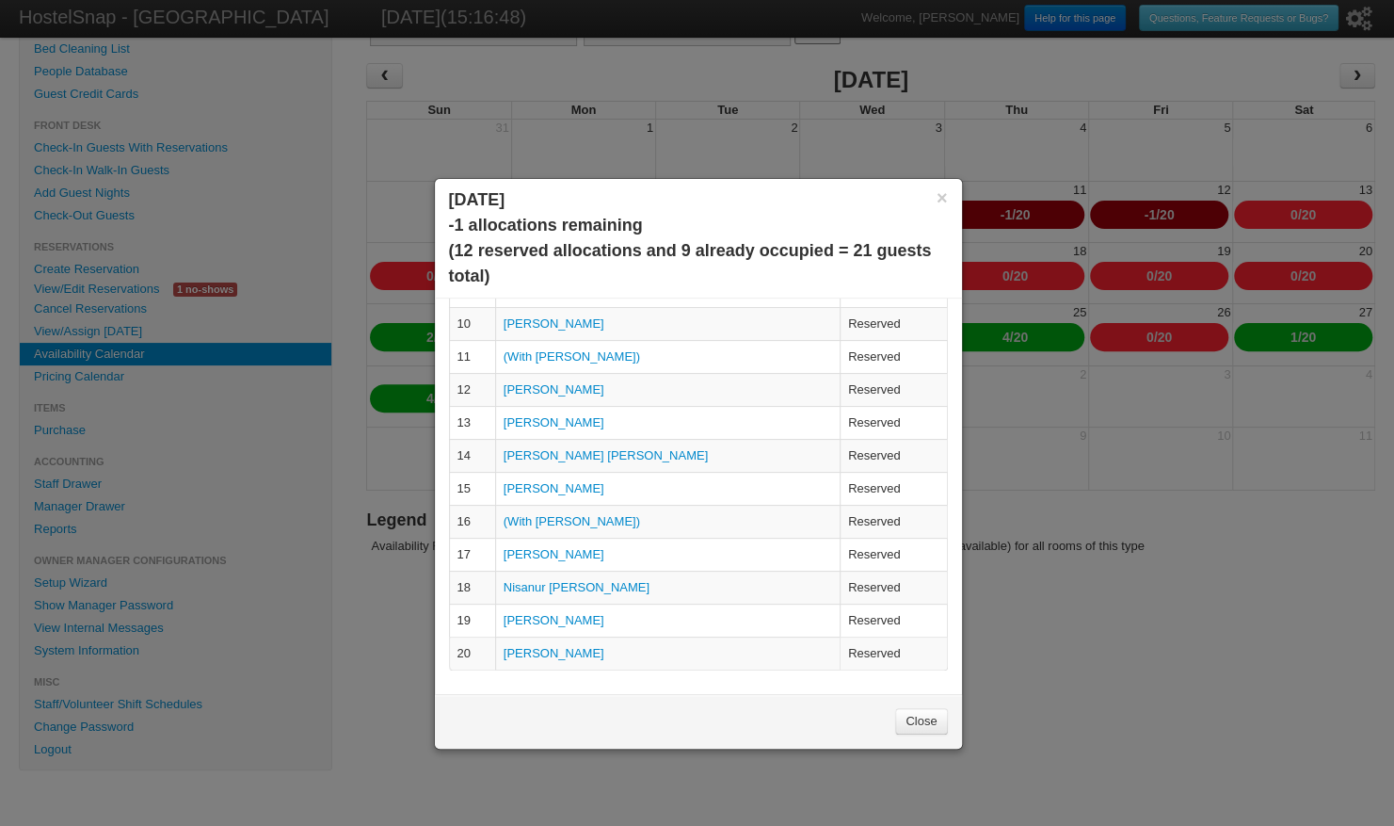
click at [913, 720] on link "Close" at bounding box center [921, 721] width 52 height 26
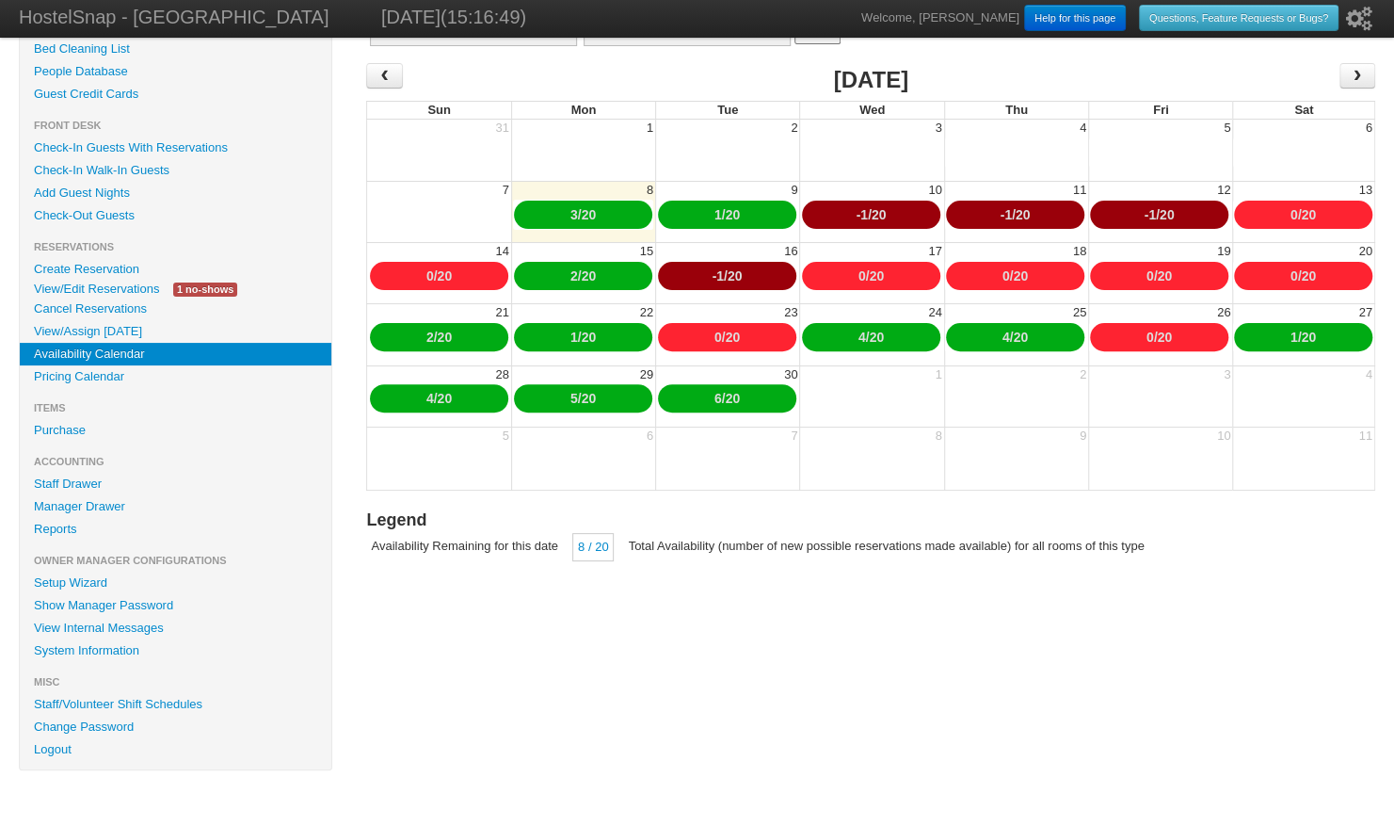
click at [1147, 217] on link "-1" at bounding box center [1149, 214] width 11 height 15
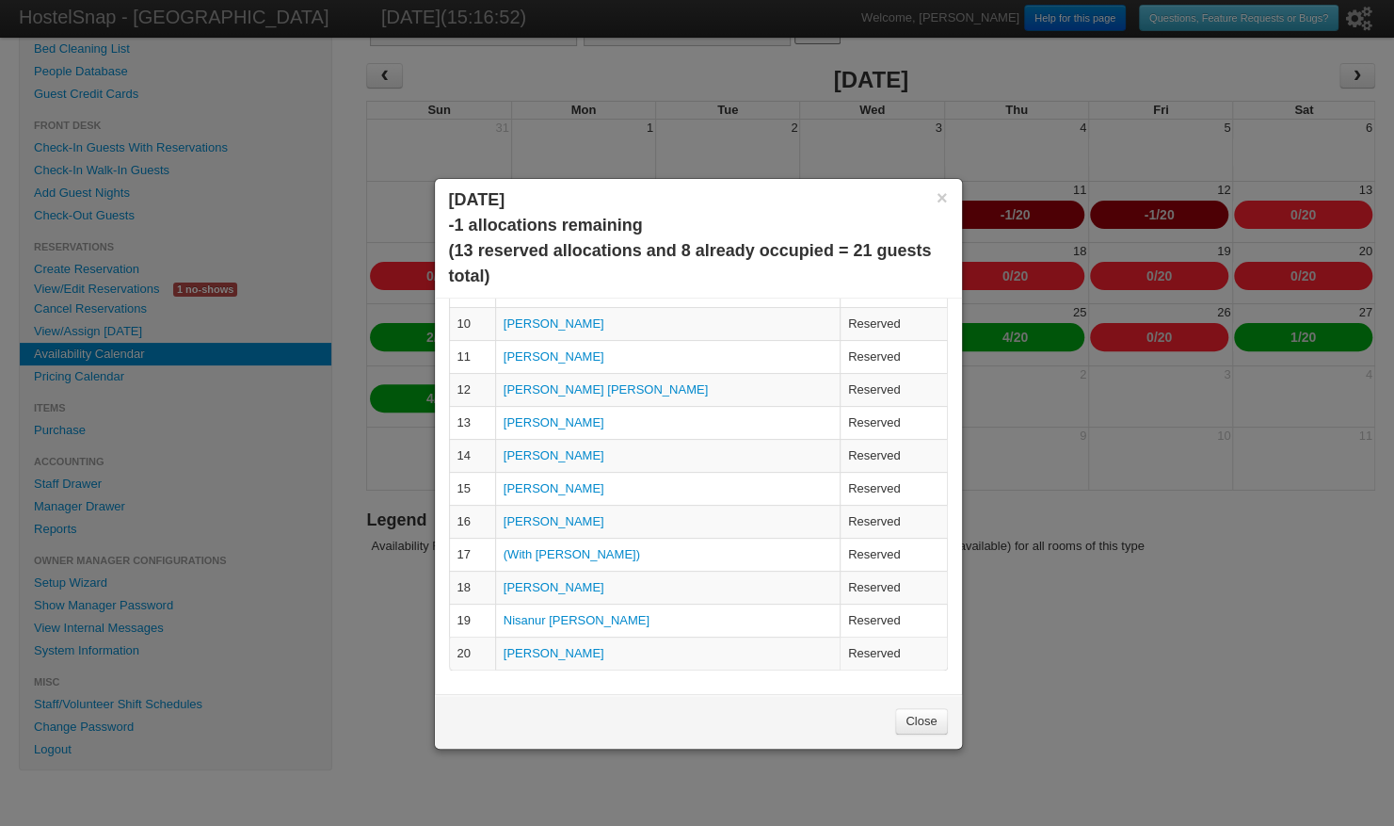
click at [915, 713] on link "Close" at bounding box center [921, 721] width 52 height 26
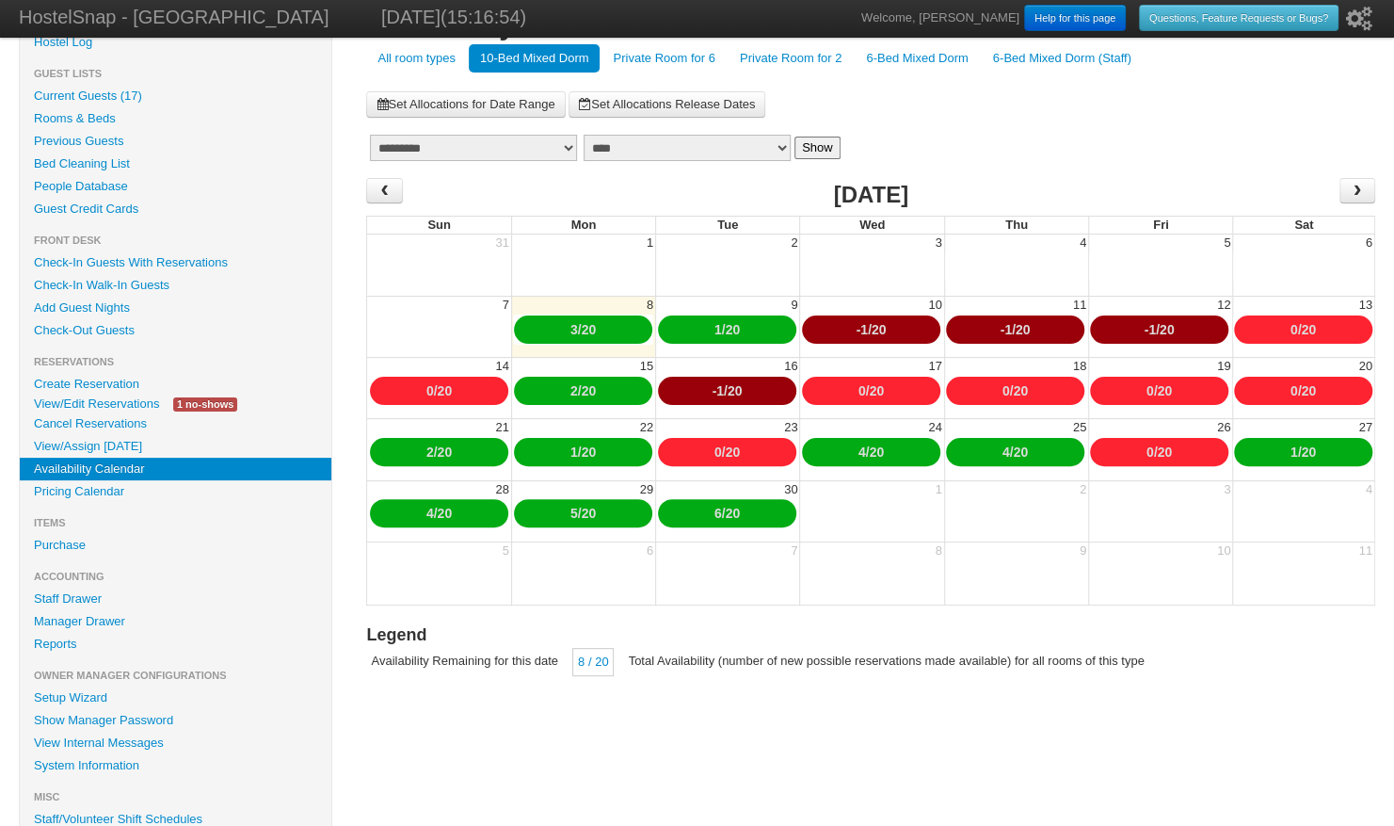
scroll to position [78, 0]
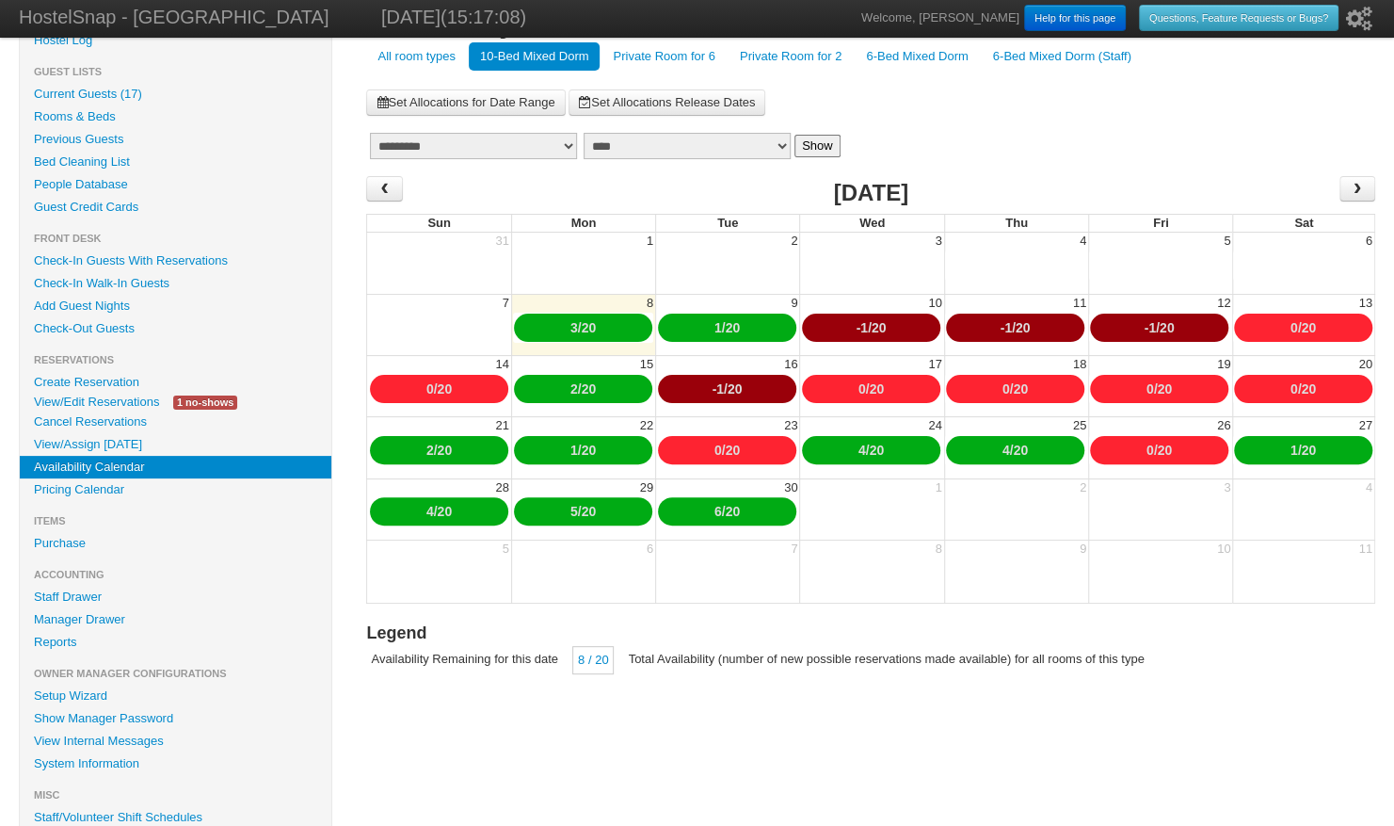
click at [856, 328] on link "-1" at bounding box center [861, 327] width 11 height 15
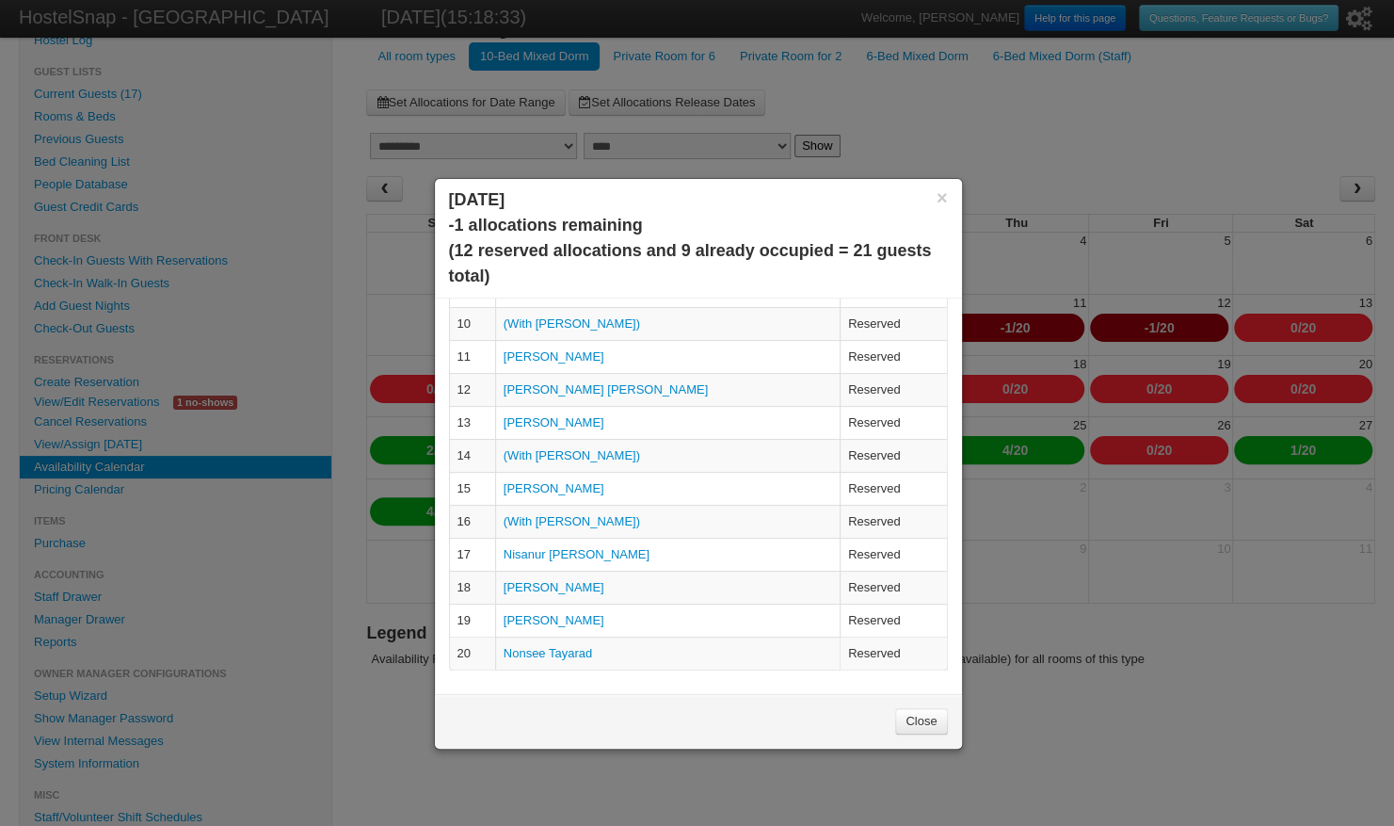
click at [926, 727] on link "Close" at bounding box center [921, 721] width 52 height 26
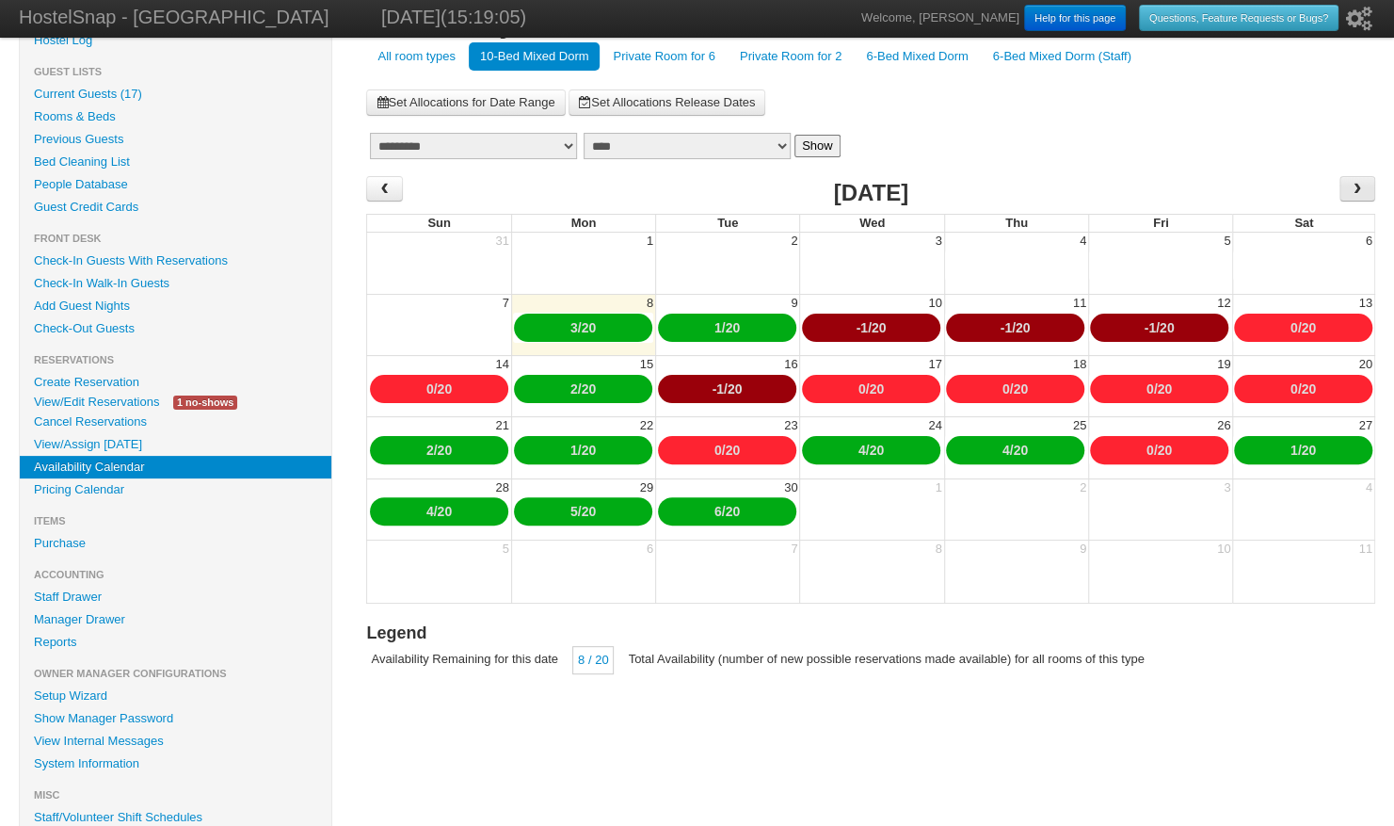
click at [1356, 186] on span "›" at bounding box center [1357, 188] width 15 height 28
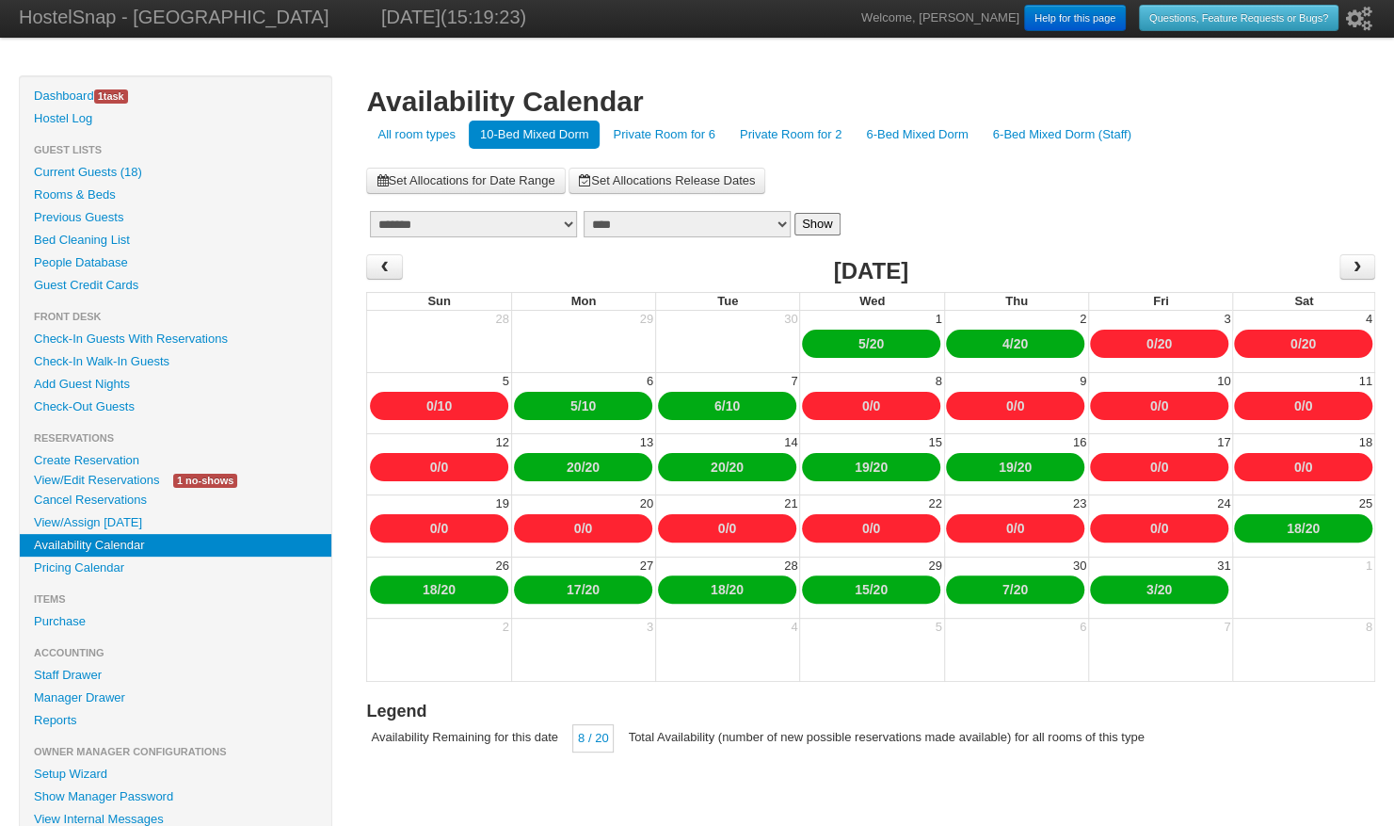
click at [1166, 463] on link "0" at bounding box center [1165, 466] width 8 height 15
type input "*"
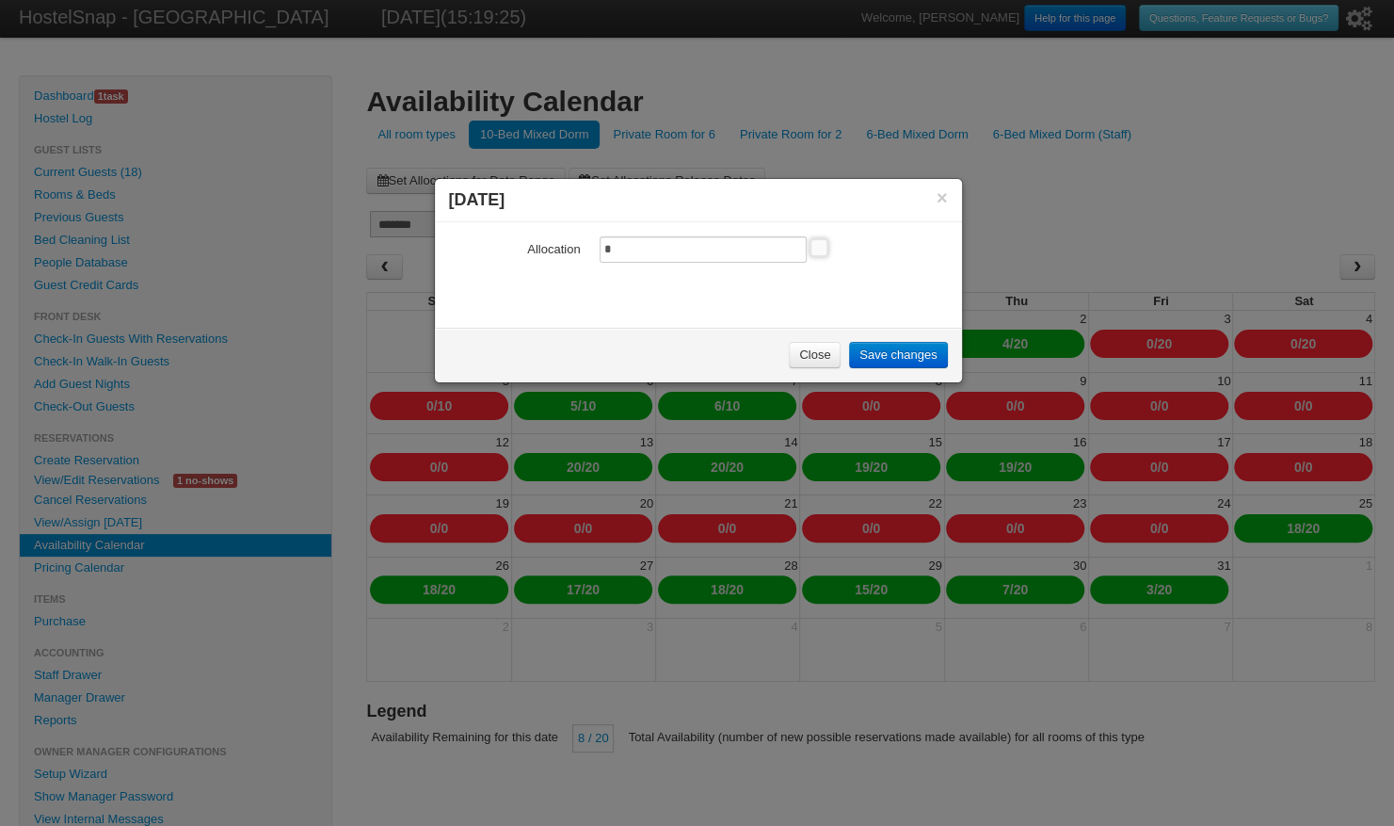
click at [657, 243] on input "*" at bounding box center [703, 249] width 207 height 26
type input "*"
click at [893, 351] on link "Save changes" at bounding box center [898, 355] width 98 height 26
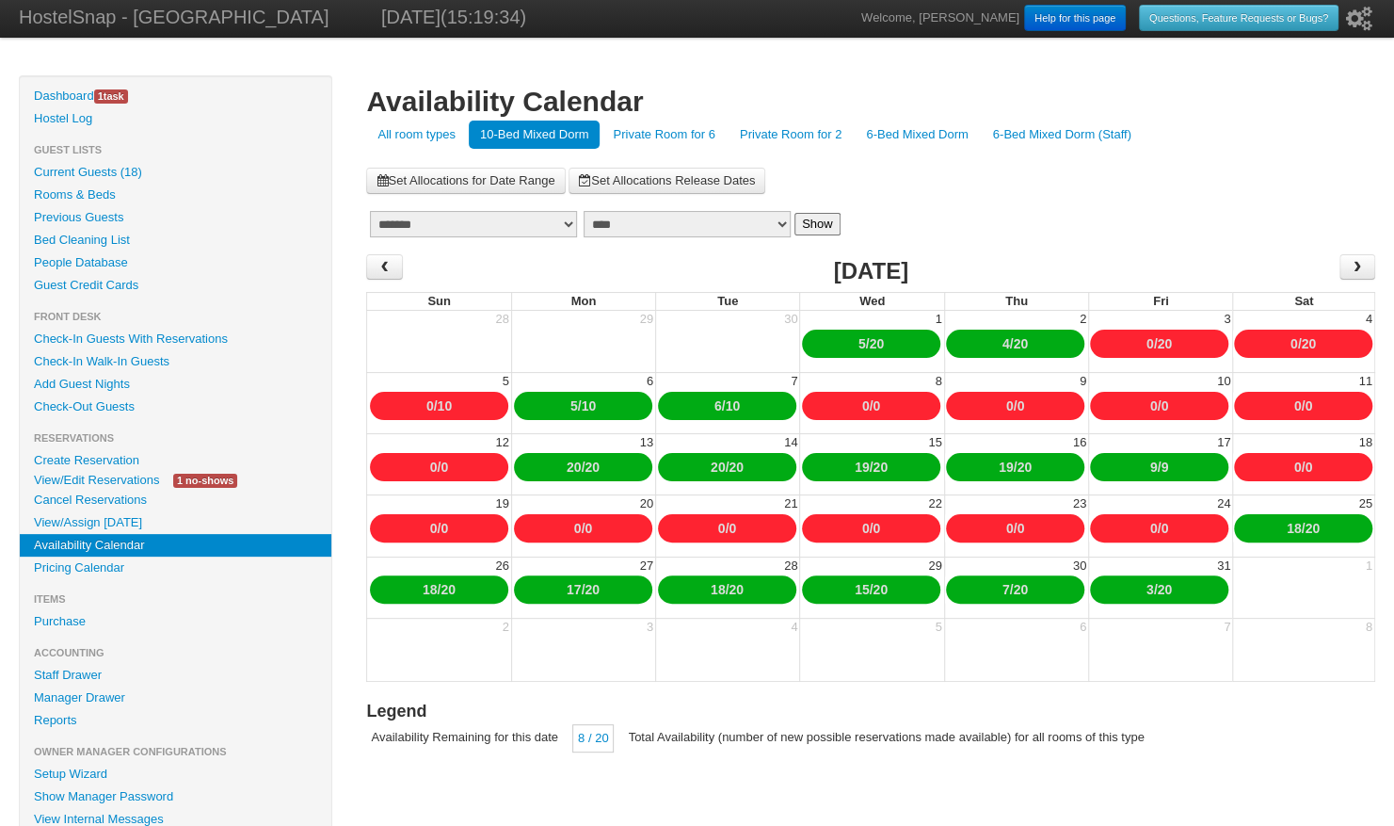
click at [506, 181] on link "Set Allocations for Date Range" at bounding box center [465, 181] width 199 height 26
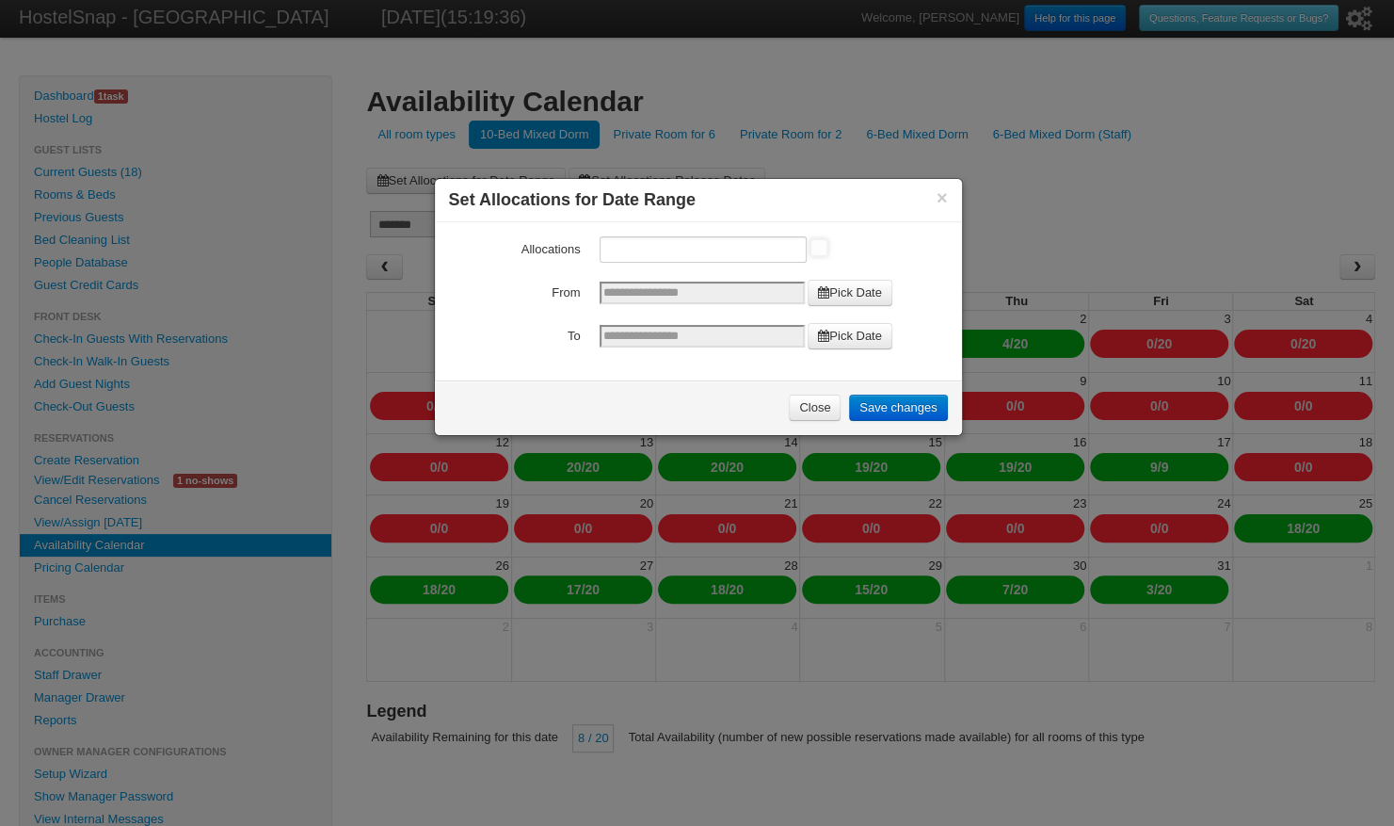
click at [630, 245] on input "Allocations" at bounding box center [703, 249] width 207 height 26
type input "*"
click at [858, 289] on link "Pick Date" at bounding box center [850, 293] width 85 height 26
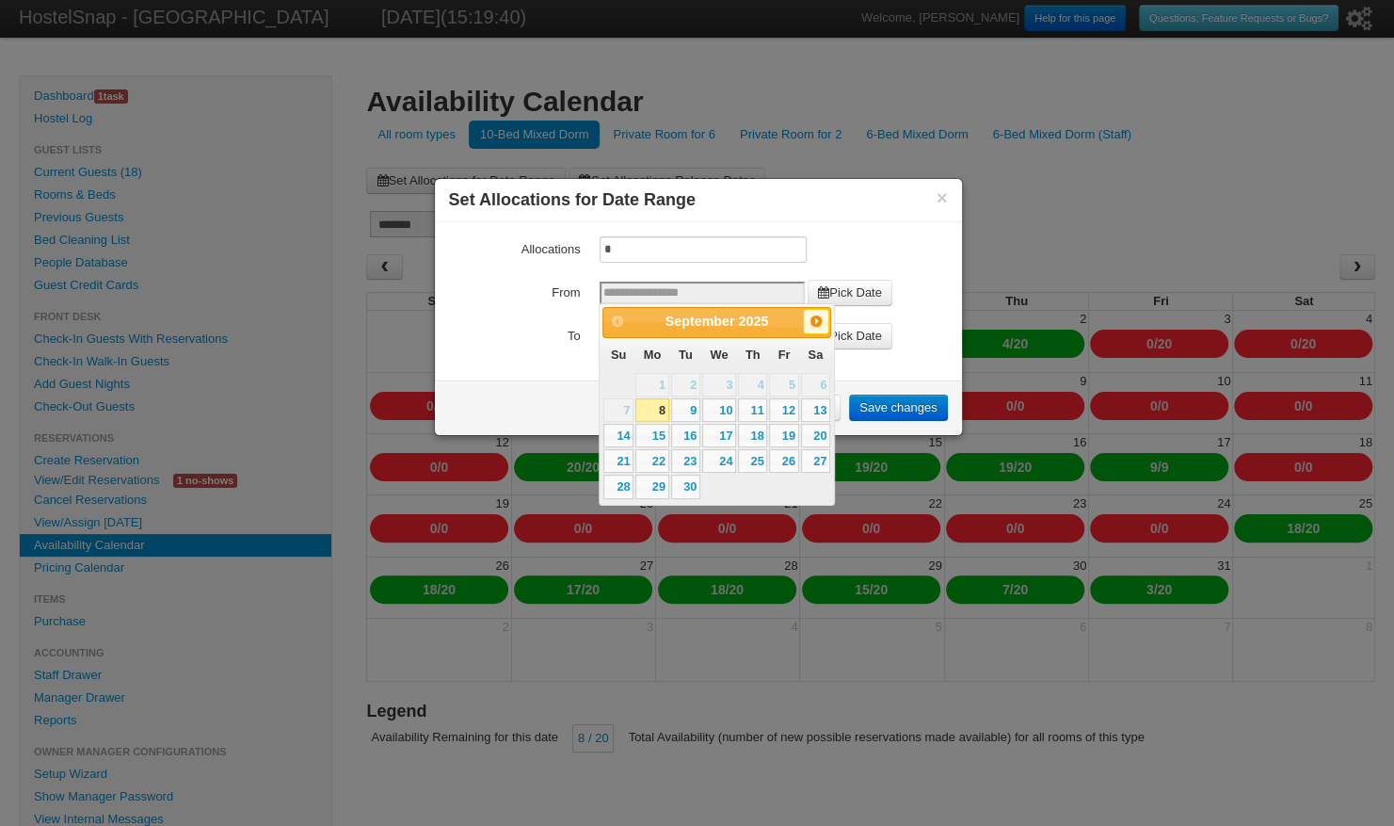
click at [817, 318] on span "Next" at bounding box center [816, 321] width 15 height 15
click at [817, 434] on link "18" at bounding box center [815, 436] width 29 height 24
type input "**********"
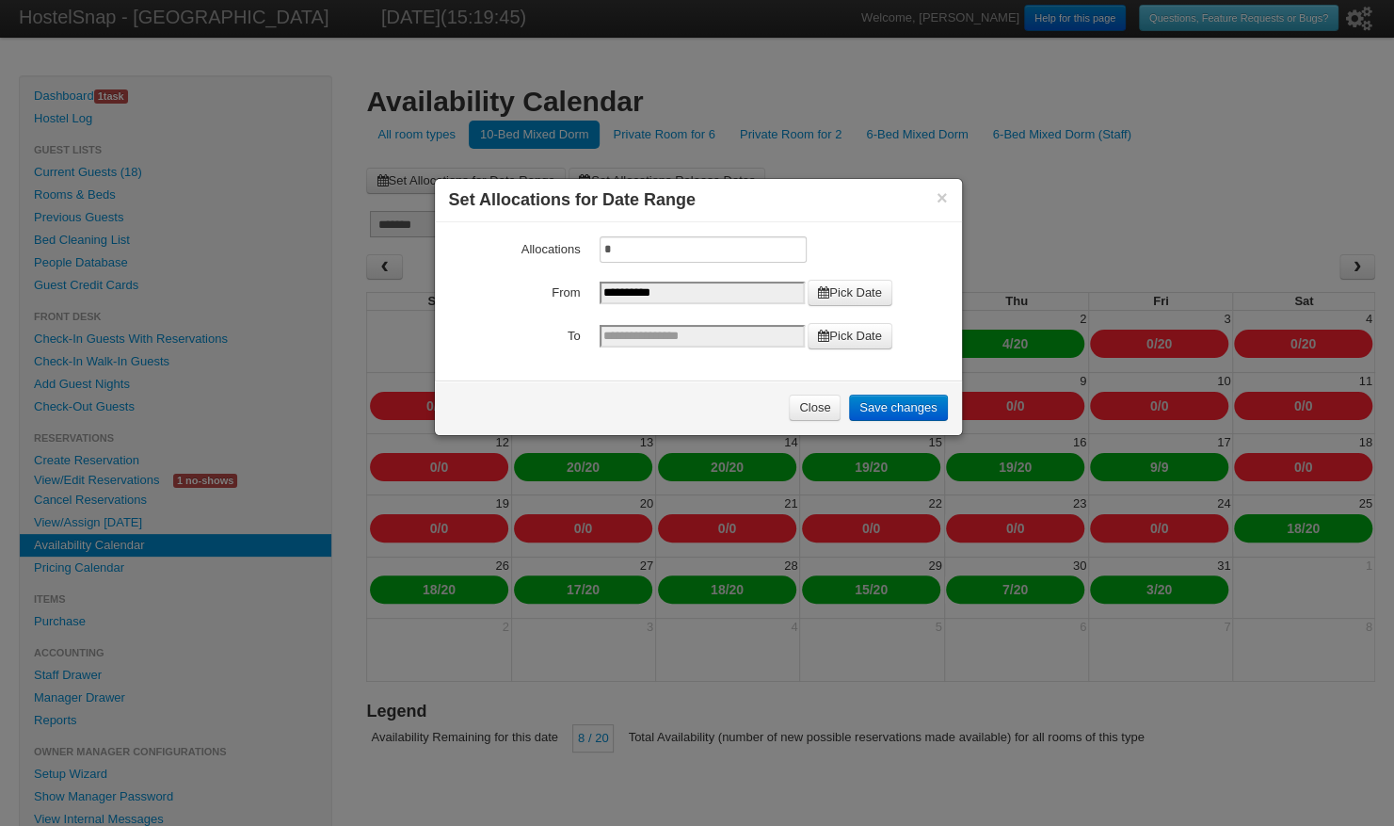
click at [842, 335] on link "Pick Date" at bounding box center [850, 336] width 85 height 26
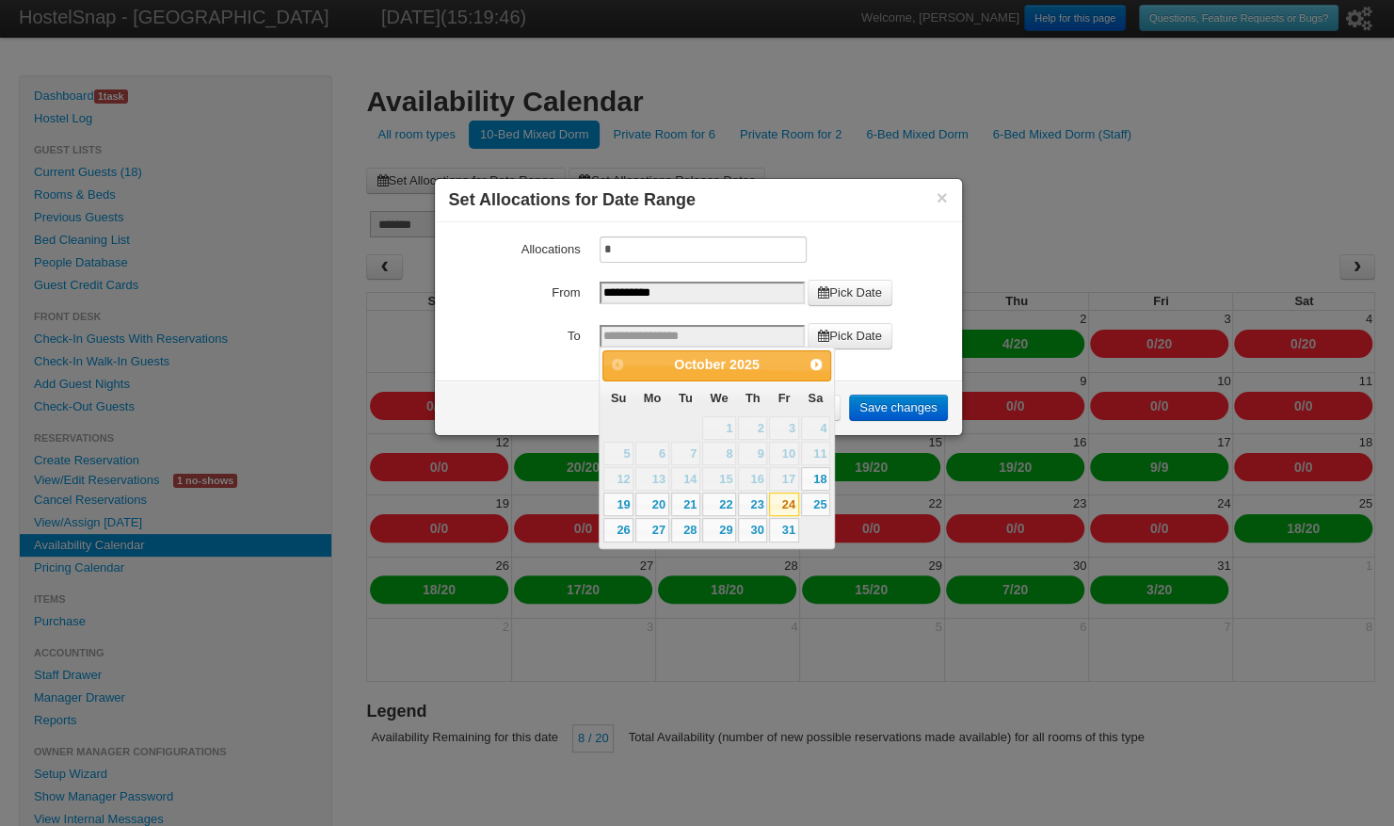
click at [785, 501] on link "24" at bounding box center [783, 504] width 29 height 24
type input "**********"
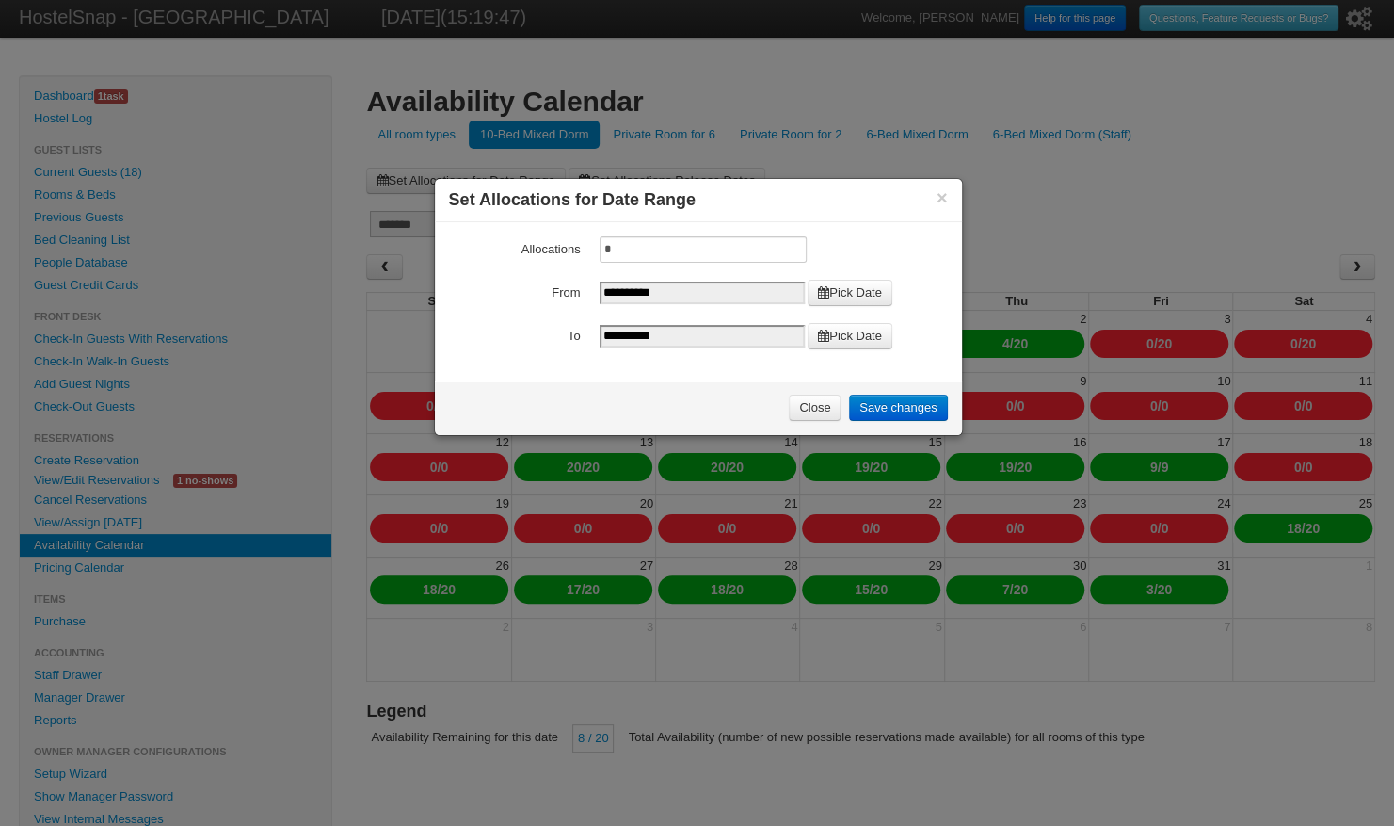
click at [904, 406] on link "Save changes" at bounding box center [898, 407] width 98 height 26
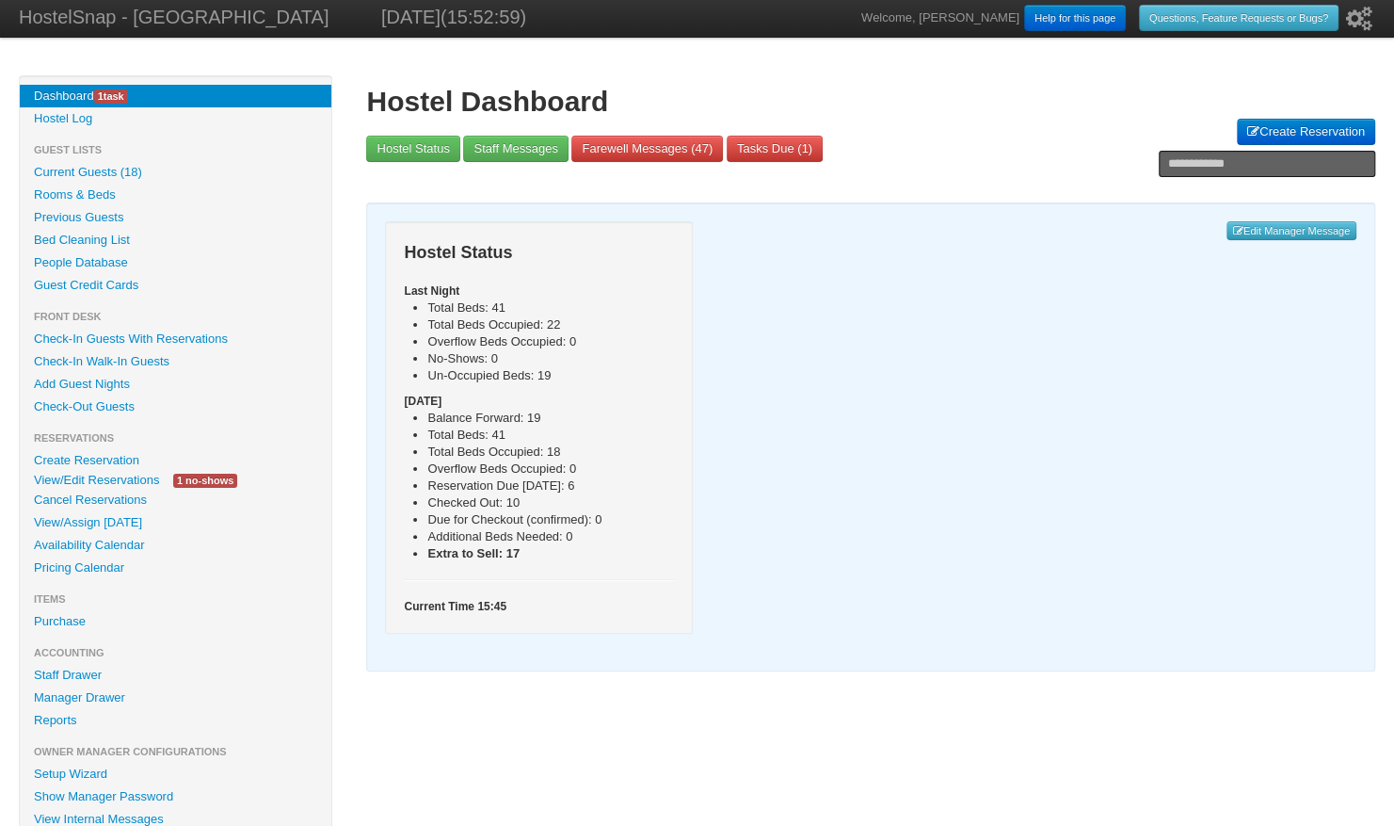
click at [101, 161] on link "Current Guests (18)" at bounding box center [176, 172] width 312 height 23
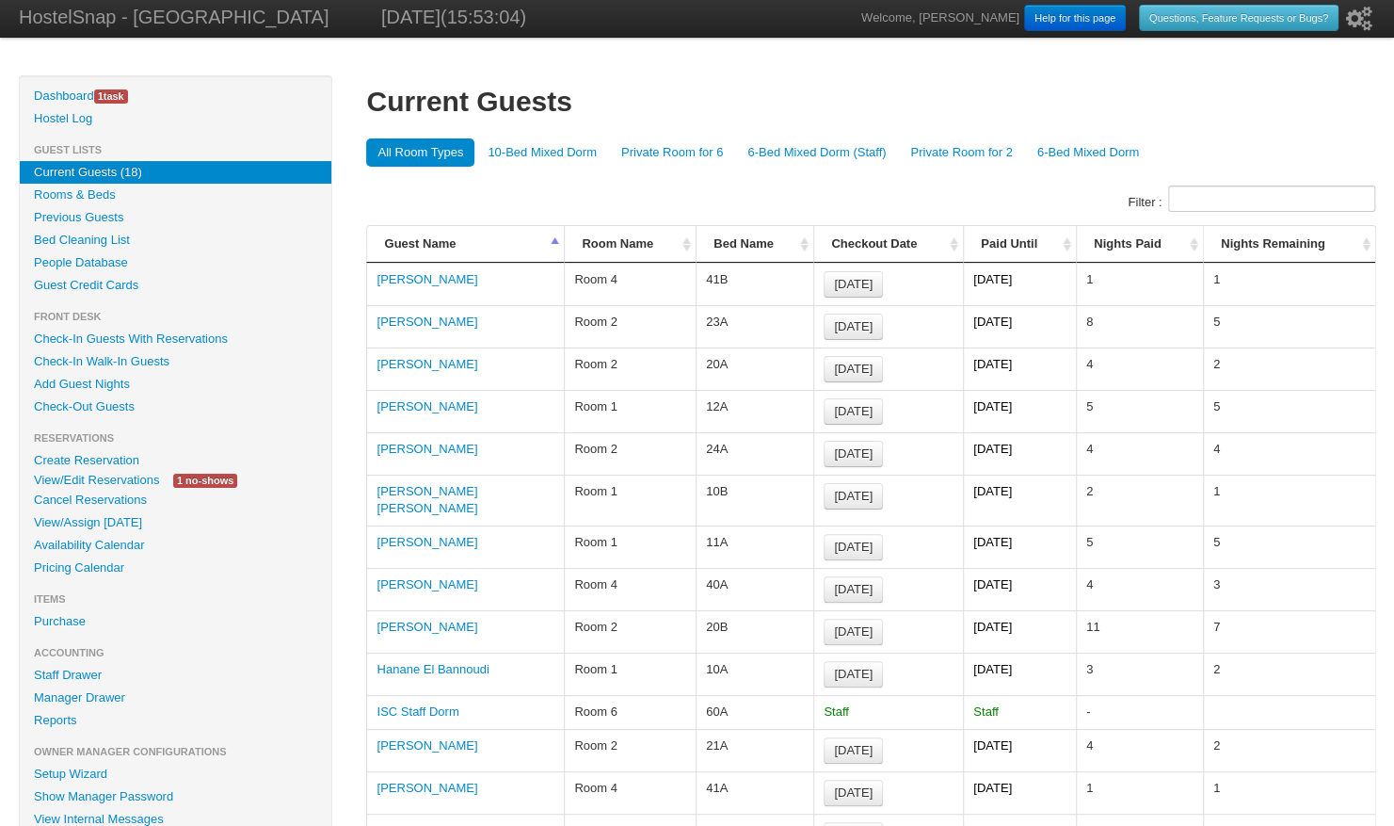
click at [808, 242] on th "Bed Name" at bounding box center [755, 244] width 118 height 37
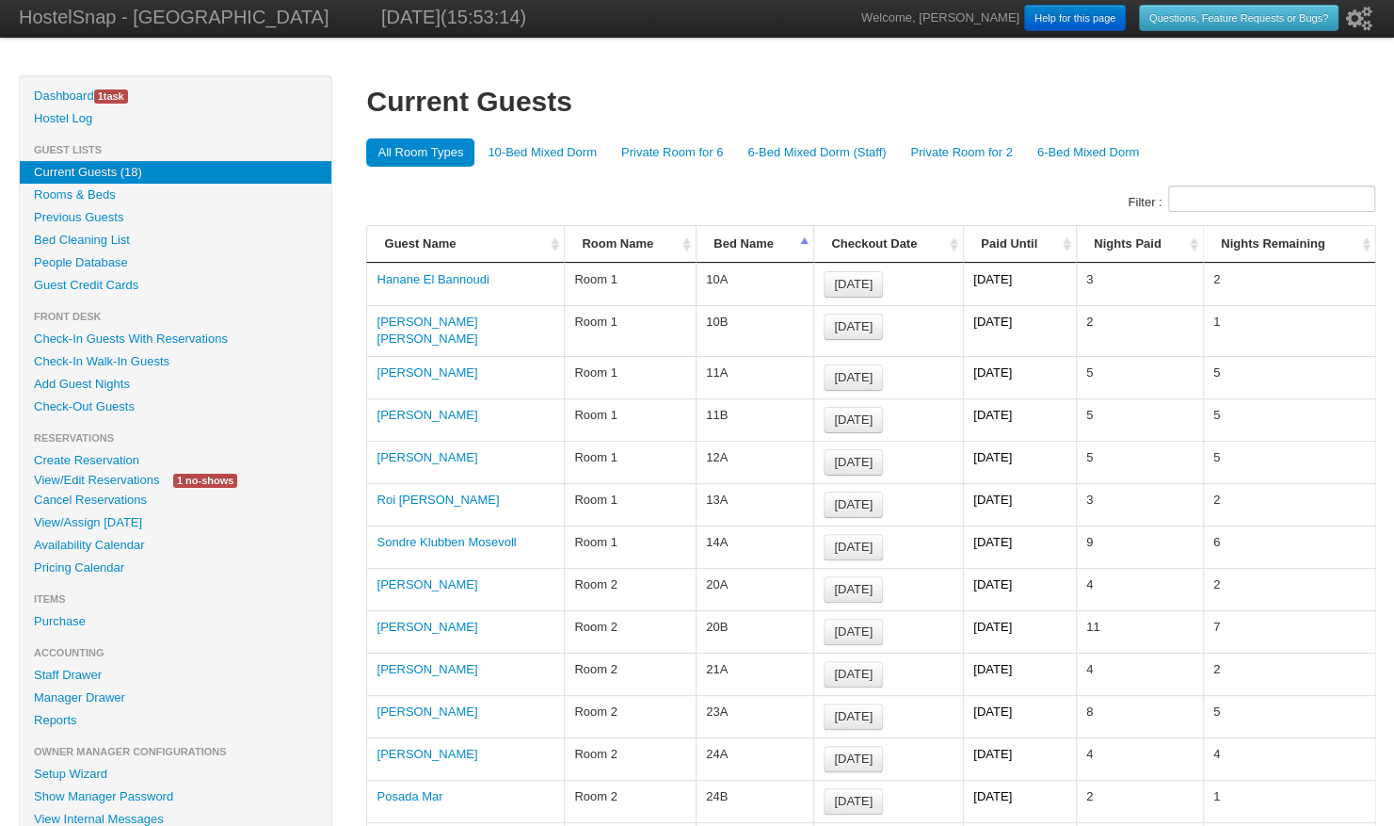
click at [742, 497] on td "13A" at bounding box center [755, 504] width 118 height 42
